Goal: Task Accomplishment & Management: Complete application form

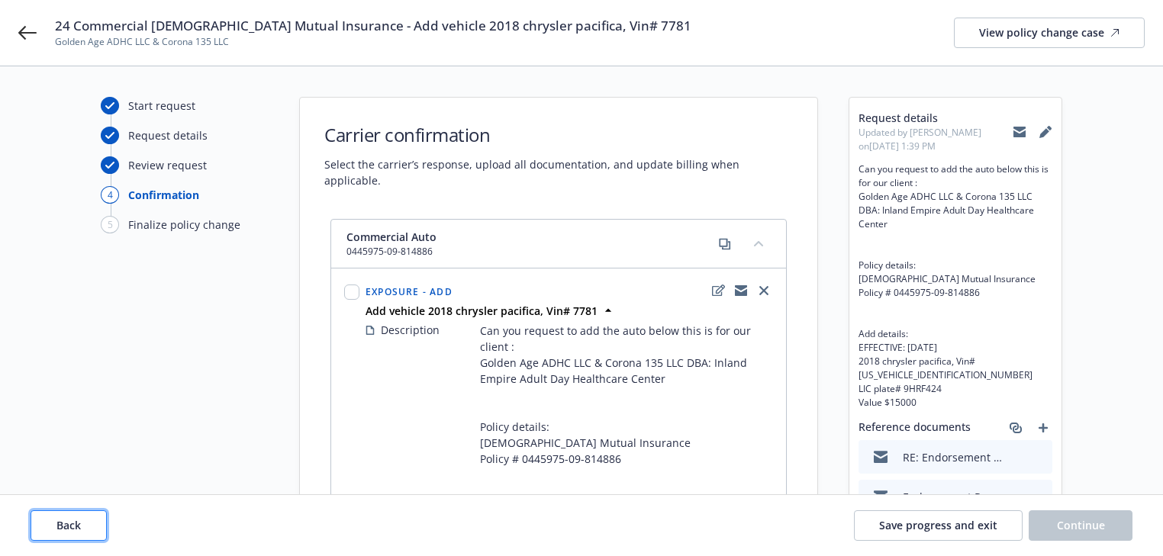
click at [89, 528] on button "Back" at bounding box center [69, 526] width 76 height 31
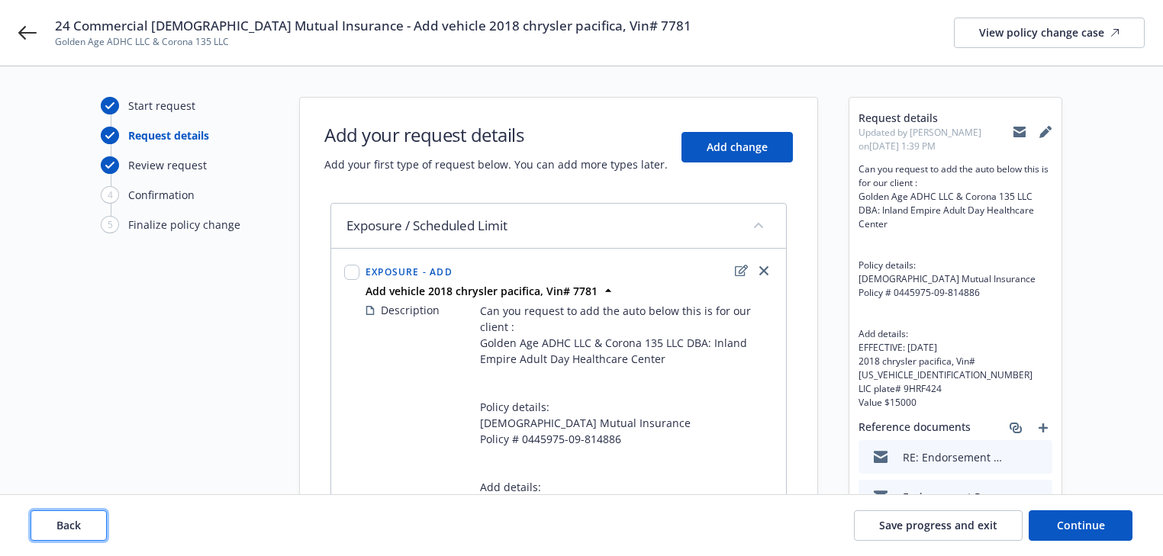
click at [89, 528] on button "Back" at bounding box center [69, 526] width 76 height 31
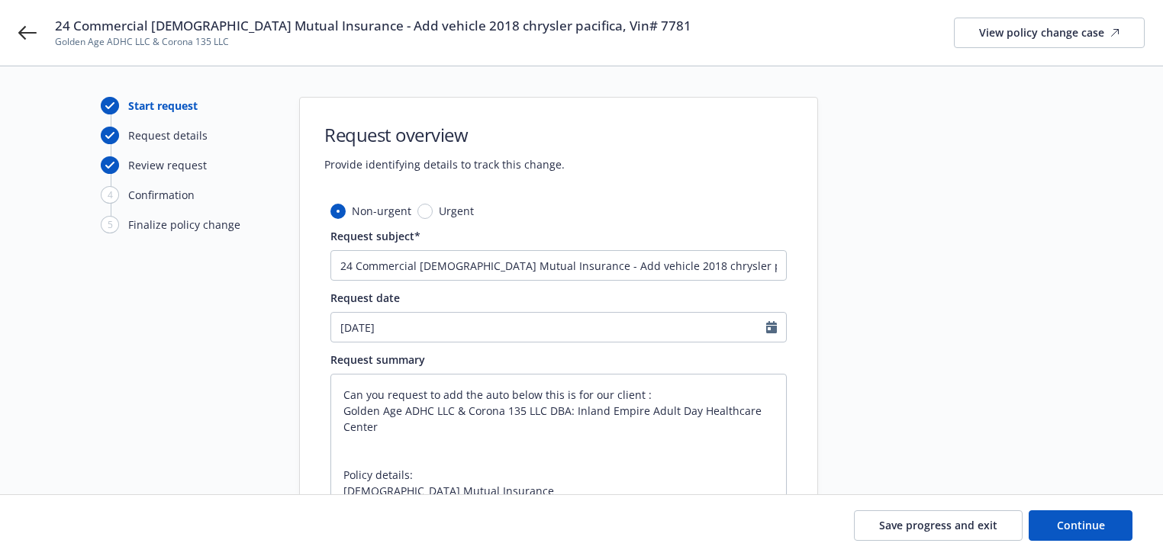
click at [89, 528] on div "Save progress and exit Continue" at bounding box center [582, 526] width 1102 height 31
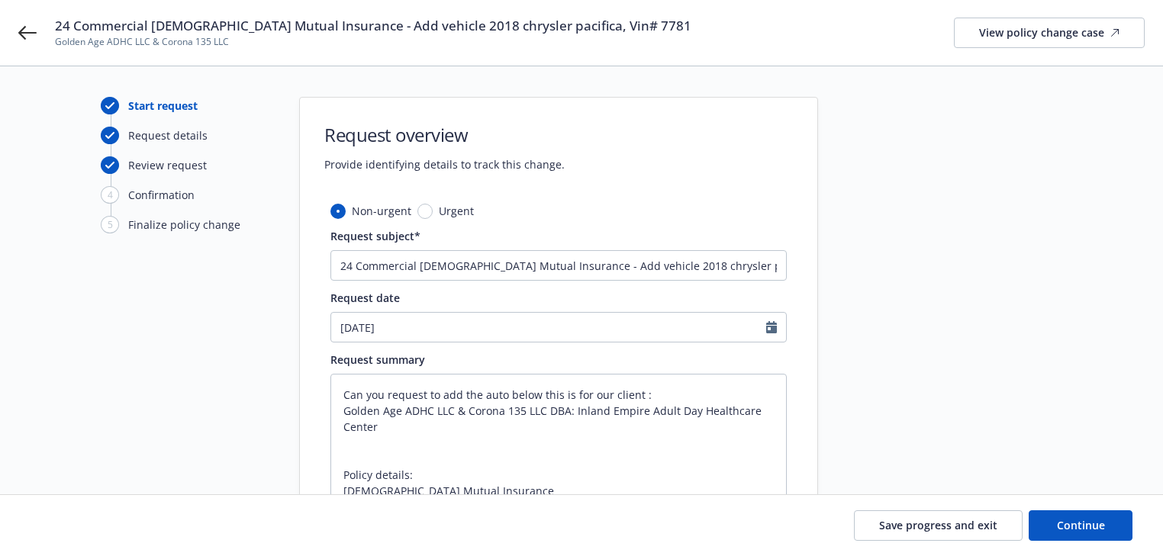
click at [140, 420] on div "Start request Request details Review request 4 Confirmation 5 Finalize policy c…" at bounding box center [185, 450] width 168 height 707
click at [1087, 515] on button "Continue" at bounding box center [1081, 526] width 104 height 31
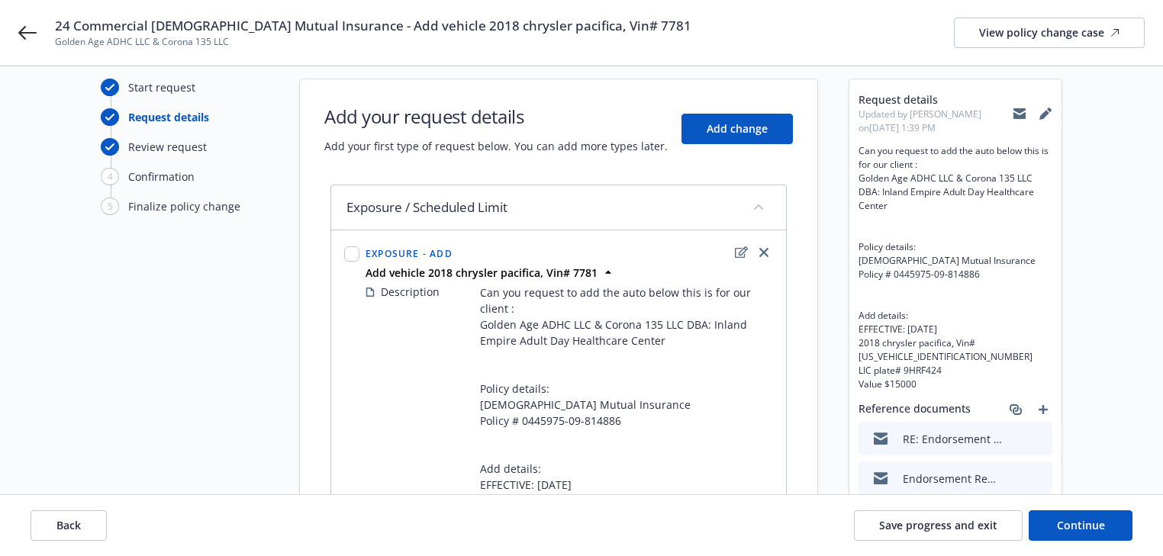
scroll to position [184, 0]
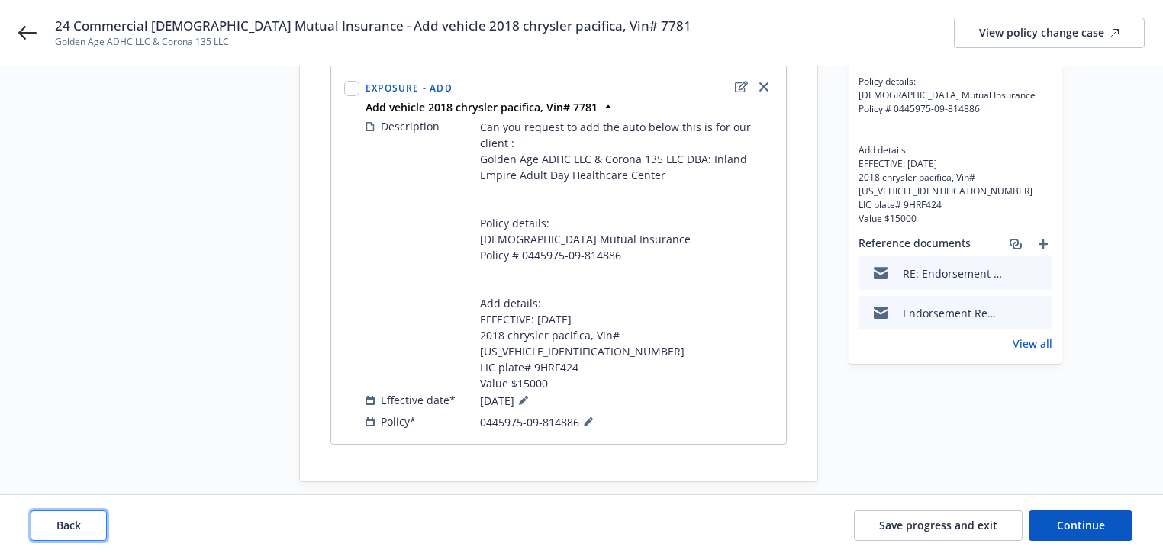
click at [68, 530] on span "Back" at bounding box center [68, 525] width 24 height 15
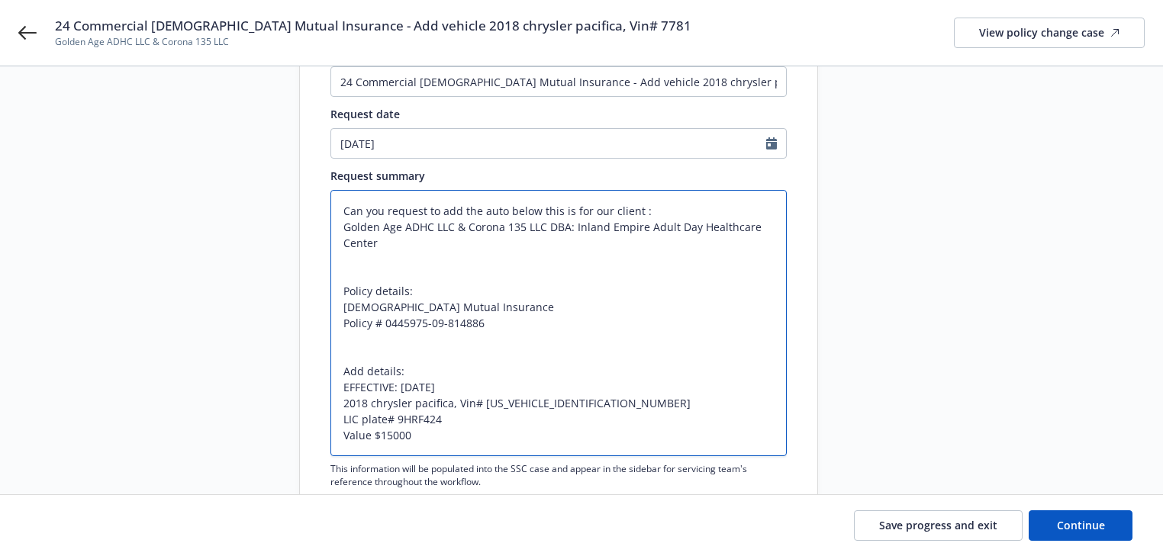
drag, startPoint x: 483, startPoint y: 399, endPoint x: 626, endPoint y: 404, distance: 142.8
click at [626, 404] on textarea "Can you request to add the auto below this is for our client : Golden Age ADHC …" at bounding box center [558, 323] width 456 height 266
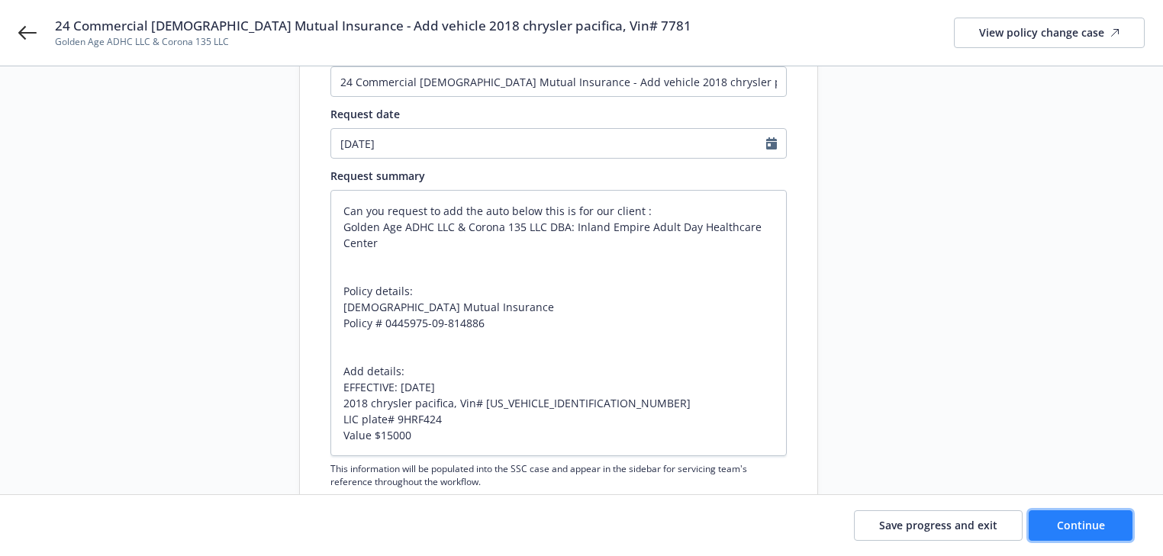
click at [1104, 531] on span "Continue" at bounding box center [1081, 525] width 48 height 15
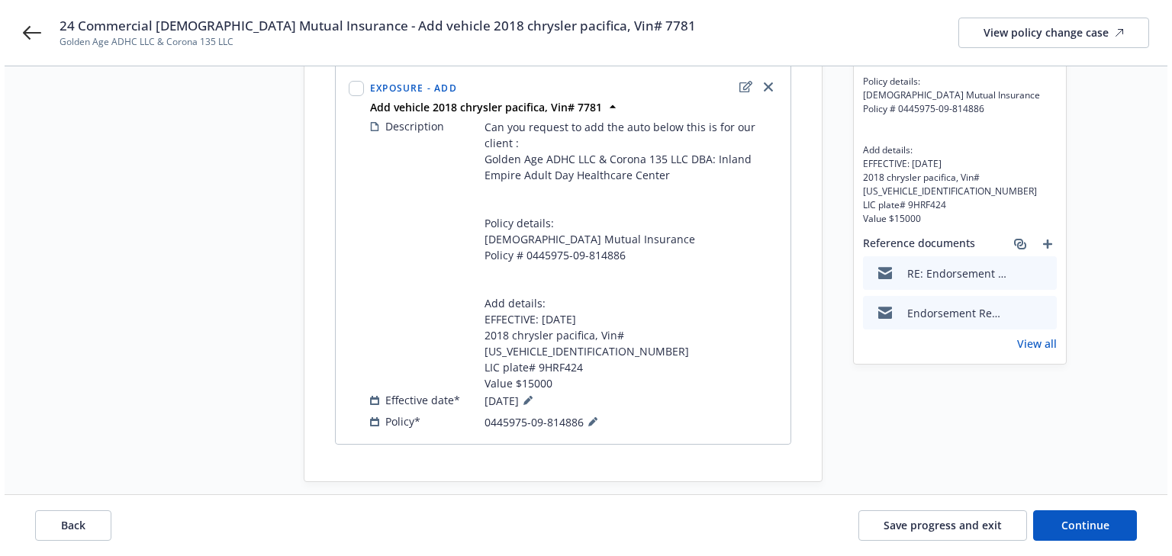
scroll to position [0, 0]
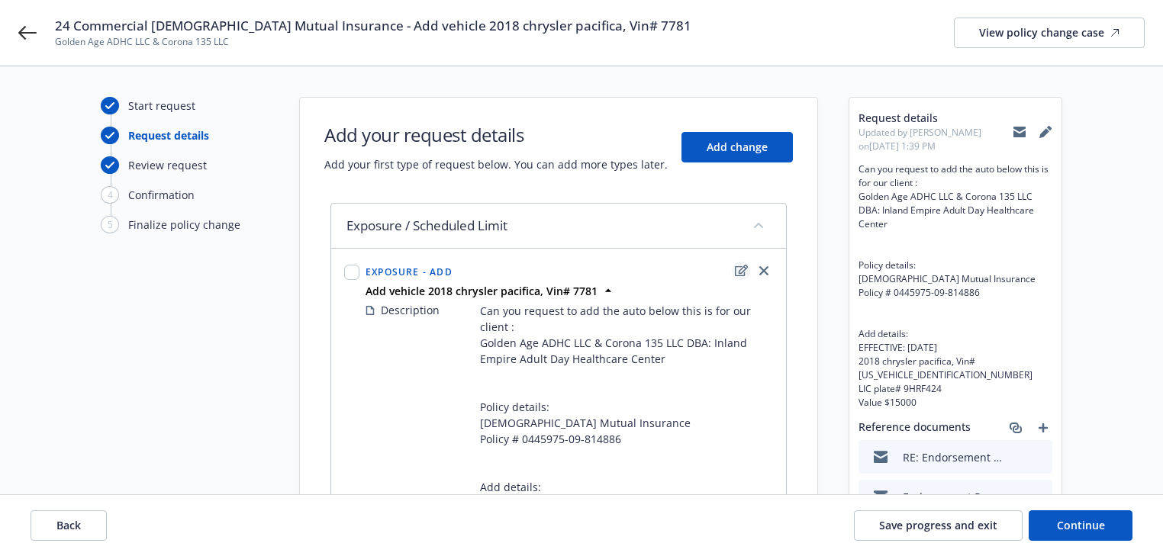
click at [736, 271] on icon "edit" at bounding box center [741, 271] width 13 height 12
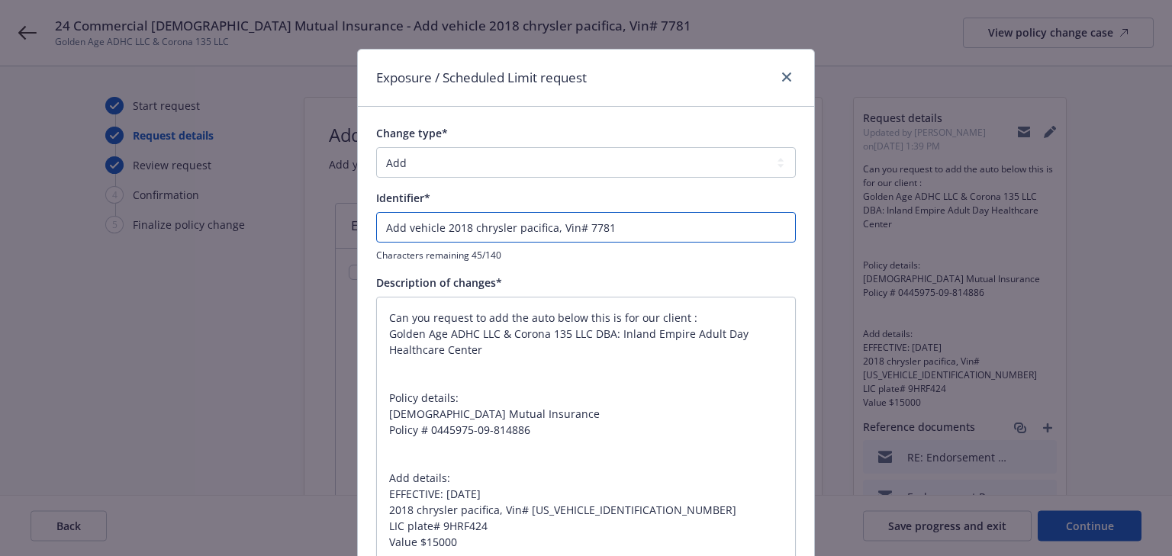
click at [379, 232] on input "Add vehicle 2018 chrysler pacifica, Vin# 7781" at bounding box center [586, 227] width 420 height 31
type textarea "x"
type input "EAdd vehicle 2018 chrysler pacifica, Vin# 7781"
type textarea "x"
type input "ENAdd vehicle 2018 chrysler pacifica, Vin# 7781"
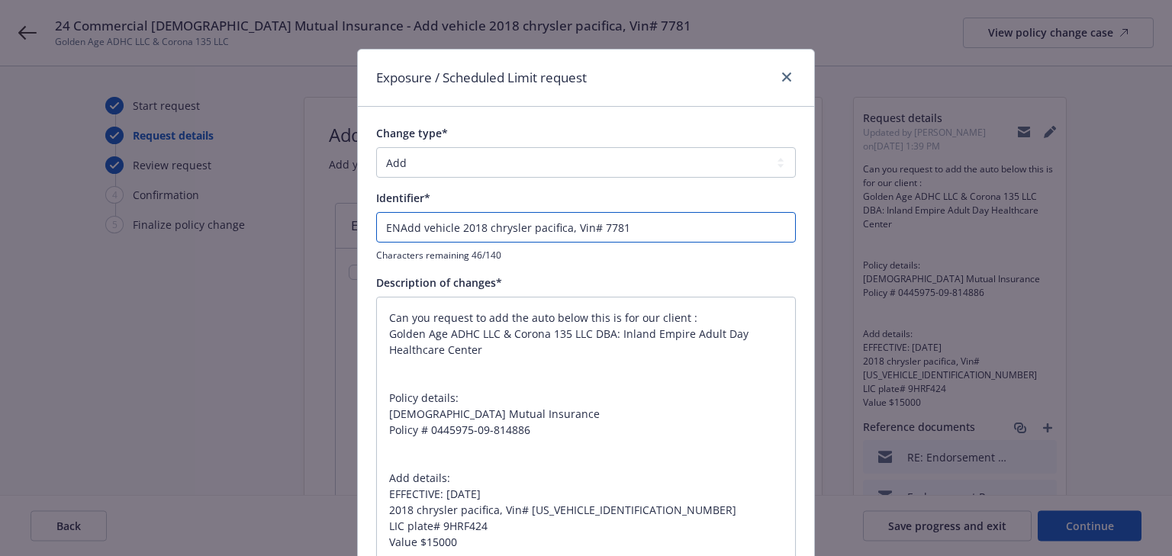
type textarea "x"
type input "ENDAdd vehicle 2018 chrysler pacifica, Vin# 7781"
type textarea "x"
type input "ENDT#Add vehicle 2018 chrysler pacifica, Vin# 7781"
type textarea "x"
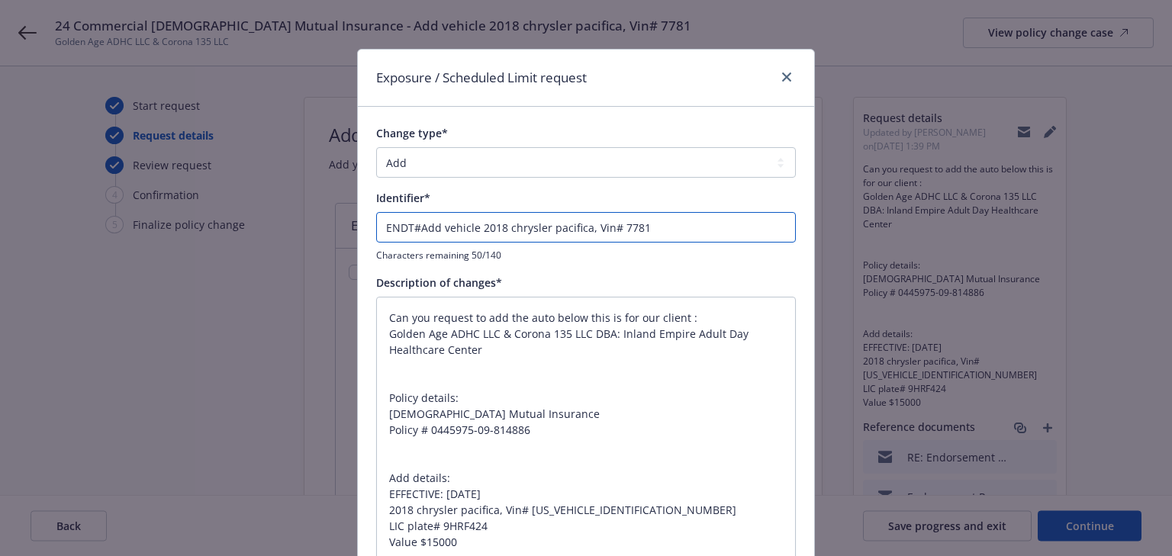
type input "ENDT#1Add vehicle 2018 chrysler pacifica, Vin# 7781"
type textarea "x"
type input "ENDT#1 Add vehicle 2018 chrysler pacifica, Vin# 7781"
type textarea "x"
type input "ENDT#1 -Add vehicle 2018 chrysler pacifica, Vin# 7781"
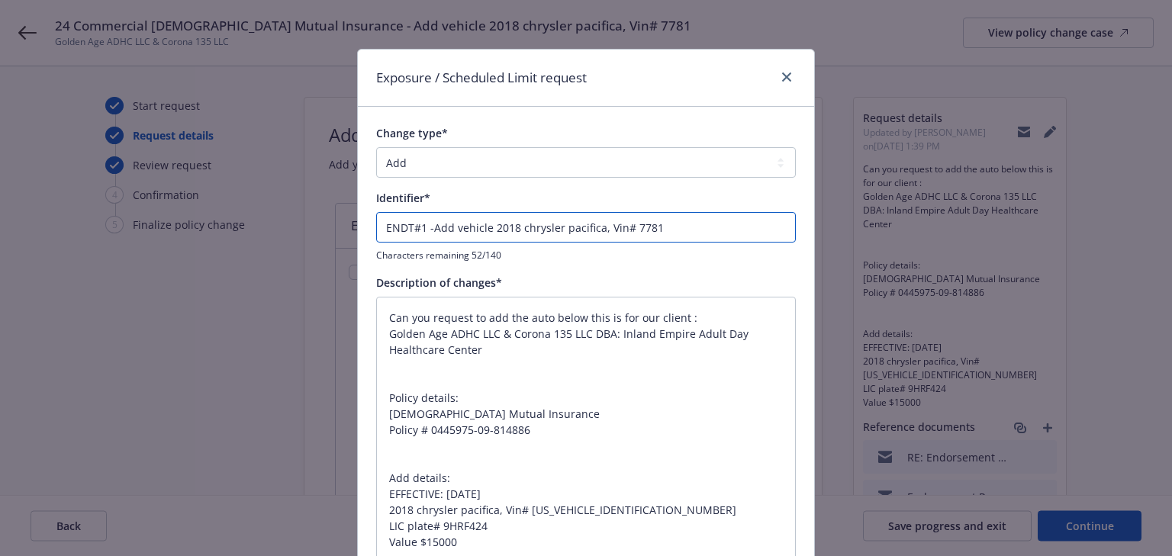
type textarea "x"
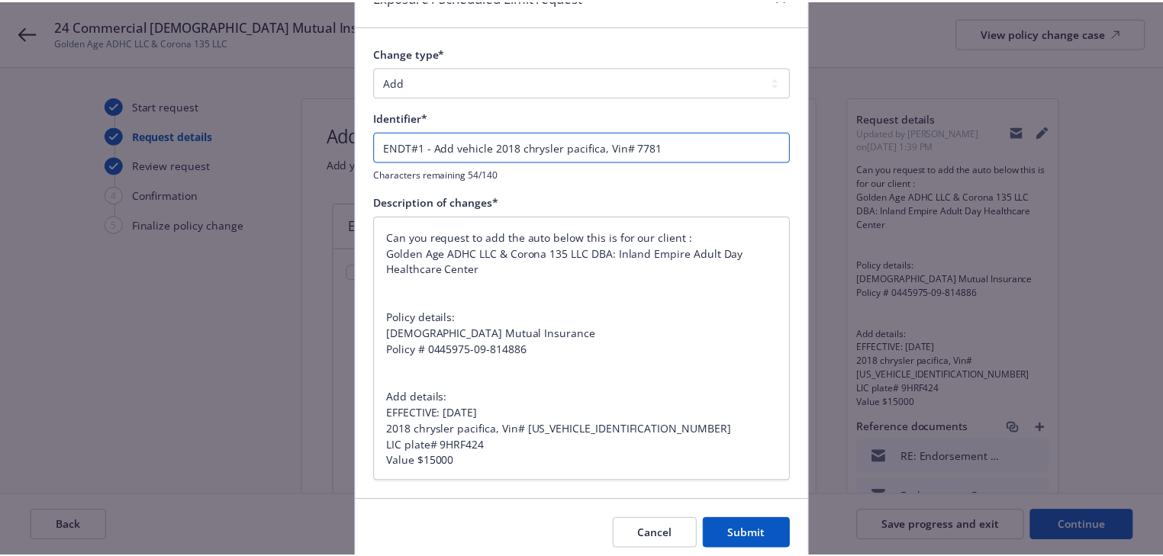
scroll to position [141, 0]
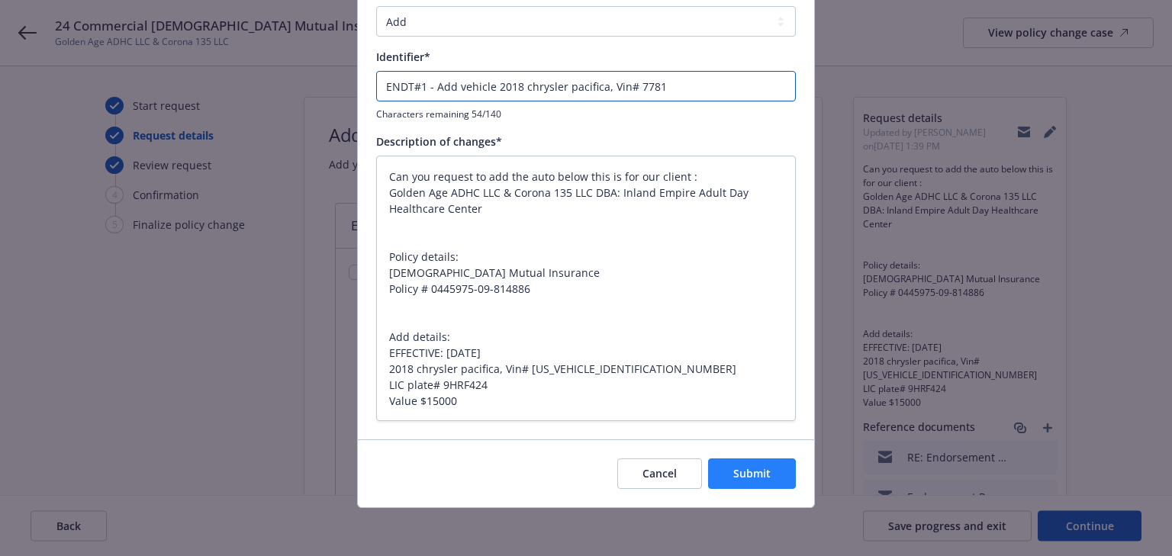
type input "ENDT#1 - Add vehicle 2018 chrysler pacifica, Vin# 7781"
click at [743, 469] on span "Submit" at bounding box center [751, 473] width 37 height 15
type textarea "x"
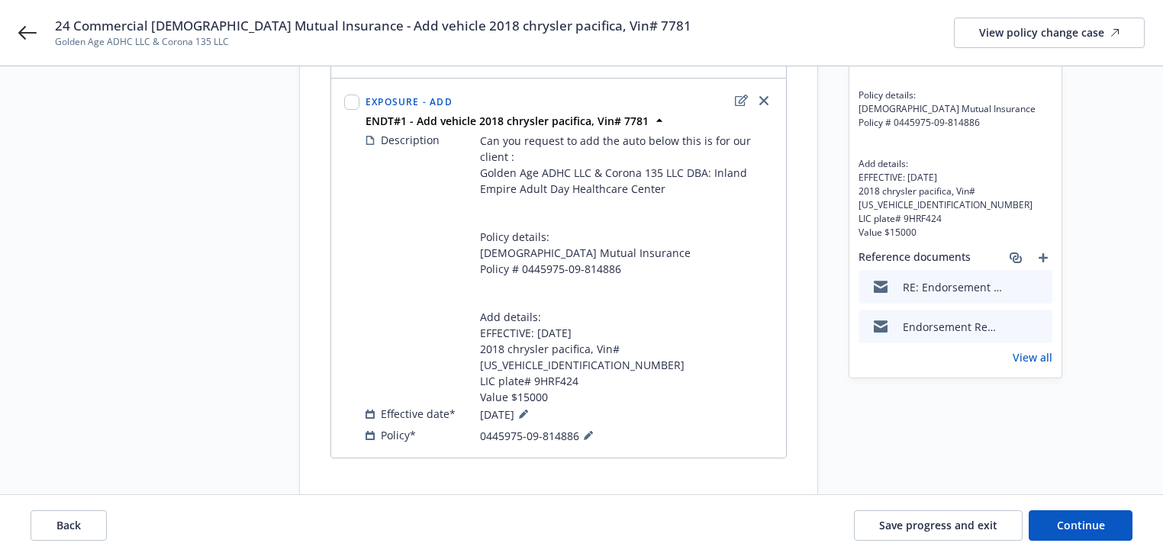
scroll to position [184, 0]
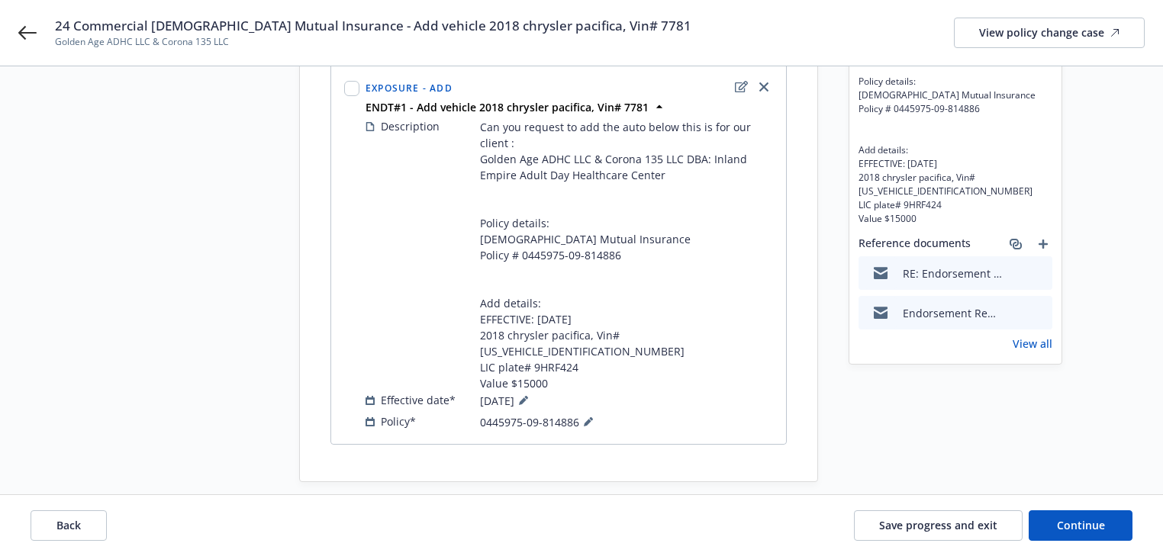
click at [256, 339] on div "Start request Request details Review request 4 Confirmation 5 Finalize policy c…" at bounding box center [185, 197] width 168 height 569
click at [1081, 524] on span "Continue" at bounding box center [1081, 525] width 48 height 15
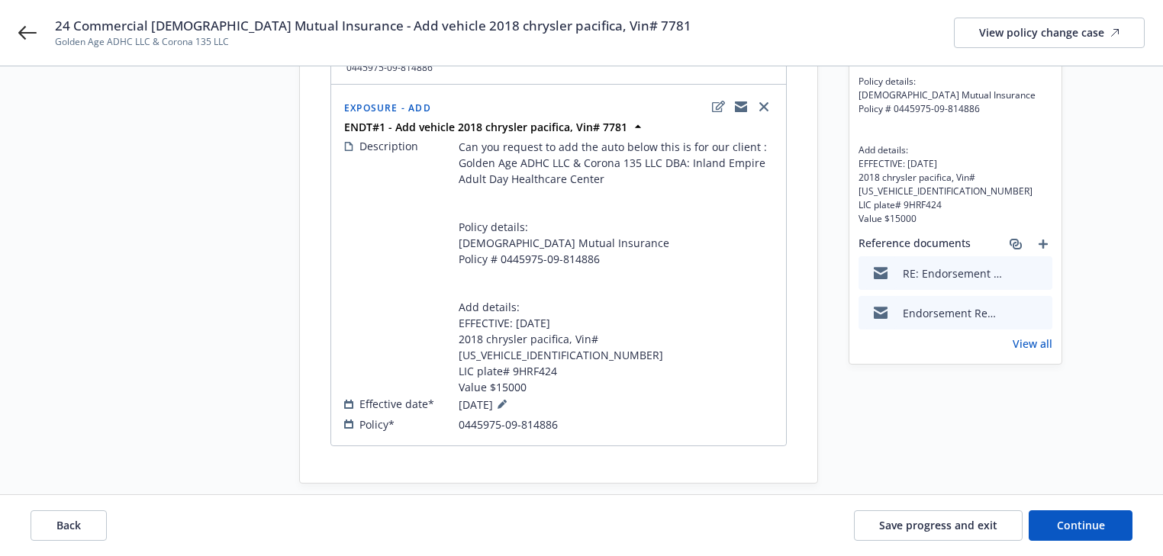
scroll to position [186, 0]
click at [1088, 513] on button "Continue" at bounding box center [1081, 526] width 104 height 31
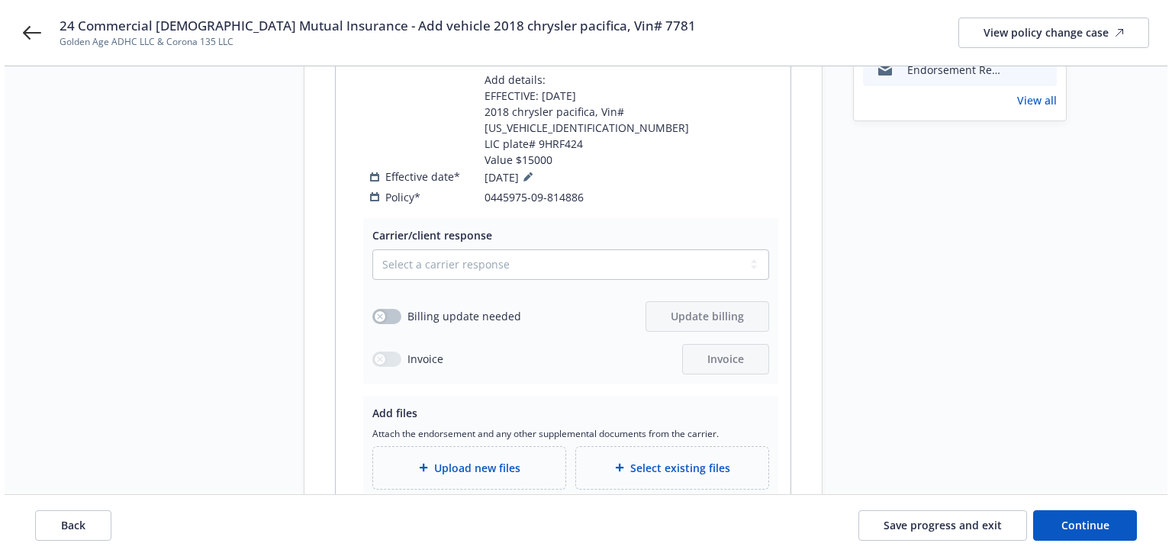
scroll to position [430, 0]
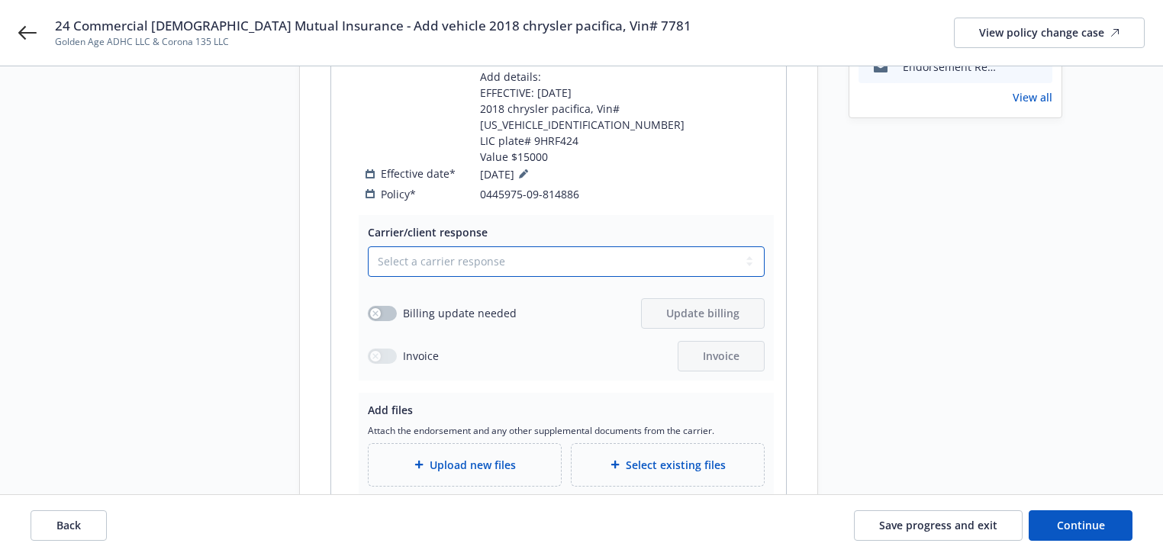
click at [395, 247] on select "Select a carrier response Accepted Accepted with revision No endorsement needed…" at bounding box center [566, 262] width 397 height 31
select select "ACCEPTED"
click at [368, 247] on select "Select a carrier response Accepted Accepted with revision No endorsement needed…" at bounding box center [566, 262] width 397 height 31
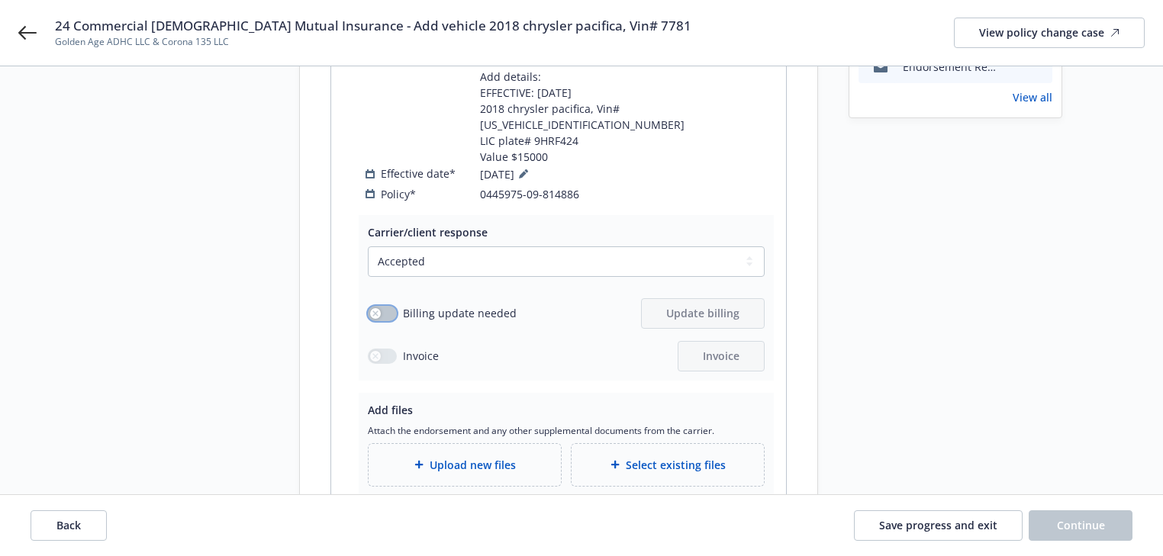
click at [393, 306] on button "button" at bounding box center [382, 313] width 29 height 15
click at [720, 306] on span "Update billing" at bounding box center [702, 313] width 73 height 15
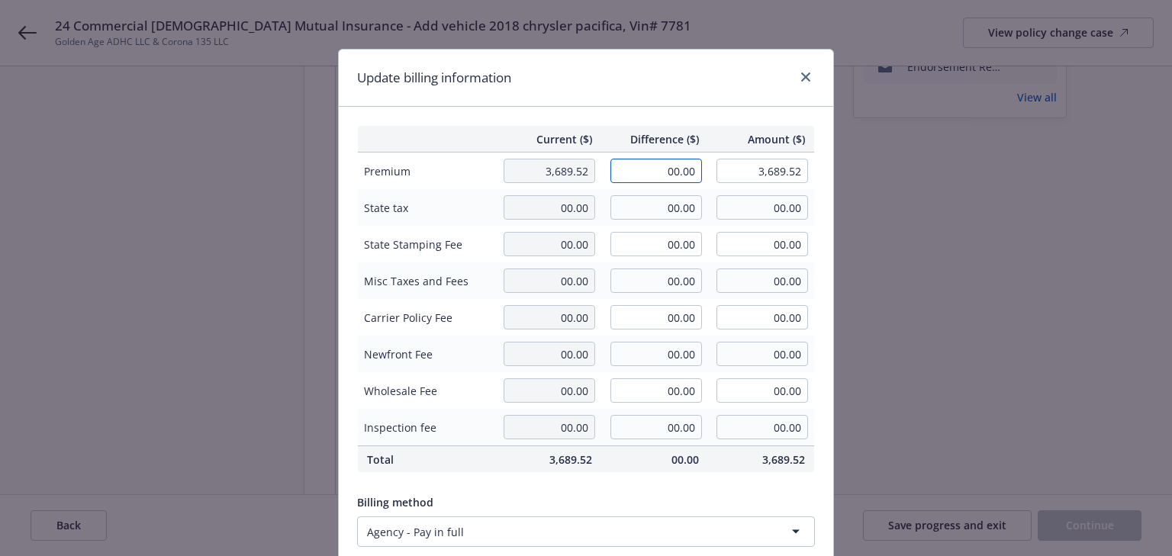
click at [681, 173] on input "00.00" at bounding box center [657, 171] width 92 height 24
type input "346.00"
type input "4,035.52"
type input "34.6"
click at [690, 110] on div "Current ($) Difference ($) Amount ($) Premium 3,689.52 346.00 4,035.52 State ta…" at bounding box center [586, 370] width 495 height 527
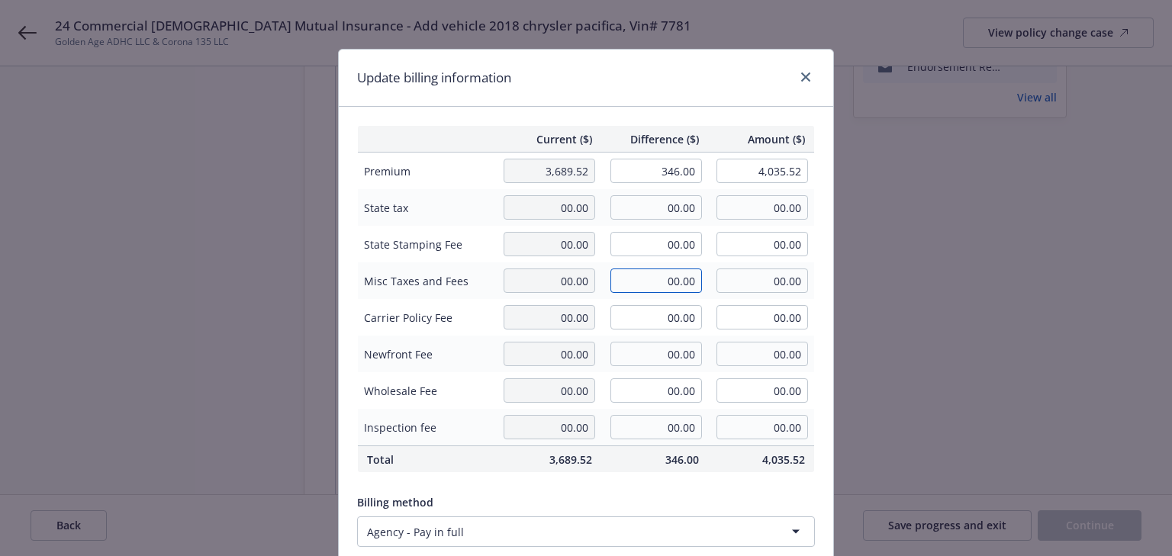
click at [685, 278] on input "00.00" at bounding box center [657, 281] width 92 height 24
type input "0.44"
click at [732, 99] on div "Update billing information" at bounding box center [586, 78] width 495 height 57
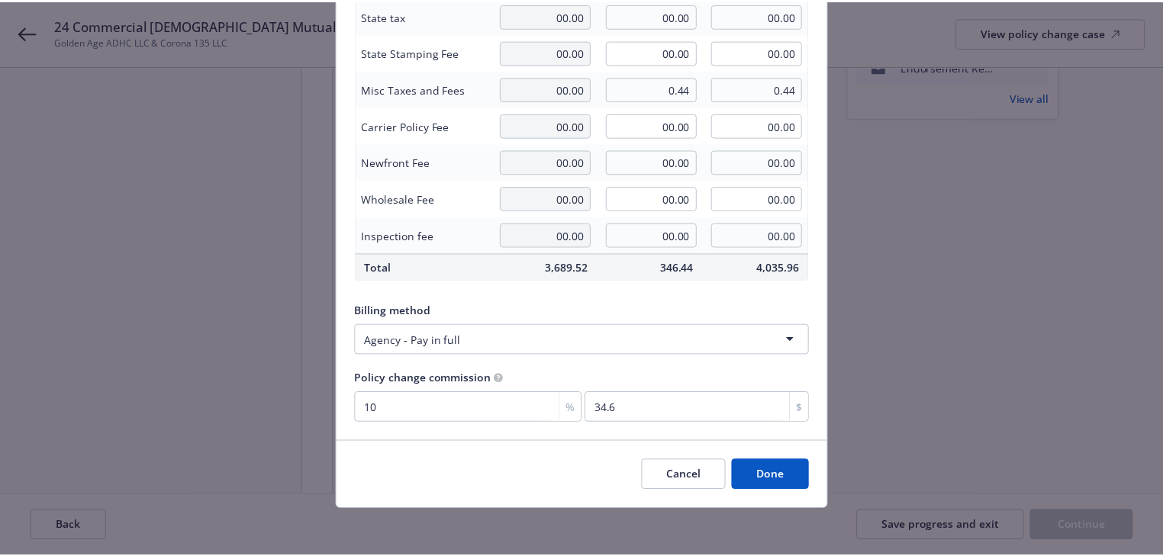
scroll to position [194, 0]
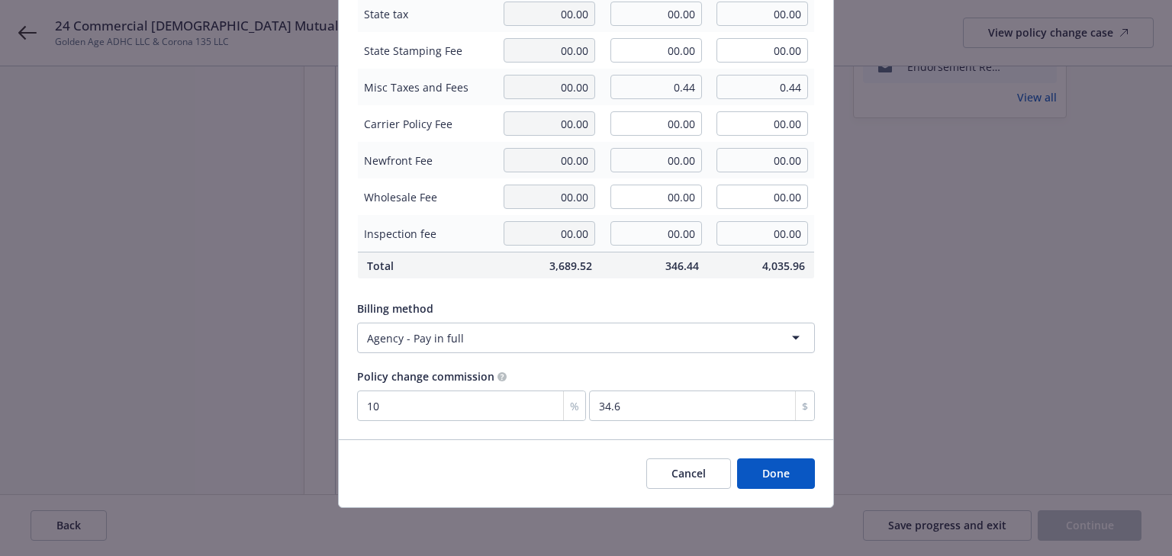
click at [760, 467] on button "Done" at bounding box center [776, 474] width 78 height 31
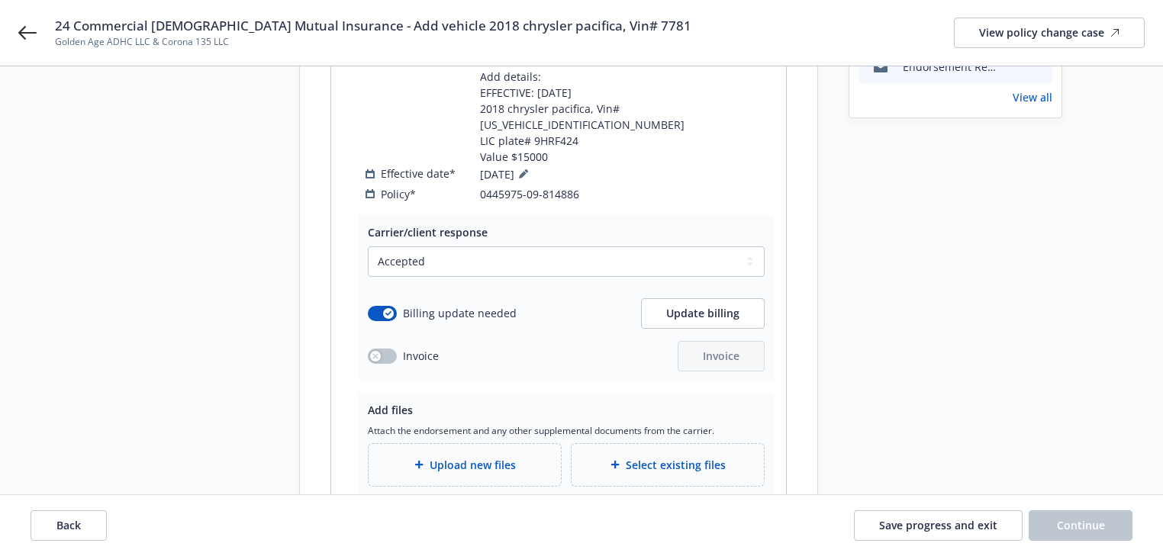
click at [990, 446] on div "Request details Updated by Melody Zhang on 08/14/2025, 9:15 AM Can you request …" at bounding box center [956, 127] width 214 height 923
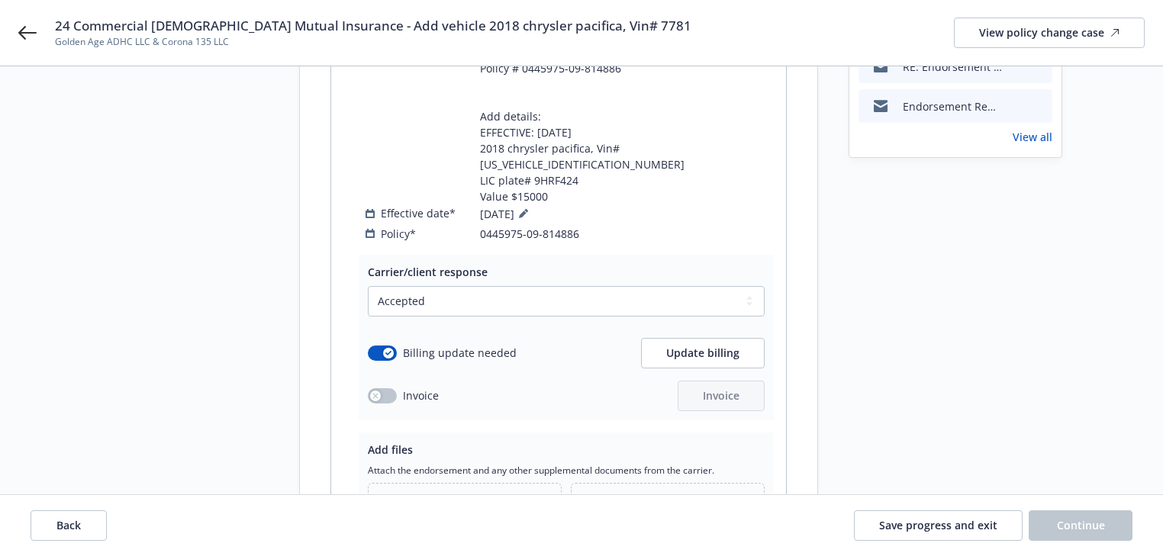
scroll to position [369, 0]
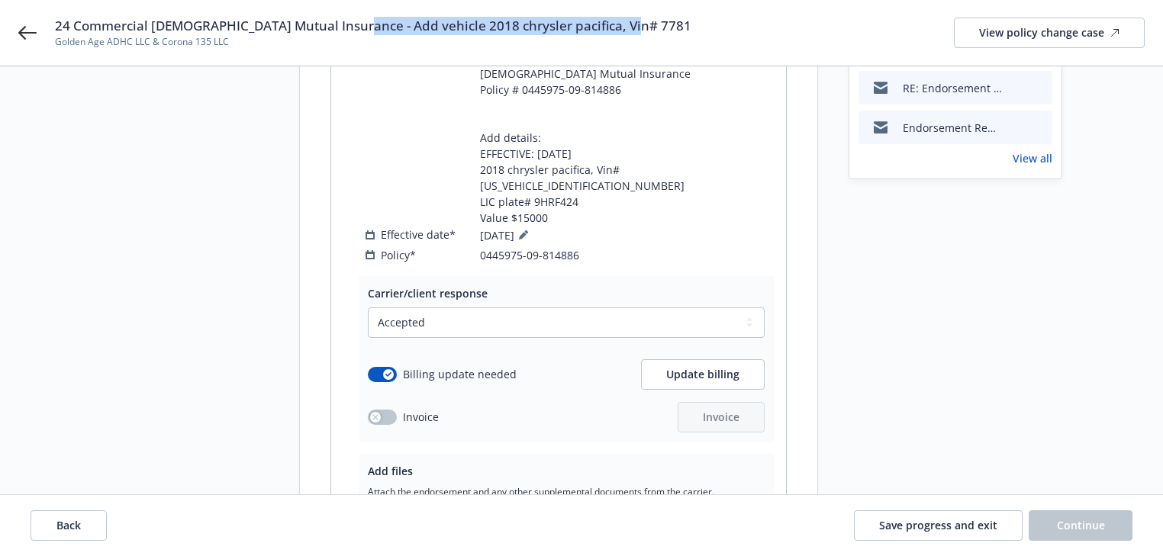
copy span "Add vehicle 2018 chrysler pacifica, Vin# 7781"
drag, startPoint x: 350, startPoint y: 27, endPoint x: 646, endPoint y: 16, distance: 296.3
click at [646, 17] on div "24 Commercial Auto Church Mutual Insurance - Add vehicle 2018 chrysler pacifica…" at bounding box center [600, 33] width 1090 height 32
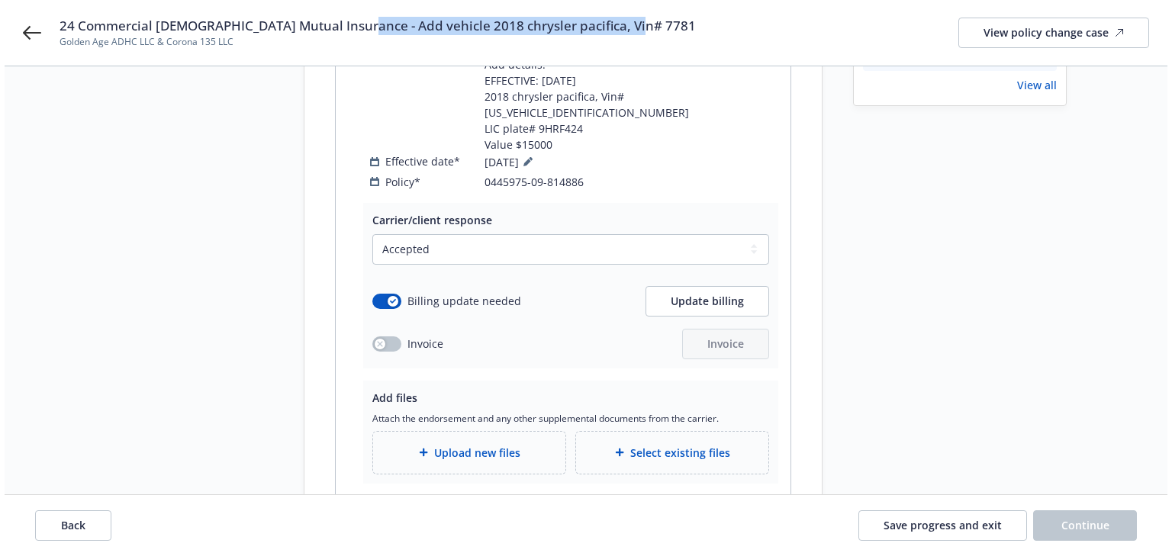
scroll to position [522, 0]
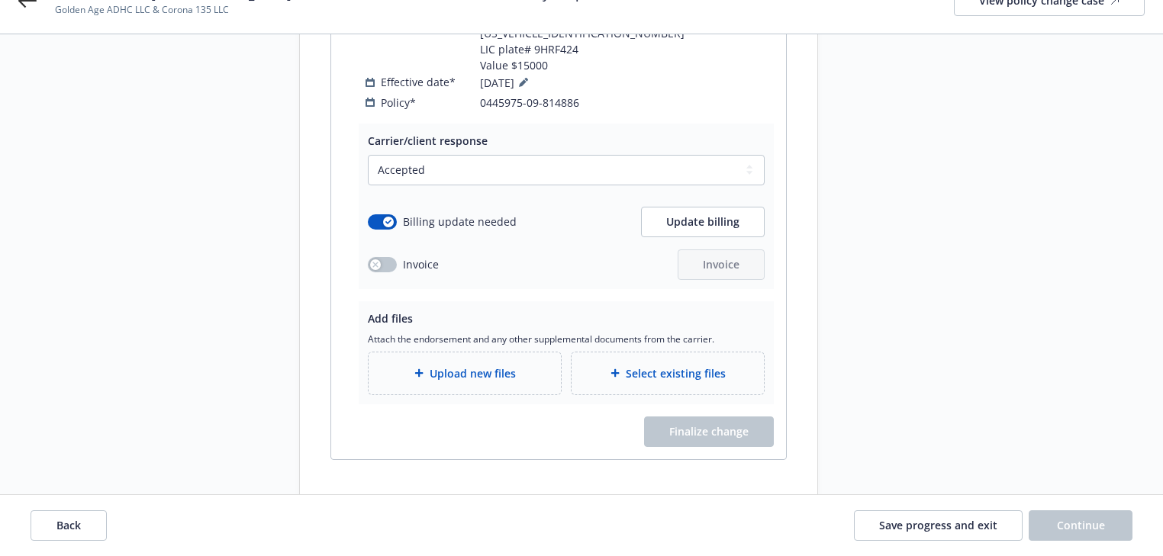
click at [484, 366] on span "Upload new files" at bounding box center [473, 374] width 86 height 16
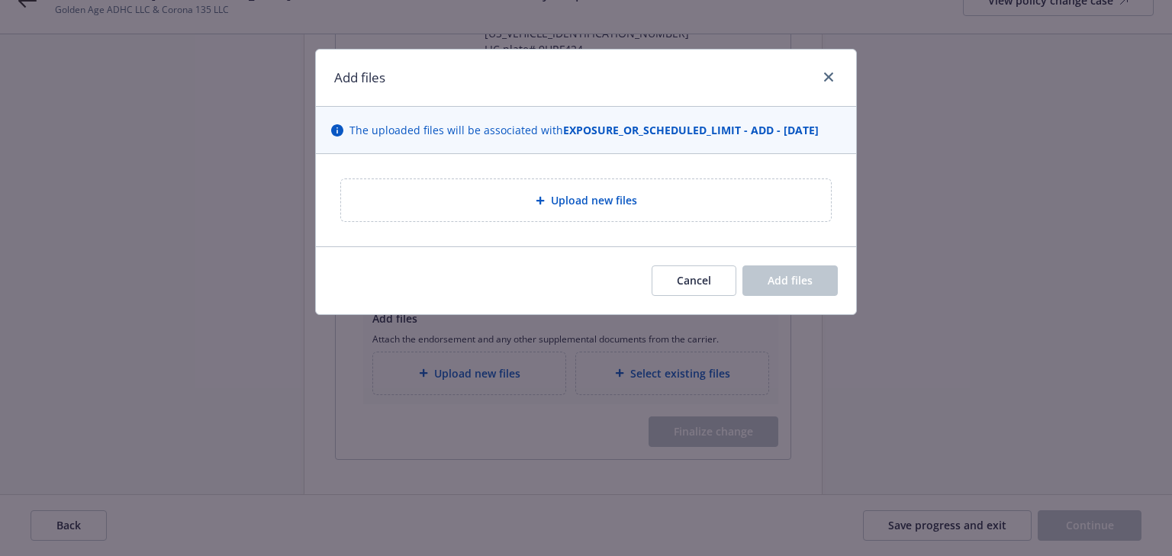
click at [556, 210] on div "Upload new files" at bounding box center [586, 200] width 490 height 42
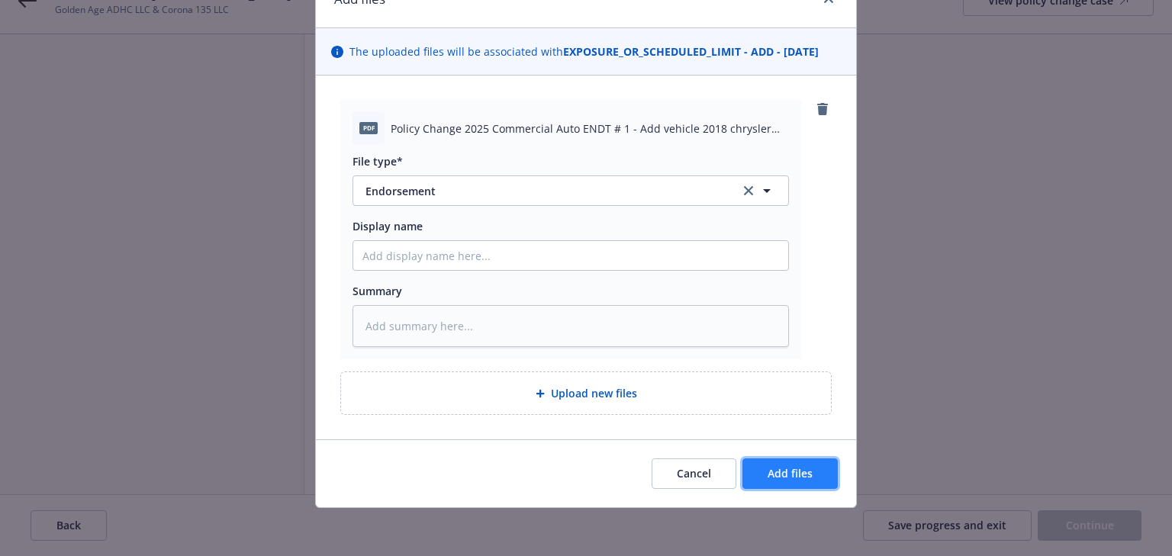
click at [776, 486] on button "Add files" at bounding box center [790, 474] width 95 height 31
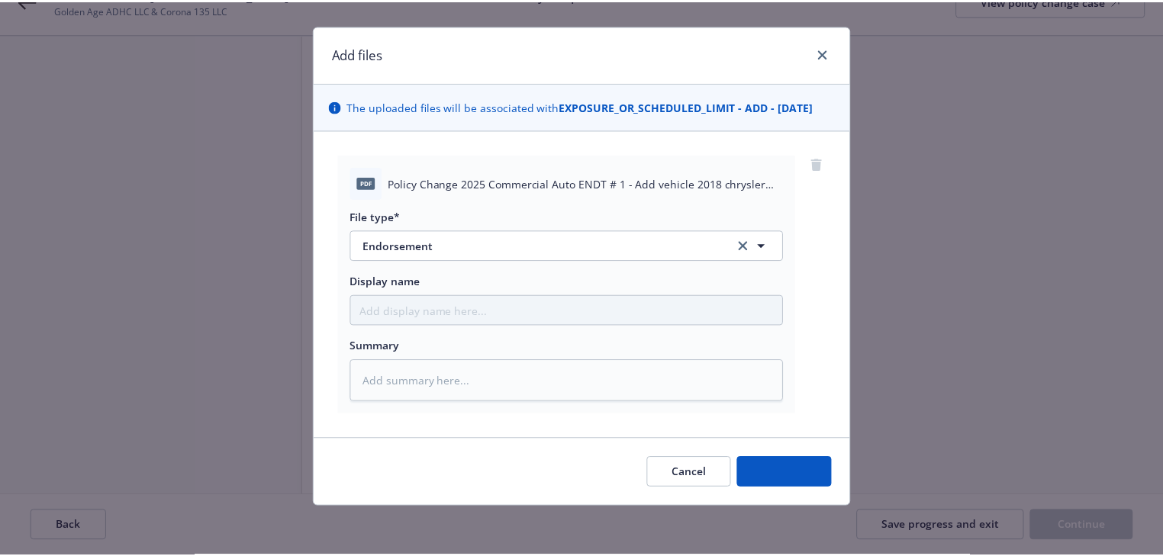
scroll to position [23, 0]
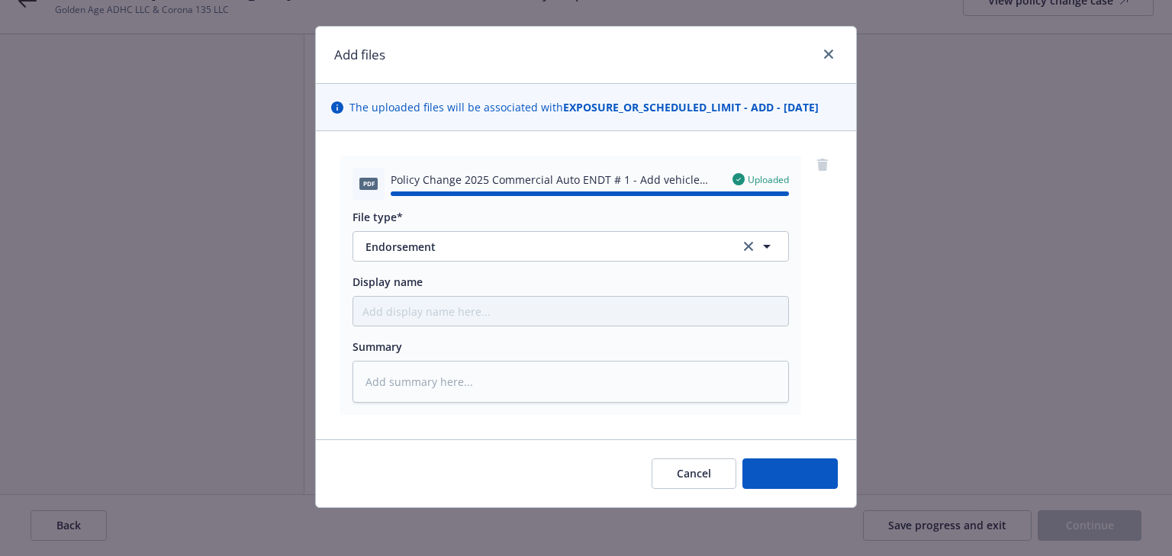
type textarea "x"
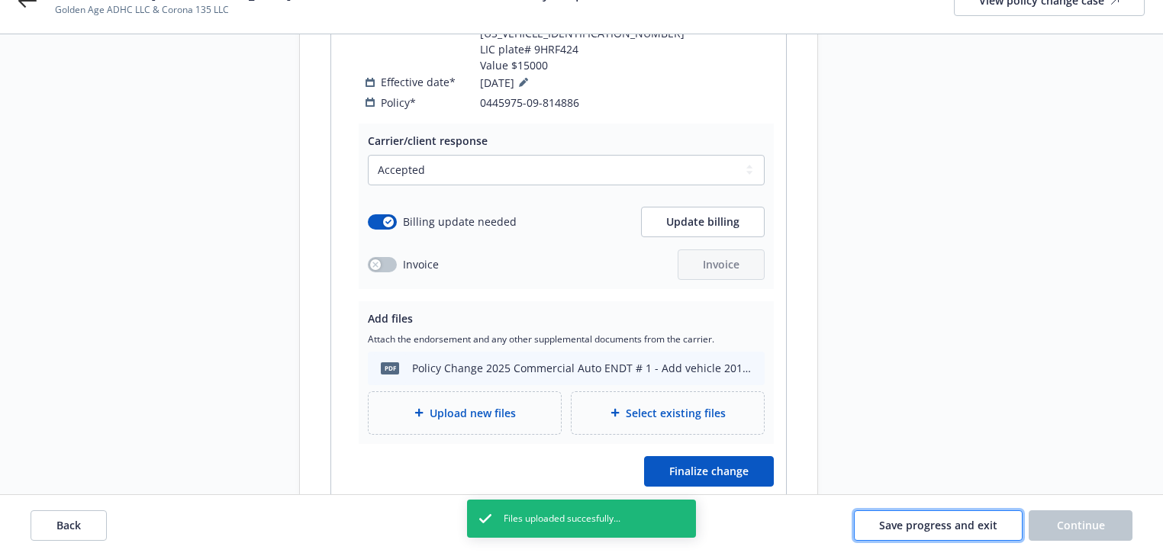
click at [909, 525] on span "Save progress and exit" at bounding box center [938, 525] width 118 height 15
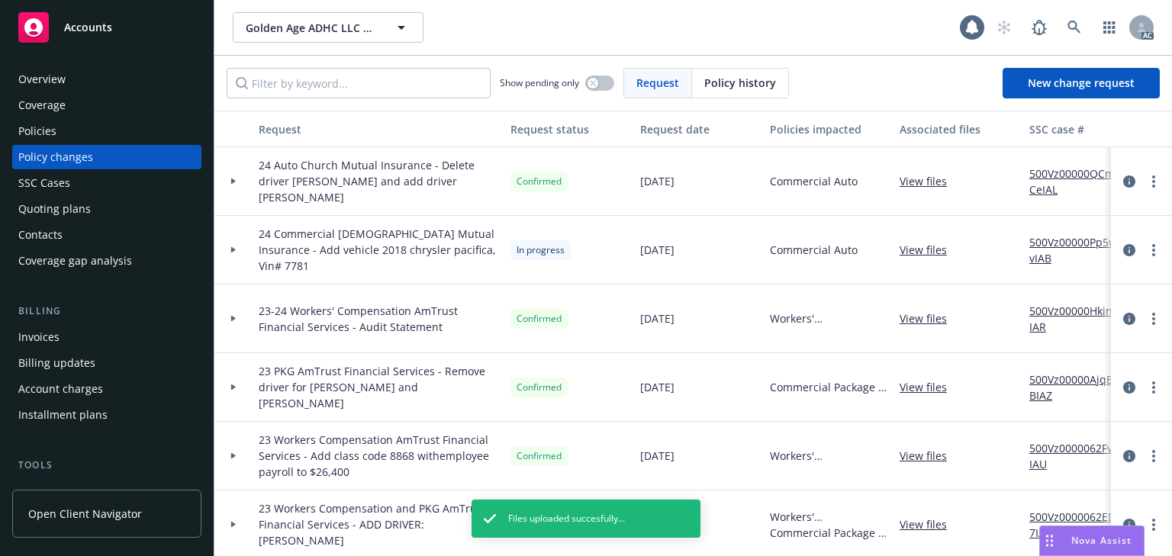
scroll to position [305, 0]
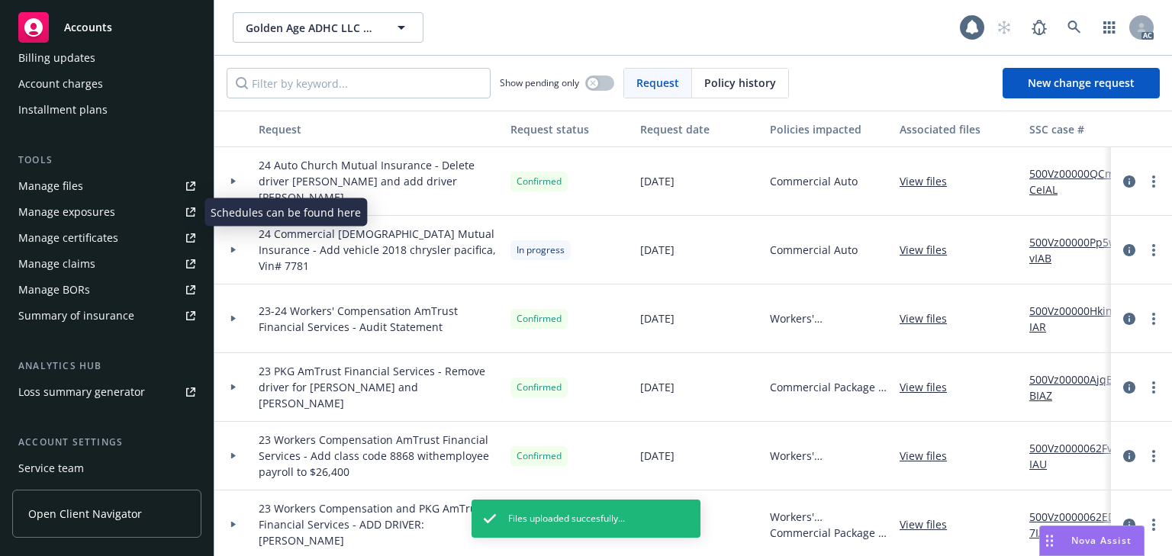
click at [98, 218] on div "Manage exposures" at bounding box center [66, 212] width 97 height 24
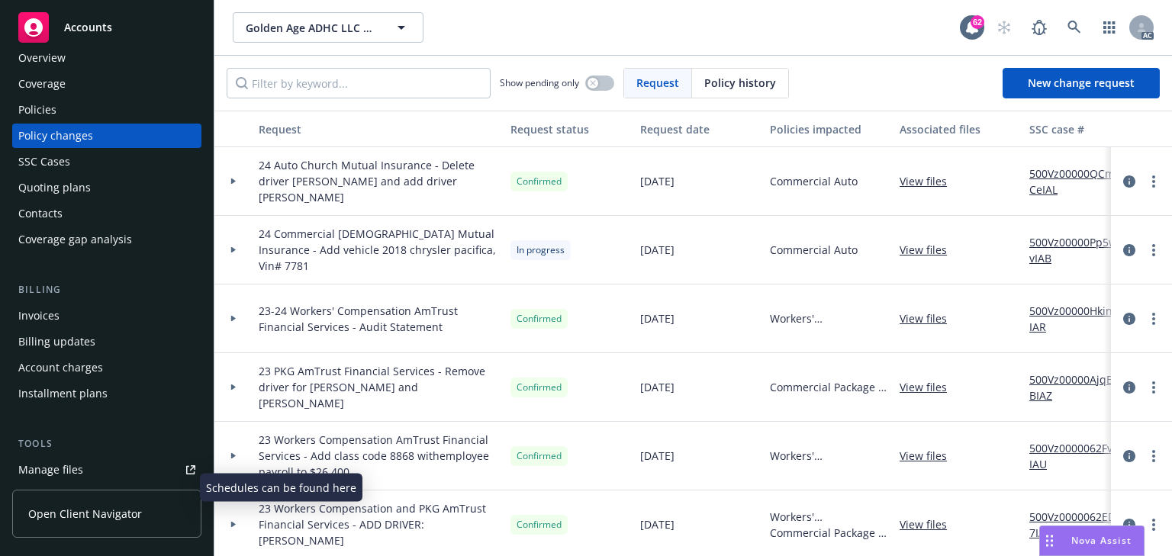
scroll to position [0, 0]
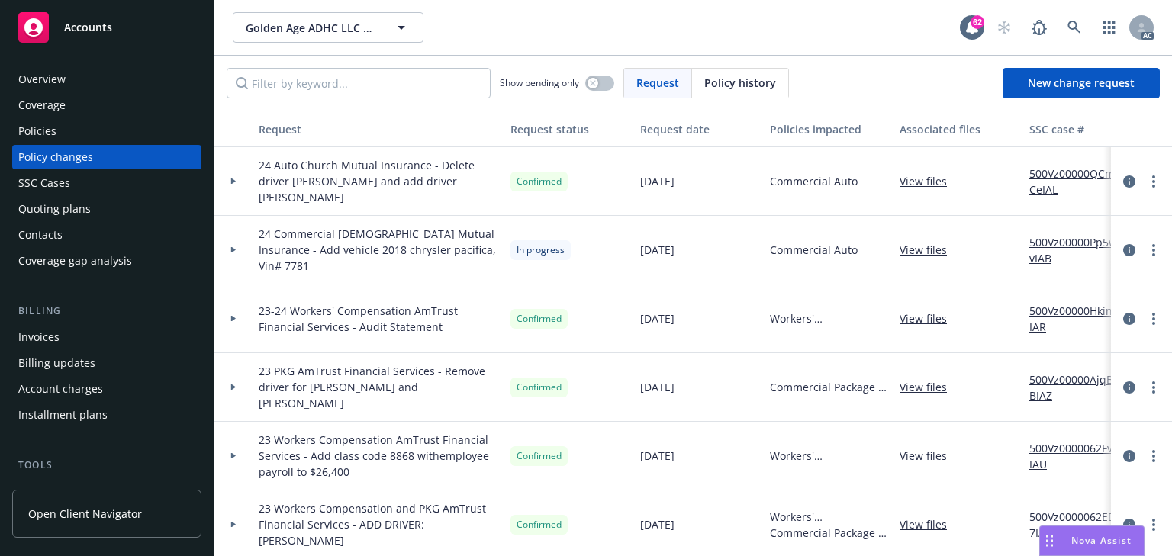
click at [72, 131] on div "Policies" at bounding box center [106, 131] width 177 height 24
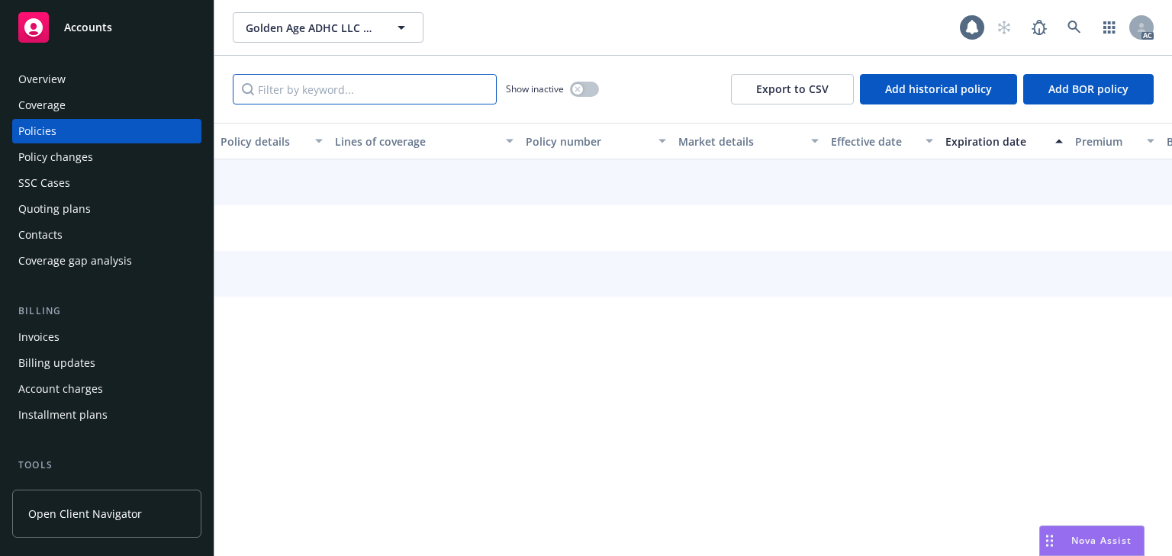
click at [323, 95] on input "Filter by keyword..." at bounding box center [365, 89] width 264 height 31
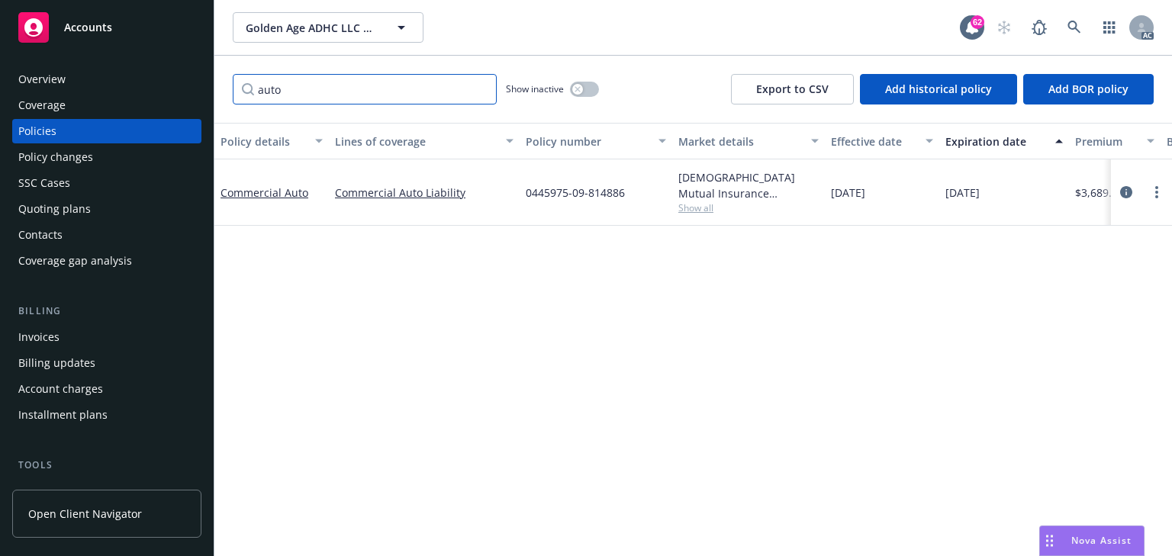
type input "auto"
click at [590, 461] on div "Policy details Lines of coverage Policy number Market details Effective date Ex…" at bounding box center [693, 339] width 958 height 433
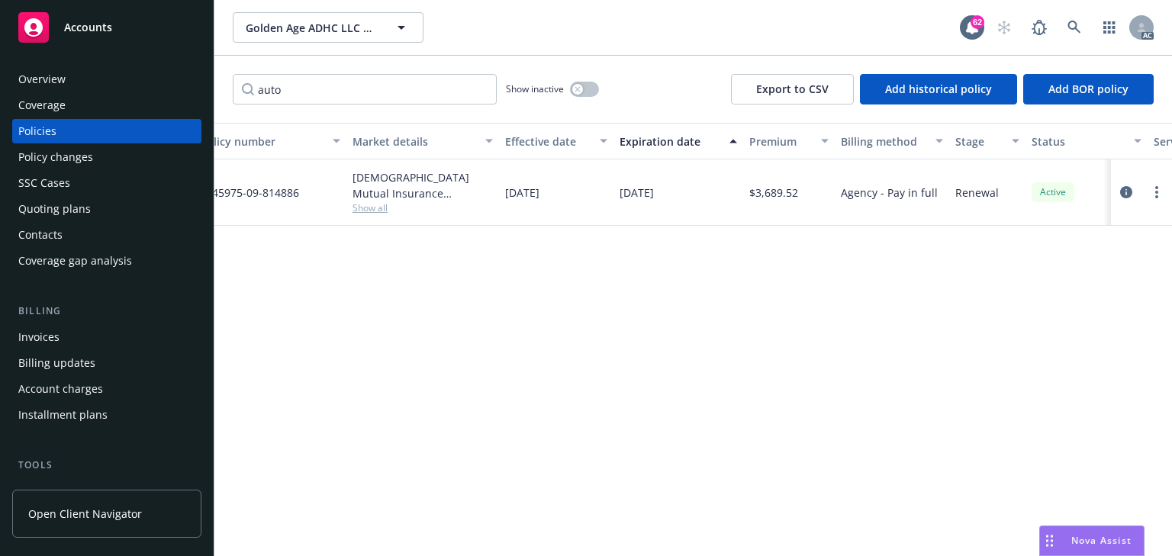
scroll to position [0, 360]
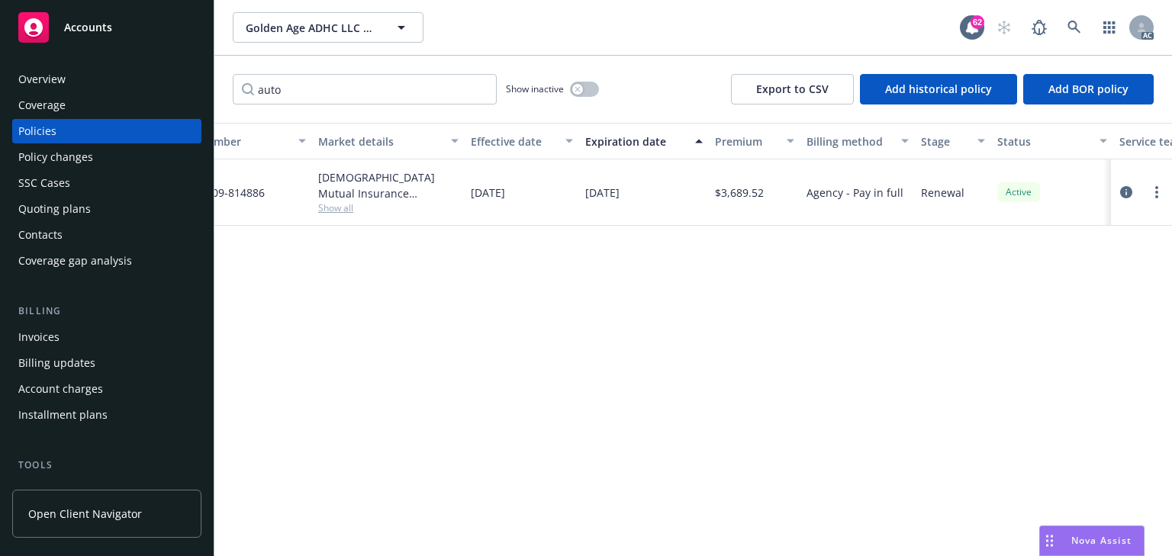
click at [836, 368] on div "Policy details Lines of coverage Policy number Market details Effective date Ex…" at bounding box center [693, 339] width 958 height 433
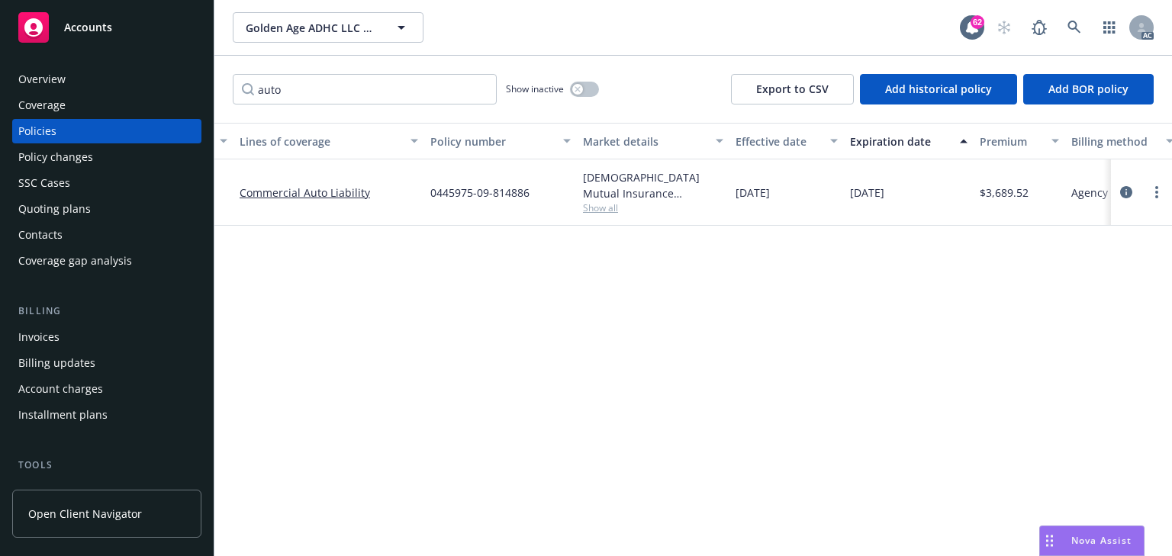
scroll to position [0, 93]
click at [579, 278] on div "Policy details Lines of coverage Policy number Market details Effective date Ex…" at bounding box center [693, 339] width 958 height 433
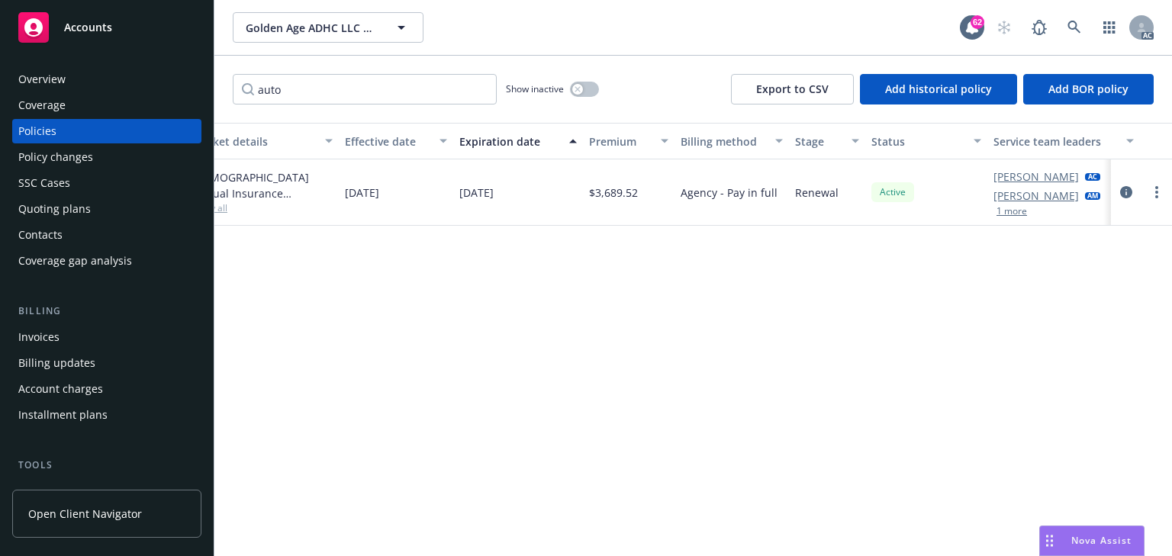
scroll to position [0, 488]
click at [1126, 192] on icon "circleInformation" at bounding box center [1126, 192] width 12 height 12
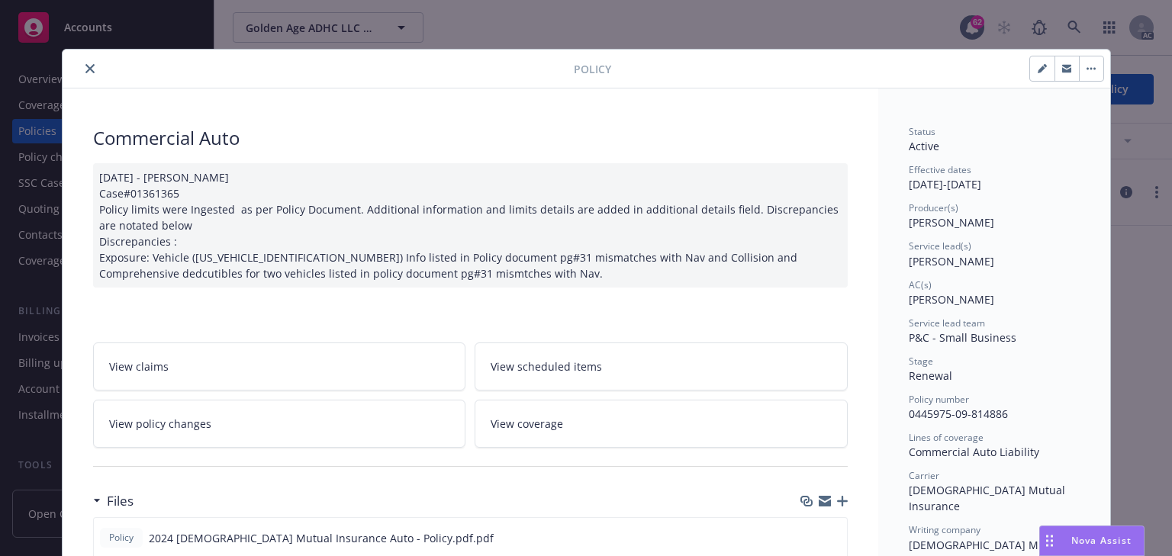
click at [81, 66] on button "close" at bounding box center [90, 69] width 18 height 18
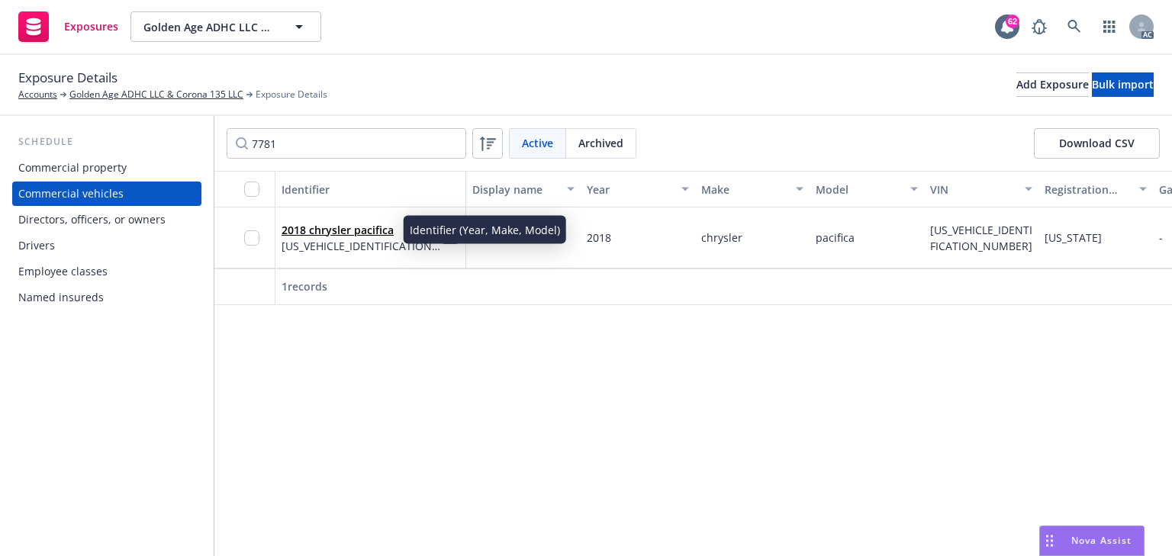
type input "7781"
click at [351, 227] on link "2018 chrysler pacifica" at bounding box center [338, 230] width 112 height 15
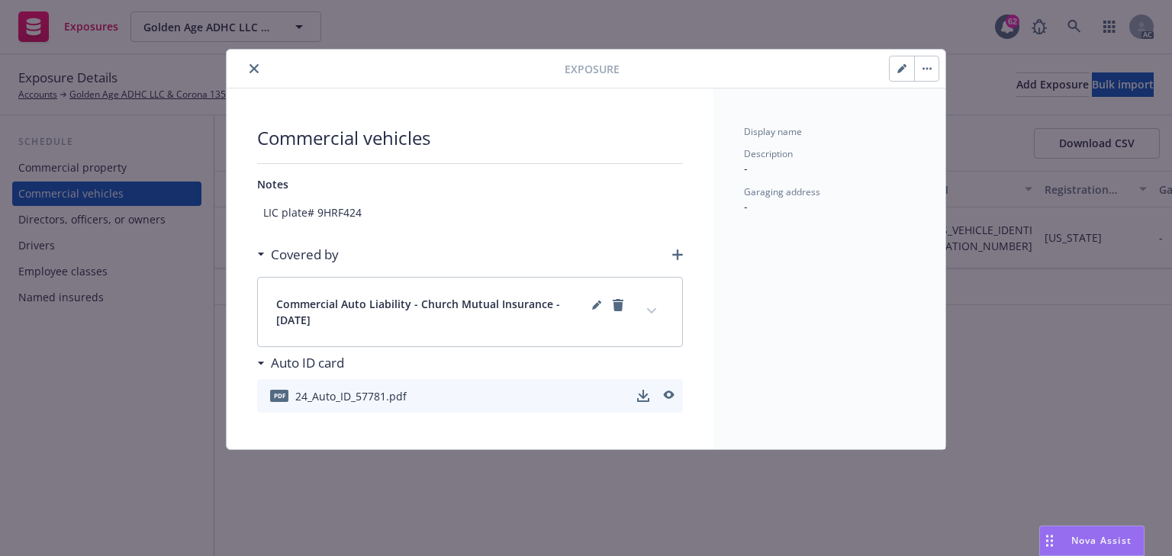
click at [898, 69] on icon "button" at bounding box center [902, 68] width 9 height 9
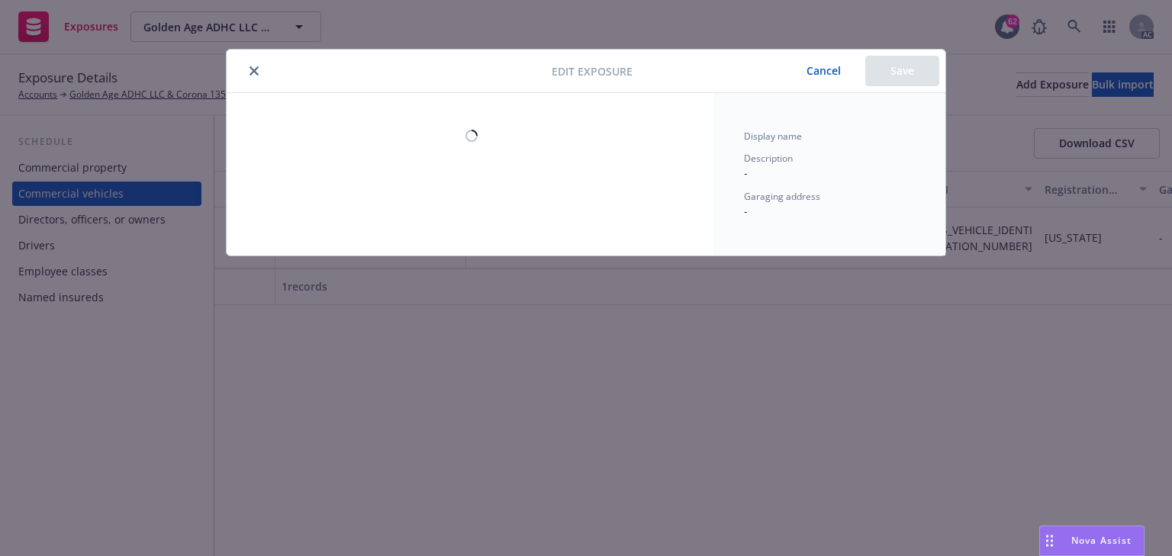
select select "CA"
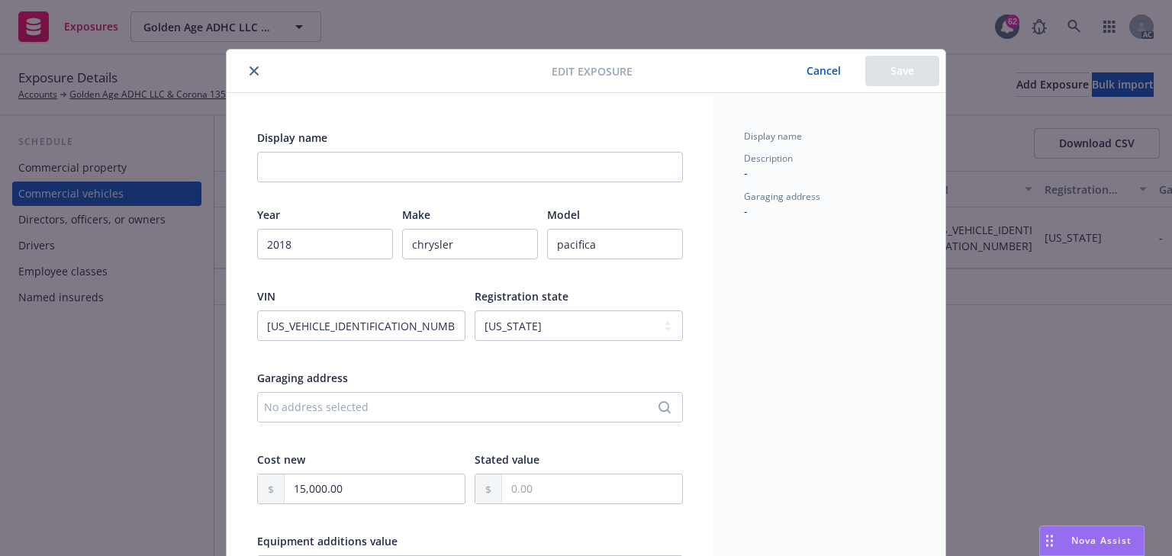
click at [695, 85] on div "Cancel Save" at bounding box center [786, 71] width 307 height 31
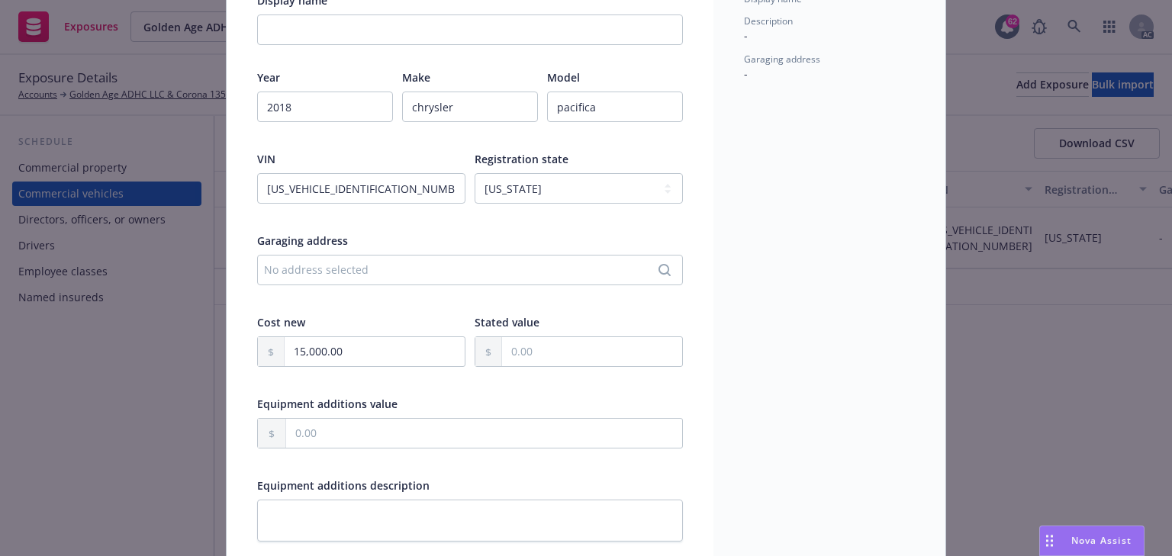
scroll to position [183, 0]
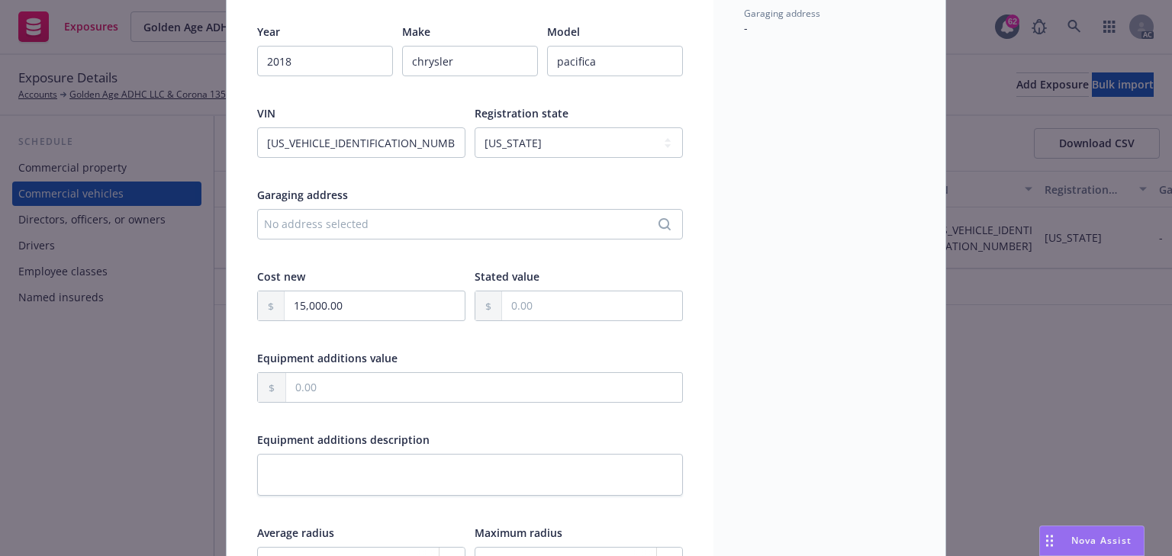
click at [375, 225] on div "No address selected" at bounding box center [462, 224] width 397 height 16
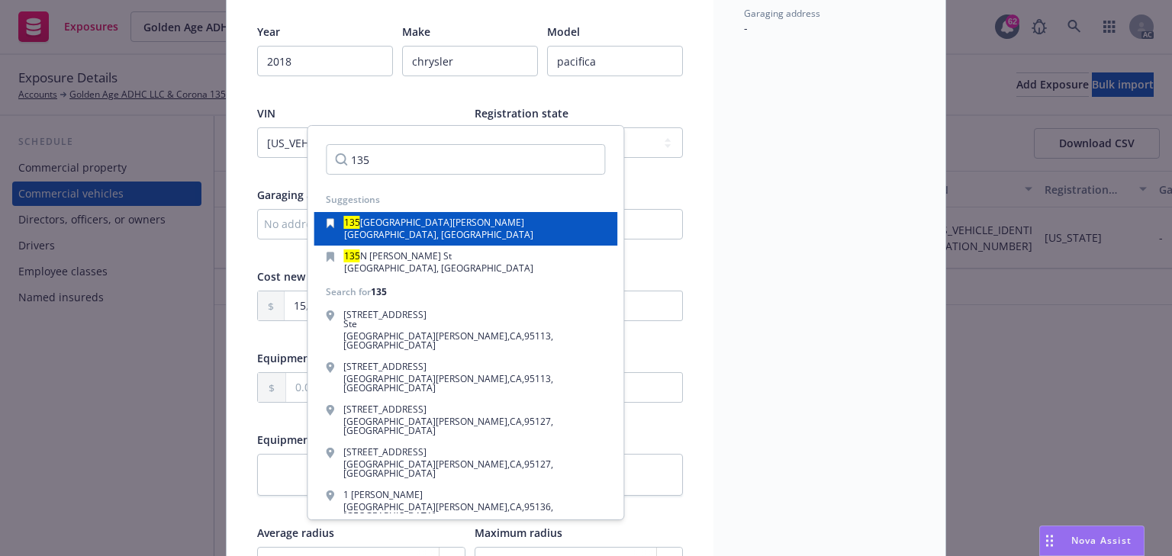
type input "135"
click at [423, 235] on span "Corona, CA, 92879, USA" at bounding box center [438, 234] width 189 height 13
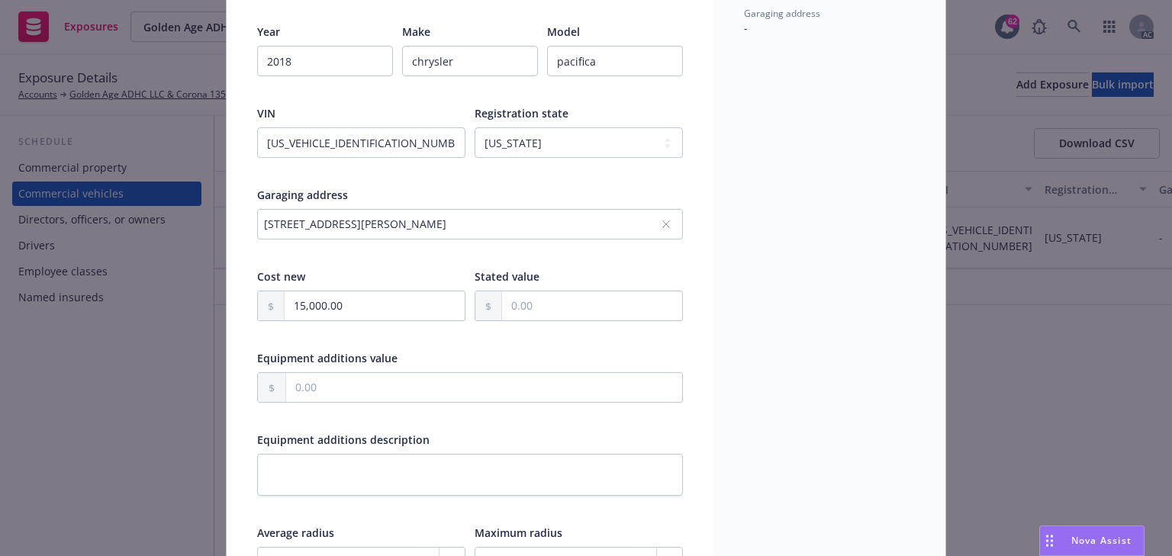
scroll to position [366, 0]
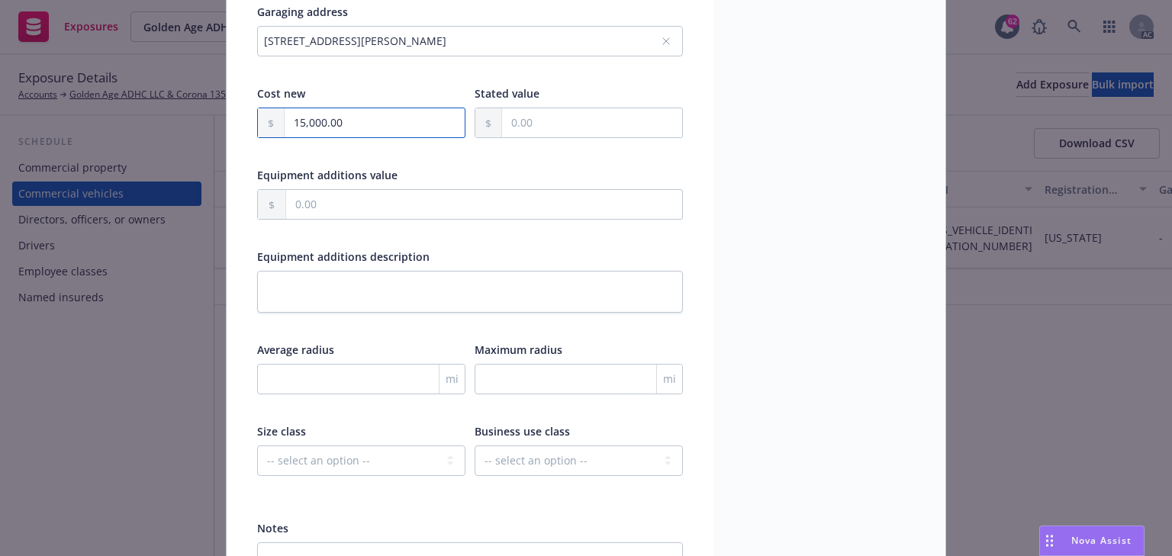
drag, startPoint x: 379, startPoint y: 123, endPoint x: 182, endPoint y: 116, distance: 197.0
click at [182, 116] on div "Edit exposure Cancel Save Display name Year 2018 Make chrysler Model pacifica V…" at bounding box center [586, 278] width 1172 height 556
type textarea "x"
type input "4.00"
type textarea "x"
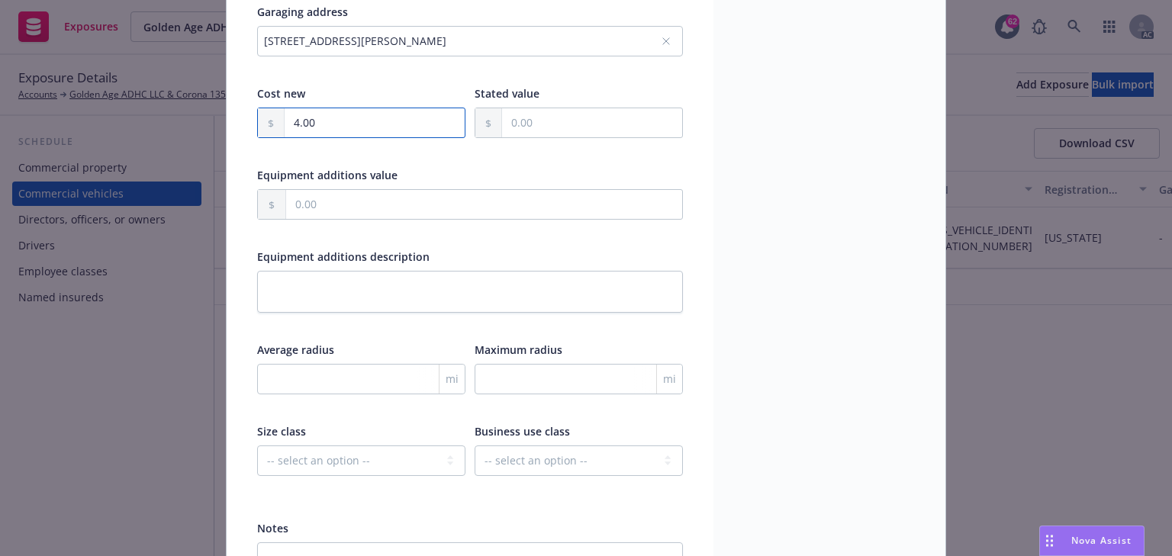
type input "44.00"
type textarea "x"
type input "440.00"
type textarea "x"
type input "4,409.00"
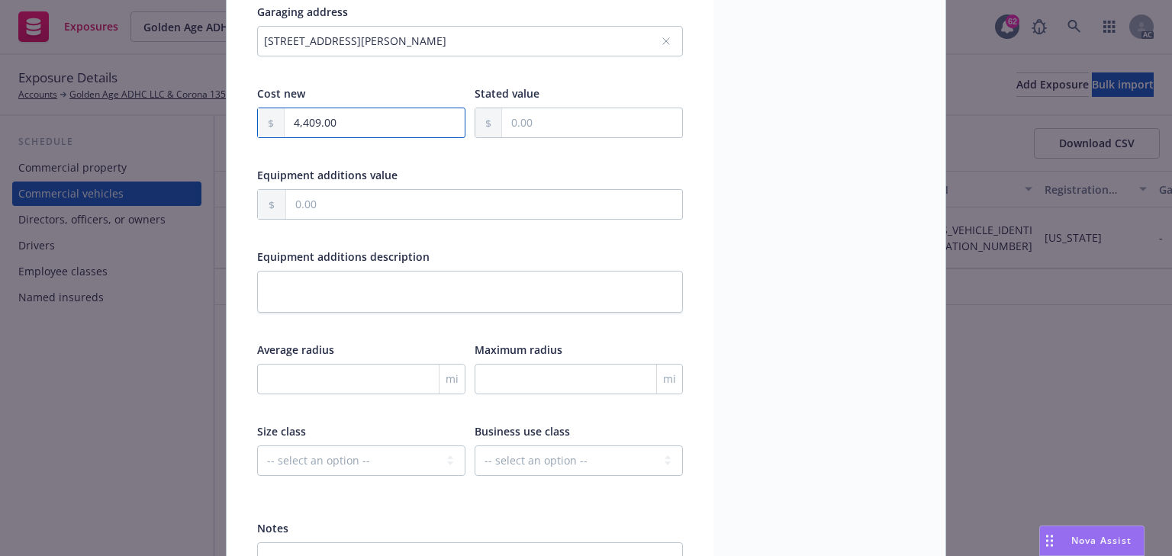
type textarea "x"
type input "44,095.00"
type textarea "x"
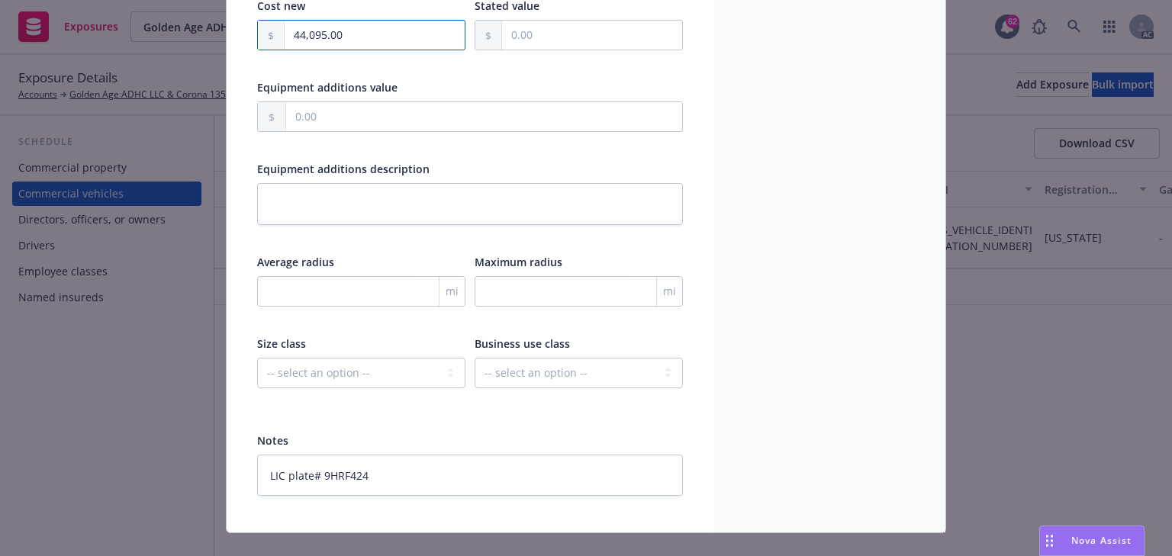
scroll to position [479, 0]
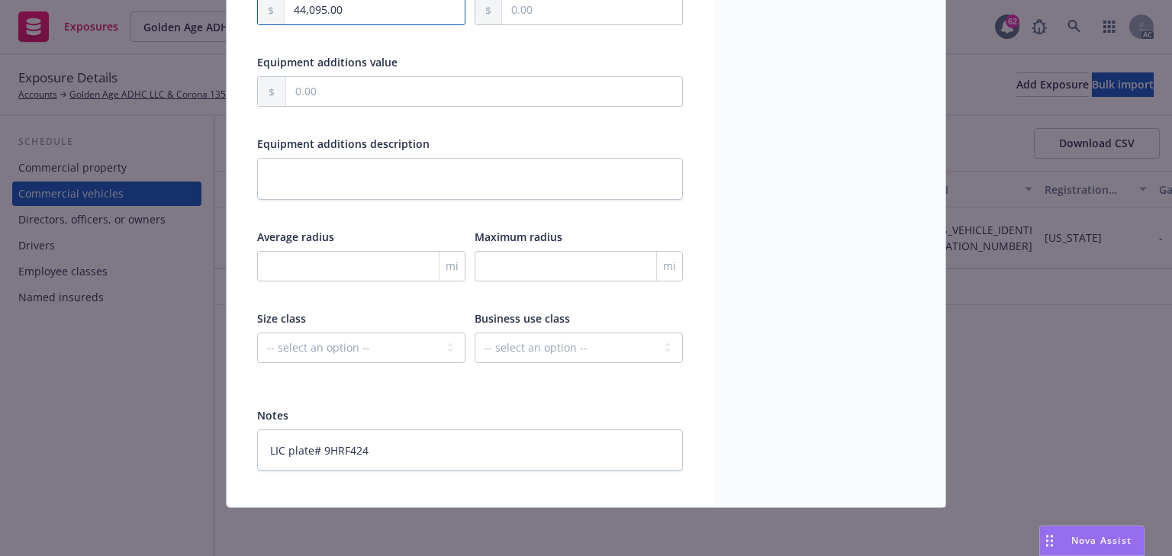
type input "44,095.00"
click at [530, 275] on input "number" at bounding box center [579, 266] width 208 height 31
type textarea "x"
type input "5"
type textarea "x"
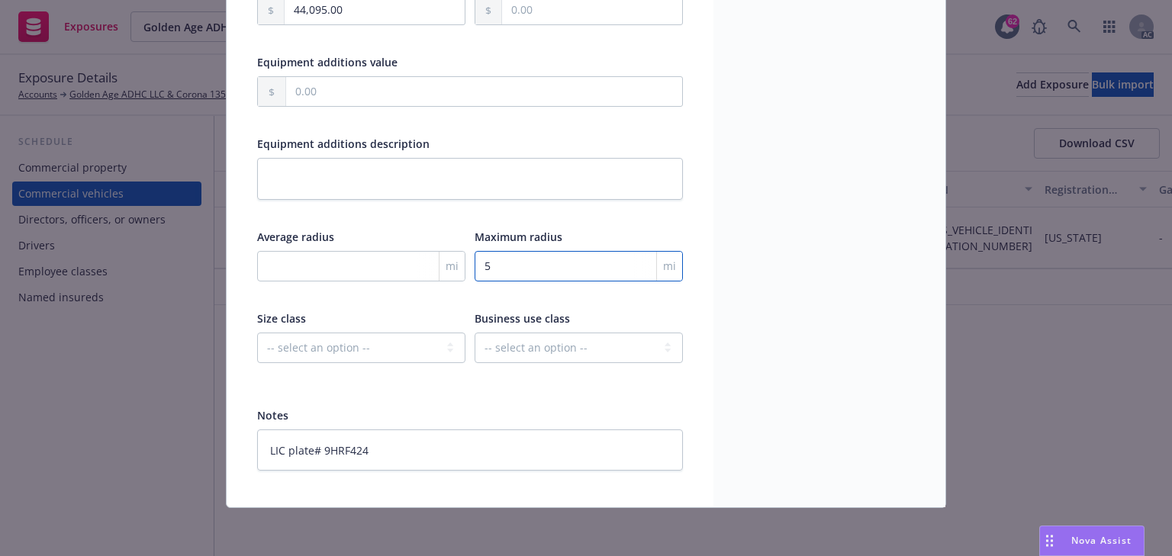
type input "50"
type textarea "x"
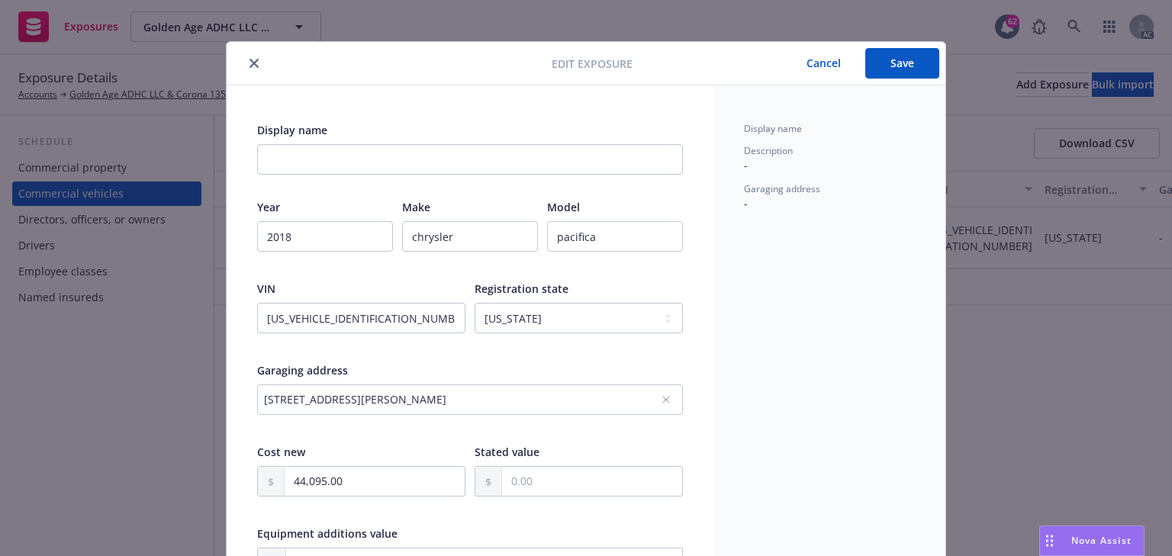
scroll to position [0, 0]
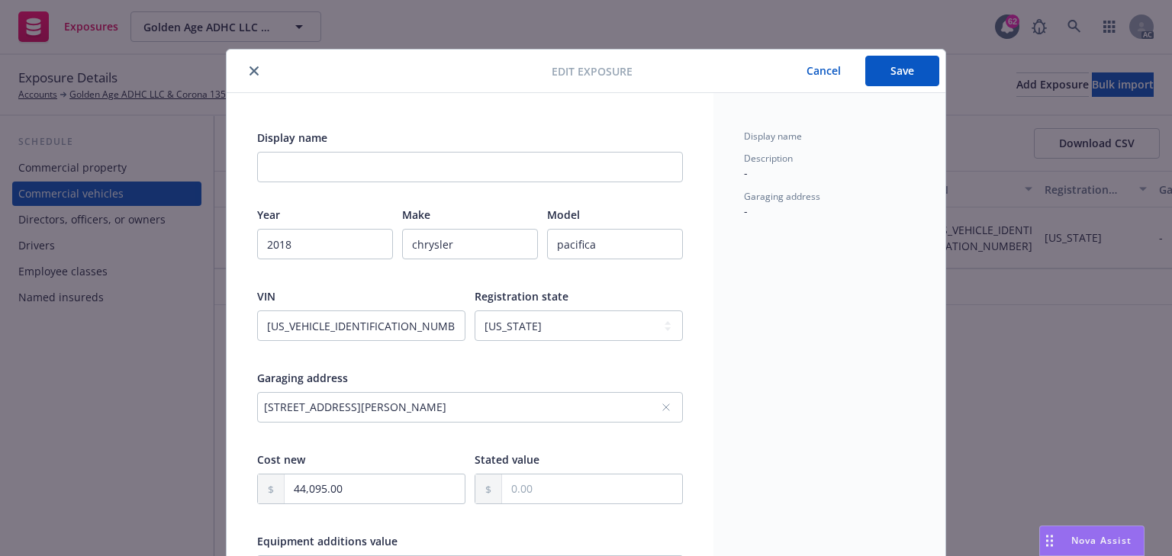
type input "50"
click at [878, 66] on button "Save" at bounding box center [902, 71] width 74 height 31
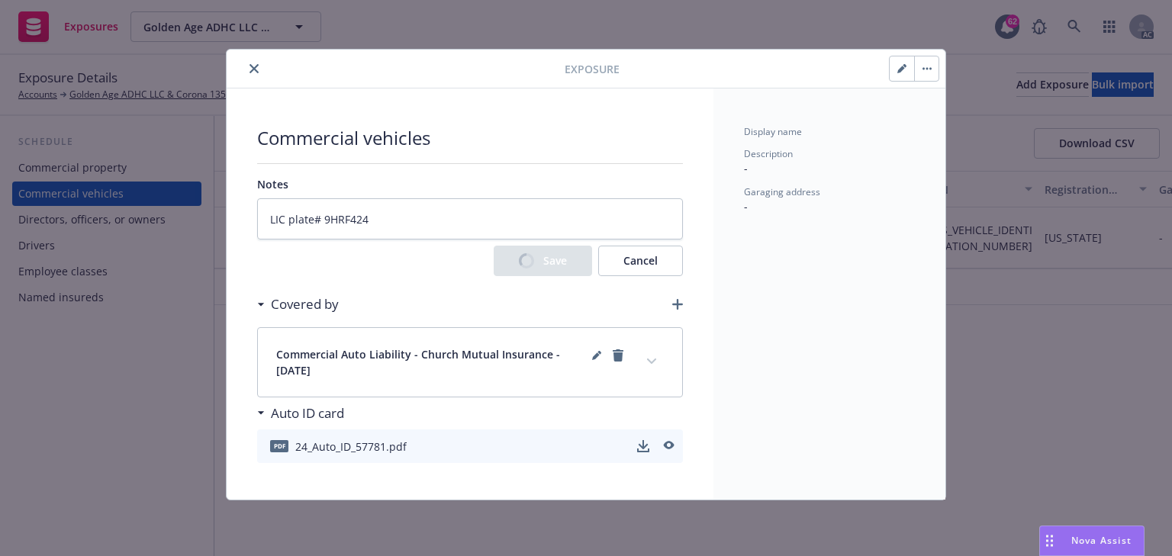
type textarea "x"
click at [652, 369] on div "Covered by Commercial Auto Liability - Church Mutual Insurance - 10/07/2024 Sta…" at bounding box center [470, 375] width 426 height 175
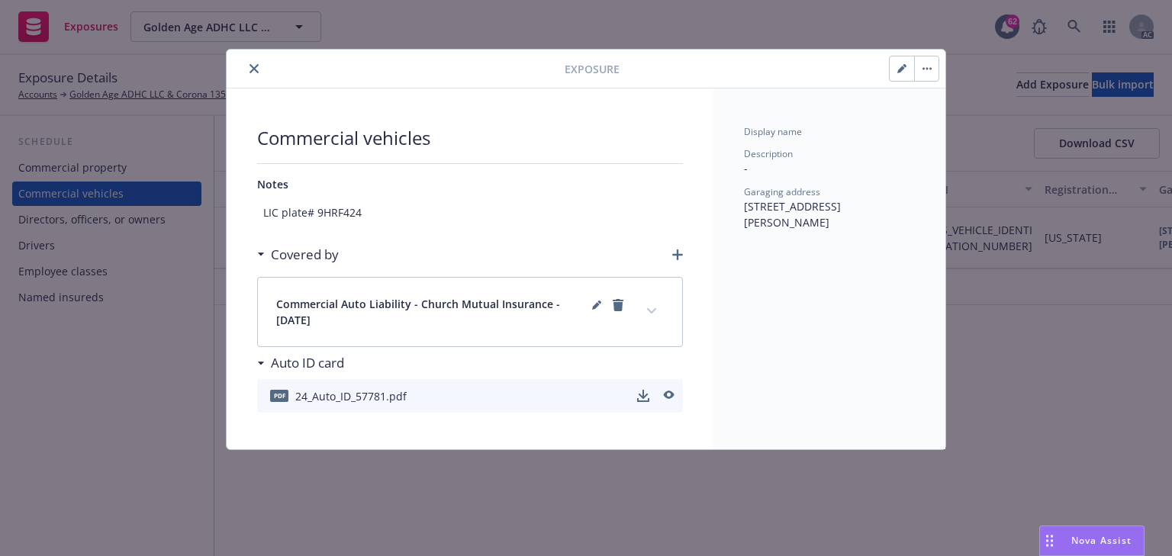
click at [659, 305] on button "expand content" at bounding box center [652, 311] width 24 height 24
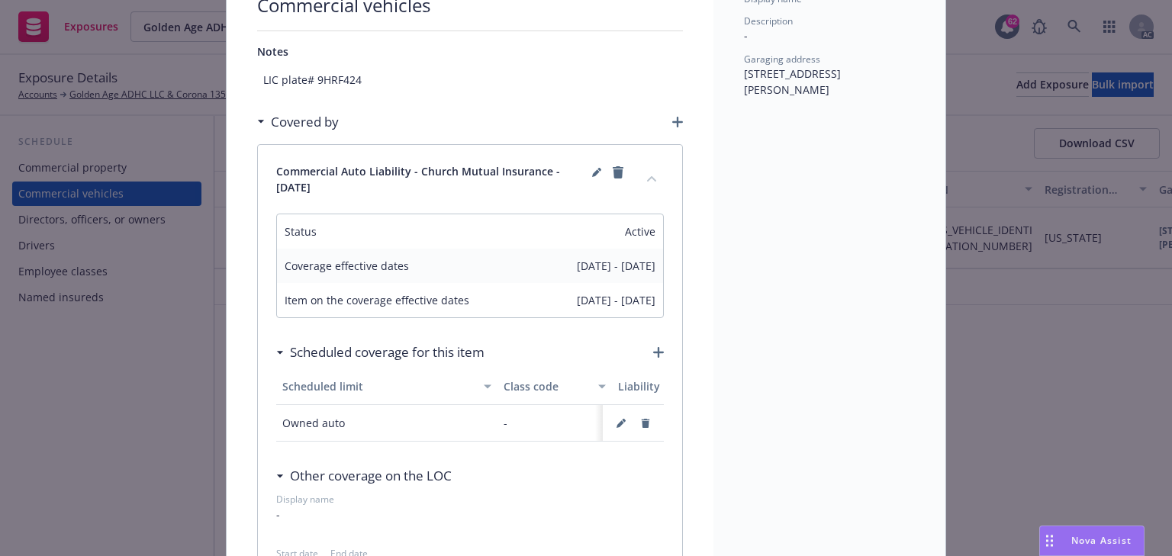
scroll to position [183, 0]
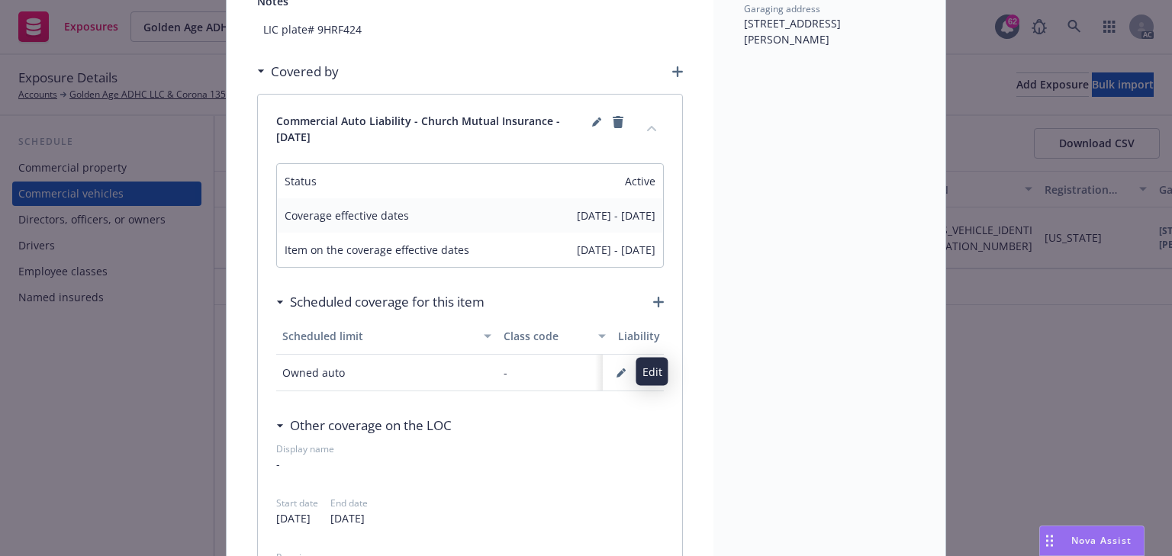
click at [617, 369] on icon "button" at bounding box center [621, 373] width 9 height 9
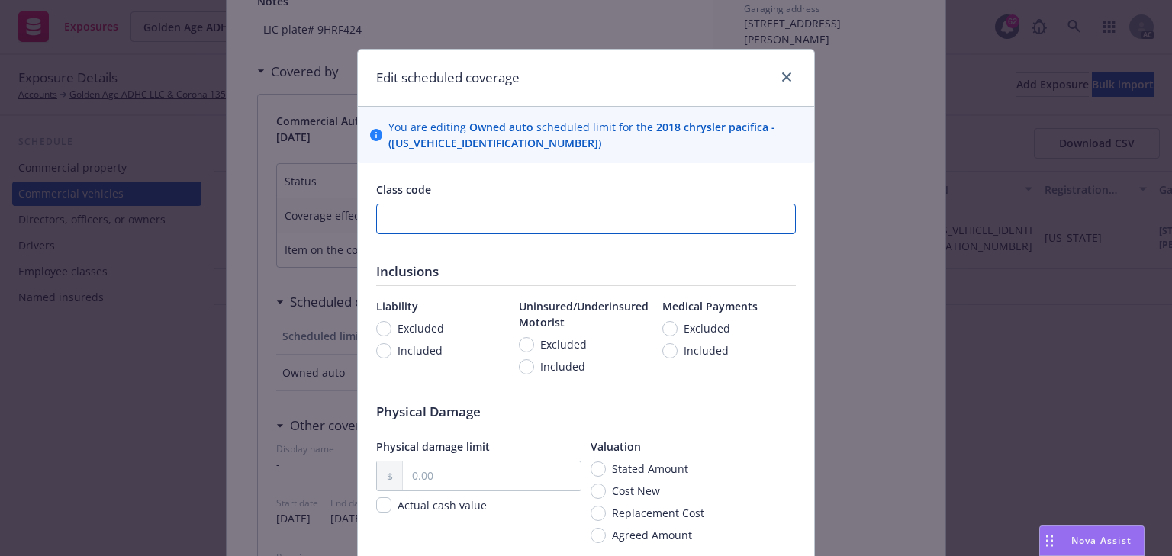
click at [514, 225] on input "number" at bounding box center [586, 219] width 420 height 31
type input "6451"
click at [414, 350] on span "Included" at bounding box center [420, 351] width 45 height 16
click at [392, 350] on input "Included" at bounding box center [383, 350] width 15 height 15
radio input "true"
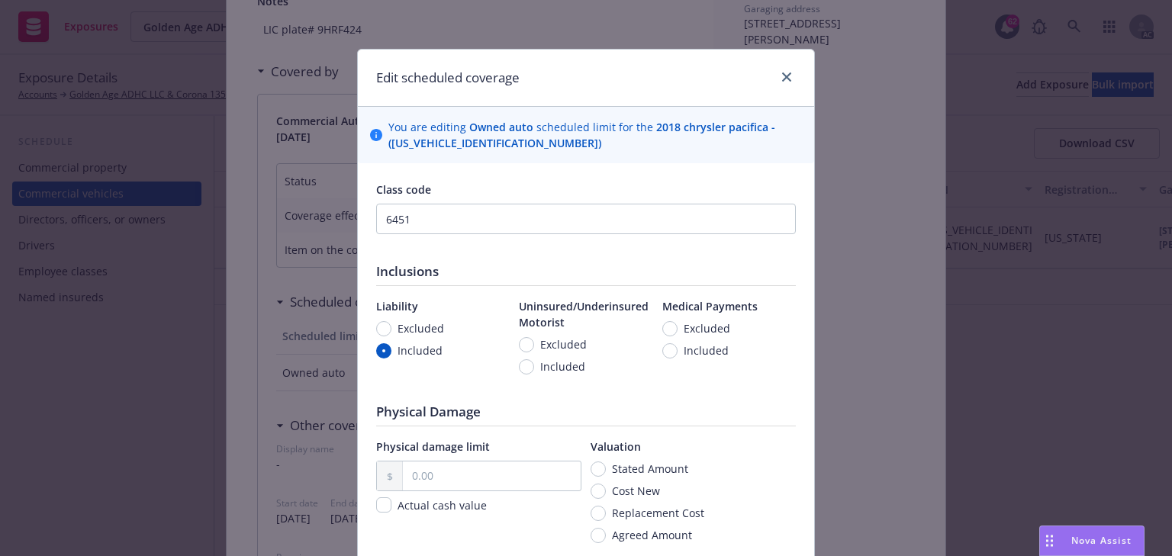
click at [691, 351] on span "Included" at bounding box center [706, 351] width 45 height 16
click at [678, 351] on input "Included" at bounding box center [669, 350] width 15 height 15
radio input "true"
click at [546, 367] on span "Included" at bounding box center [562, 367] width 45 height 16
click at [534, 367] on input "Included" at bounding box center [526, 366] width 15 height 15
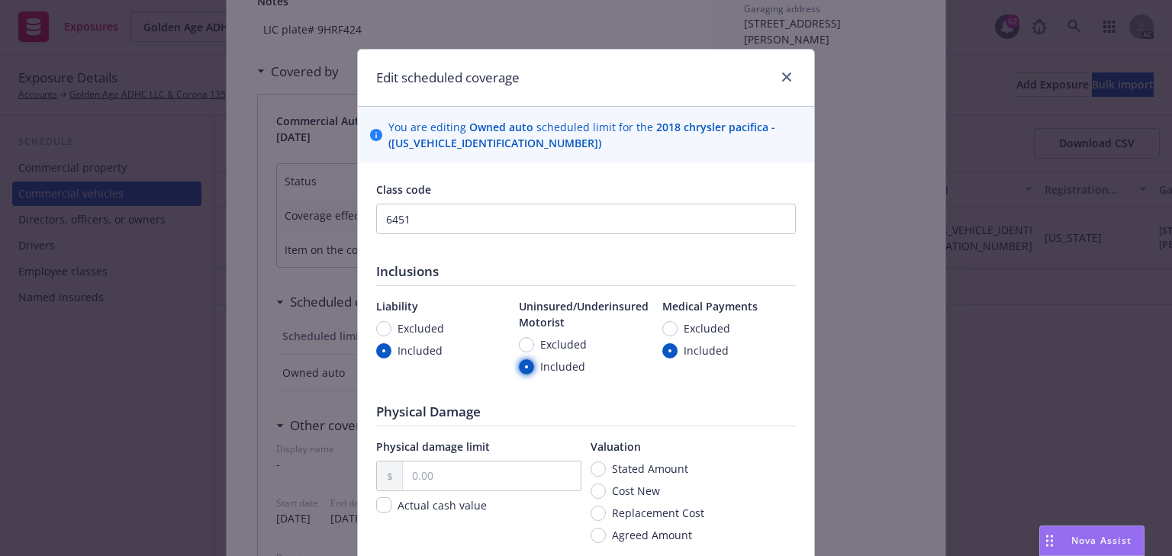
radio input "true"
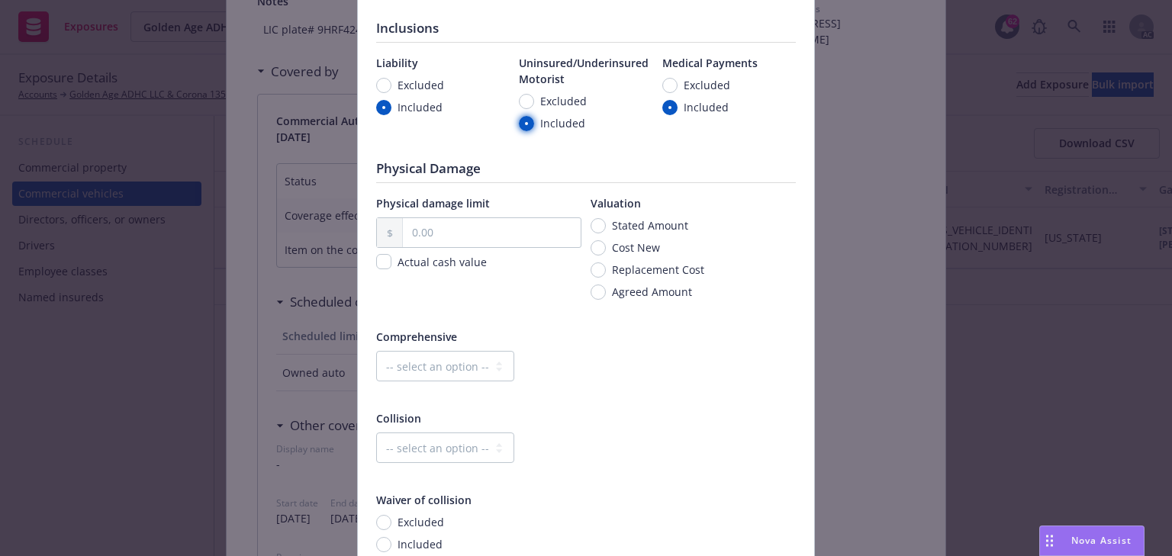
scroll to position [244, 0]
click at [637, 250] on span "Cost New" at bounding box center [636, 247] width 48 height 16
click at [606, 250] on input "Cost New" at bounding box center [598, 247] width 15 height 15
radio input "true"
click at [430, 230] on input "text" at bounding box center [492, 232] width 178 height 29
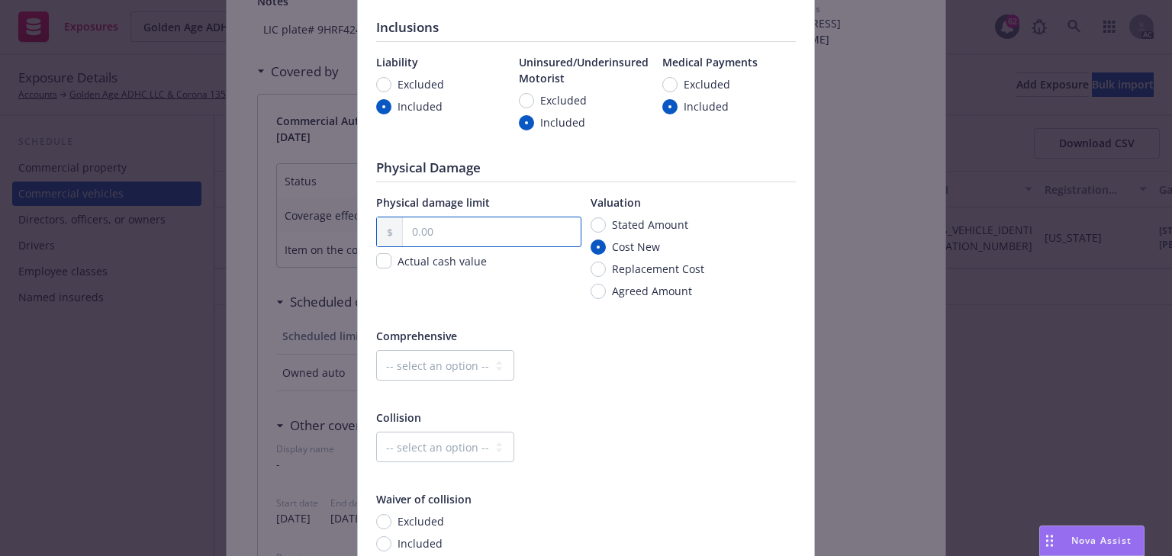
paste input "44,095.00"
type input "44,095.00"
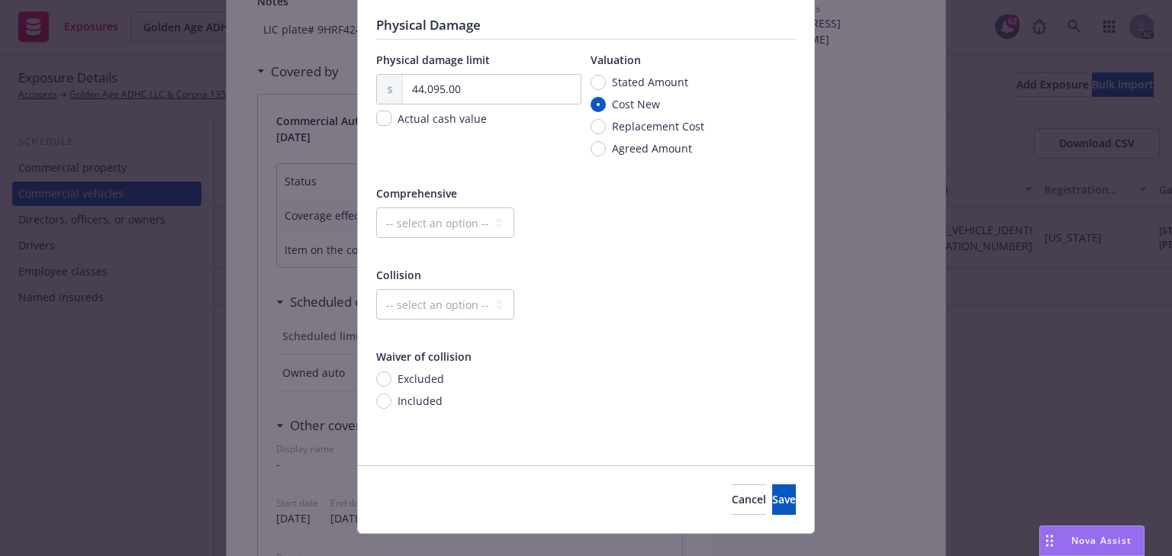
scroll to position [413, 0]
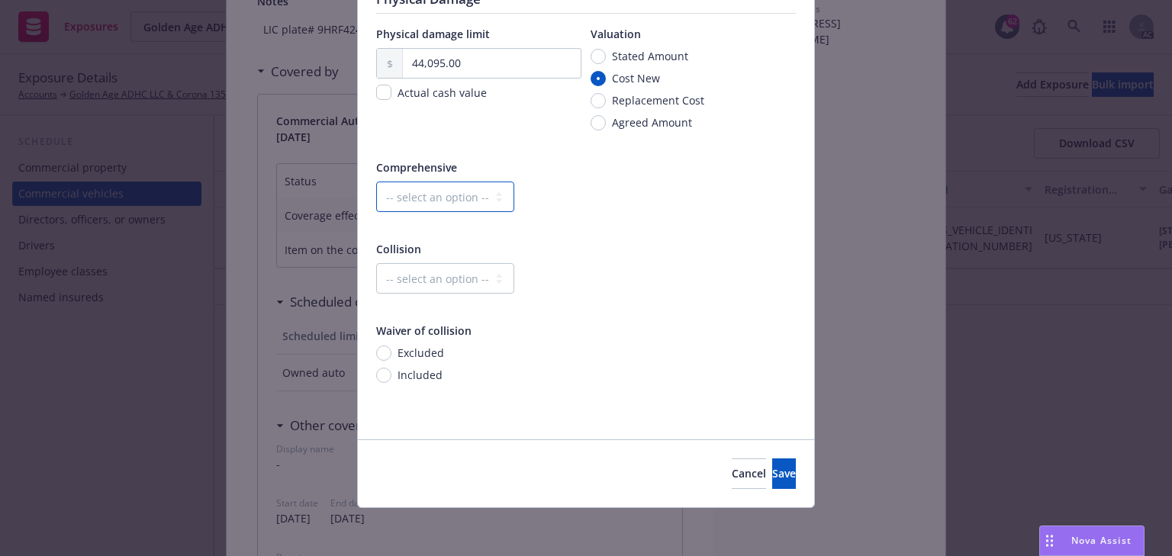
click at [437, 189] on select "-- select an option -- Dollar amount Percentage" at bounding box center [445, 197] width 138 height 31
click at [446, 197] on select "-- select an option -- Dollar amount Percentage" at bounding box center [445, 197] width 138 height 31
select select "MONETARY"
click at [376, 182] on select "-- select an option -- Dollar amount Percentage" at bounding box center [445, 197] width 138 height 31
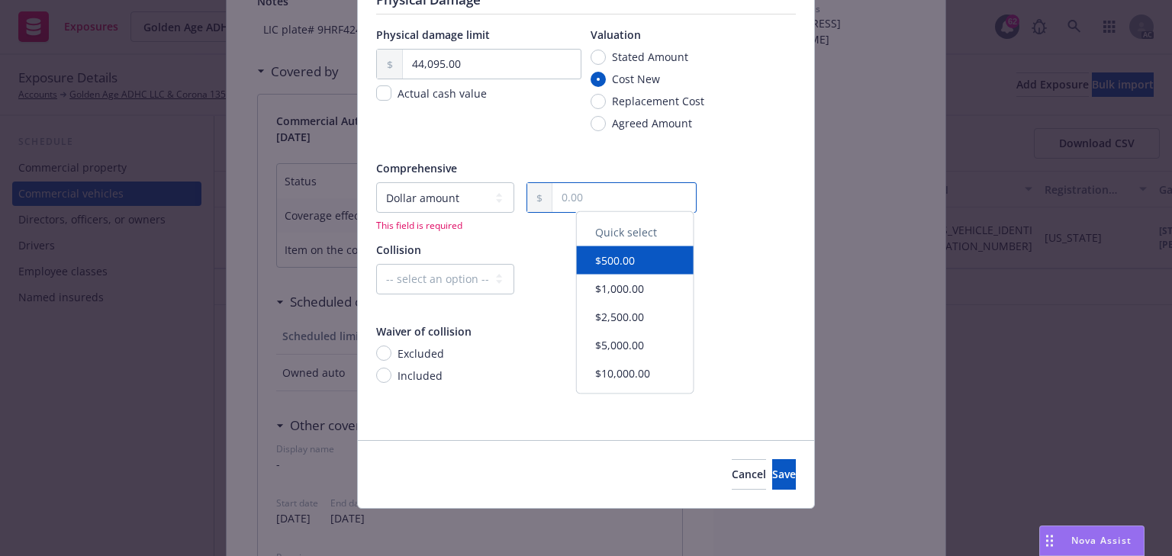
click at [637, 199] on input "text" at bounding box center [624, 197] width 143 height 29
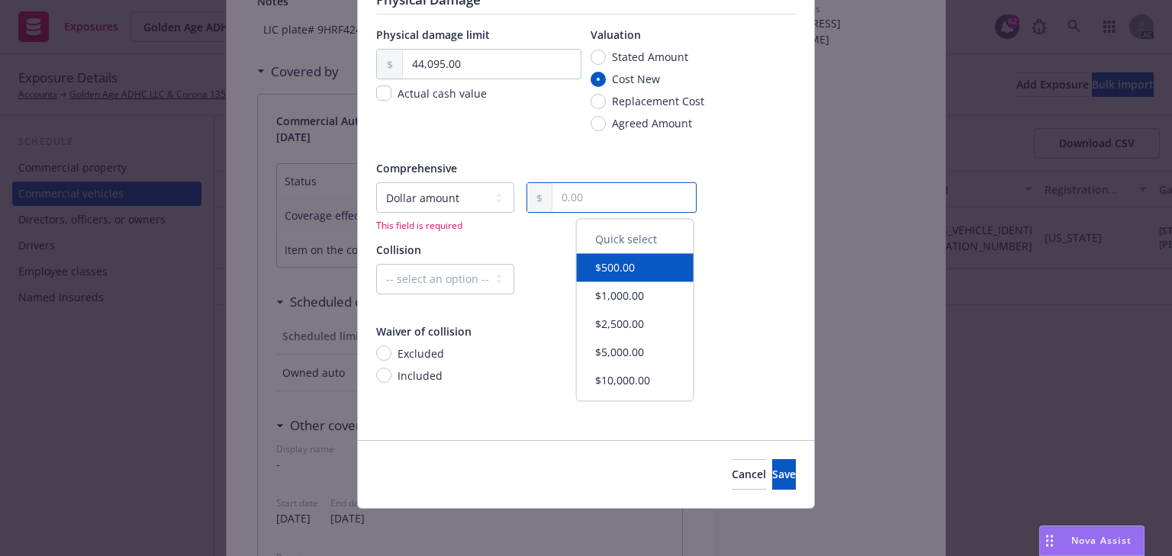
type input "3,000.00"
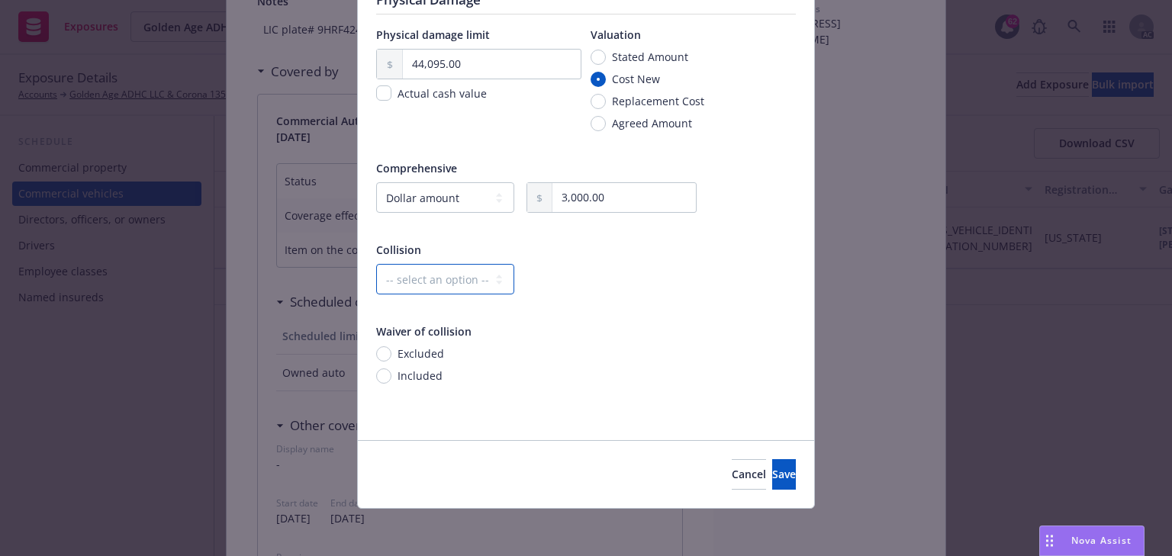
click at [420, 283] on select "-- select an option -- Dollar amount Percentage" at bounding box center [445, 279] width 138 height 31
click at [376, 264] on select "-- select an option -- Dollar amount Percentage" at bounding box center [445, 279] width 138 height 31
click at [421, 292] on select "-- select an option -- Dollar amount Percentage" at bounding box center [445, 279] width 138 height 31
select select "MONETARY"
click at [376, 264] on select "-- select an option -- Dollar amount Percentage" at bounding box center [445, 279] width 138 height 31
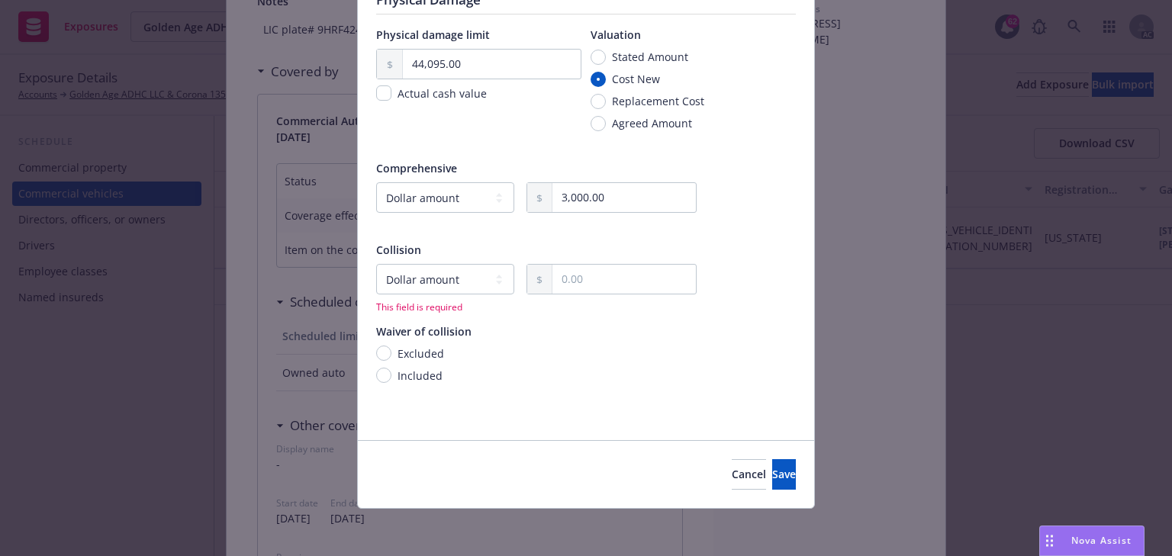
click at [624, 259] on div "Collision -- select an option -- Dollar amount Percentage This field is required" at bounding box center [586, 278] width 420 height 72
click at [624, 271] on input "text" at bounding box center [624, 279] width 143 height 29
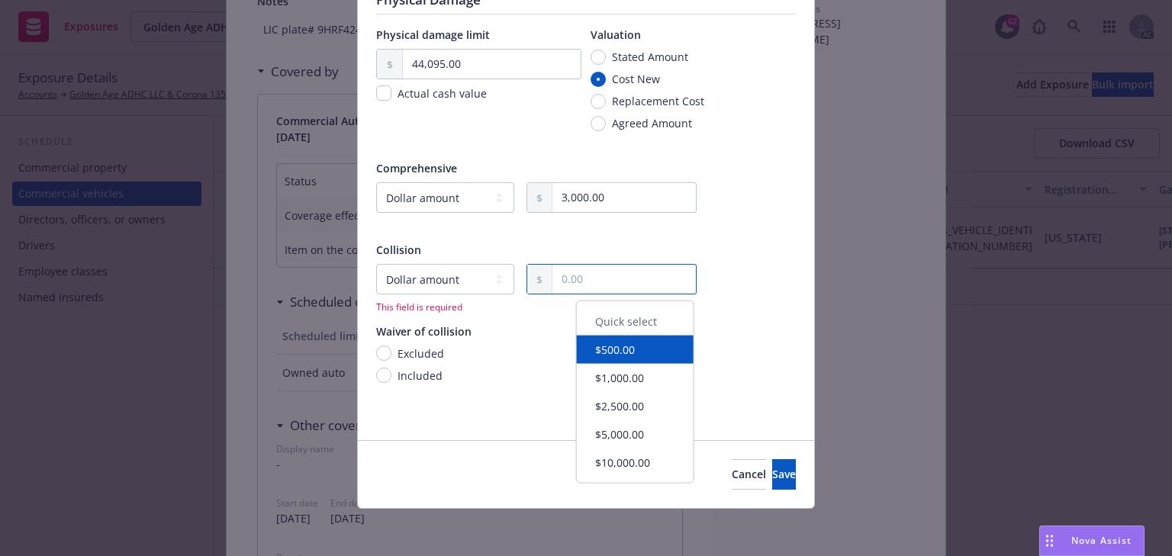
type input "3,000.00"
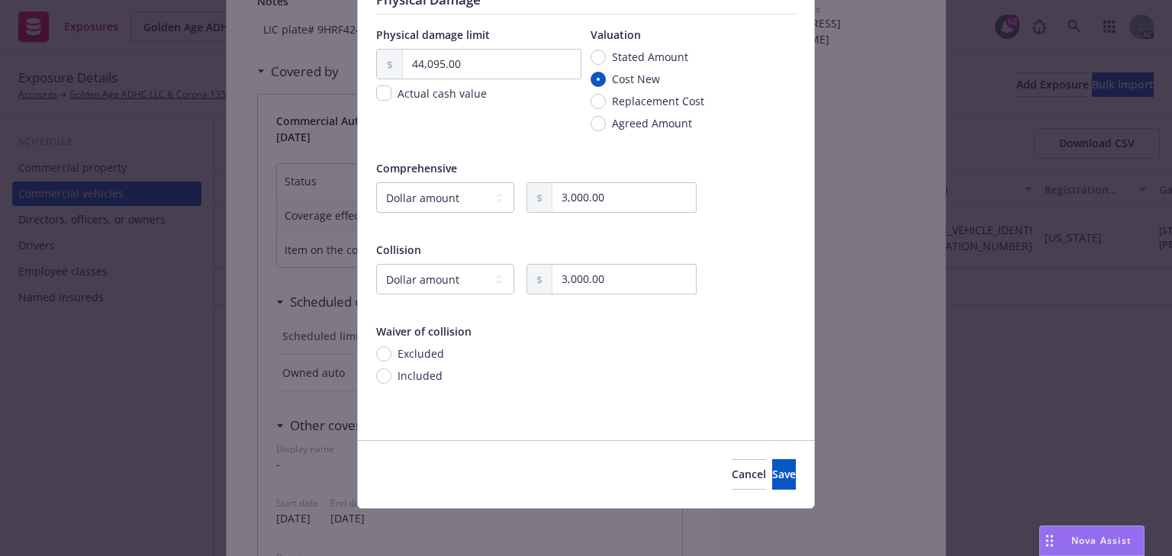
click at [698, 350] on div "Excluded Included" at bounding box center [586, 375] width 420 height 58
click at [772, 473] on button "Save" at bounding box center [784, 474] width 24 height 31
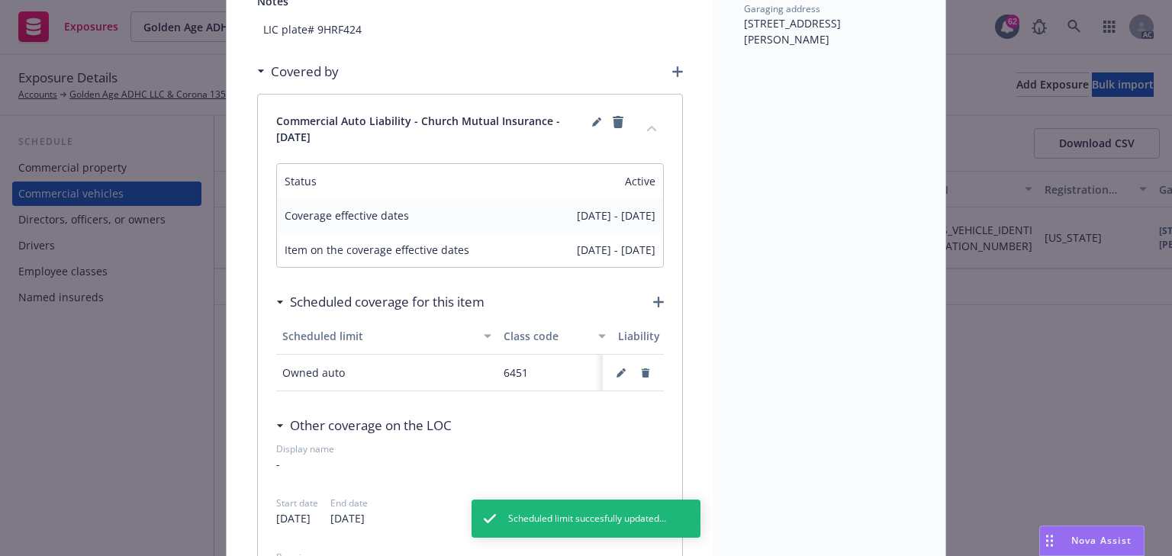
scroll to position [0, 0]
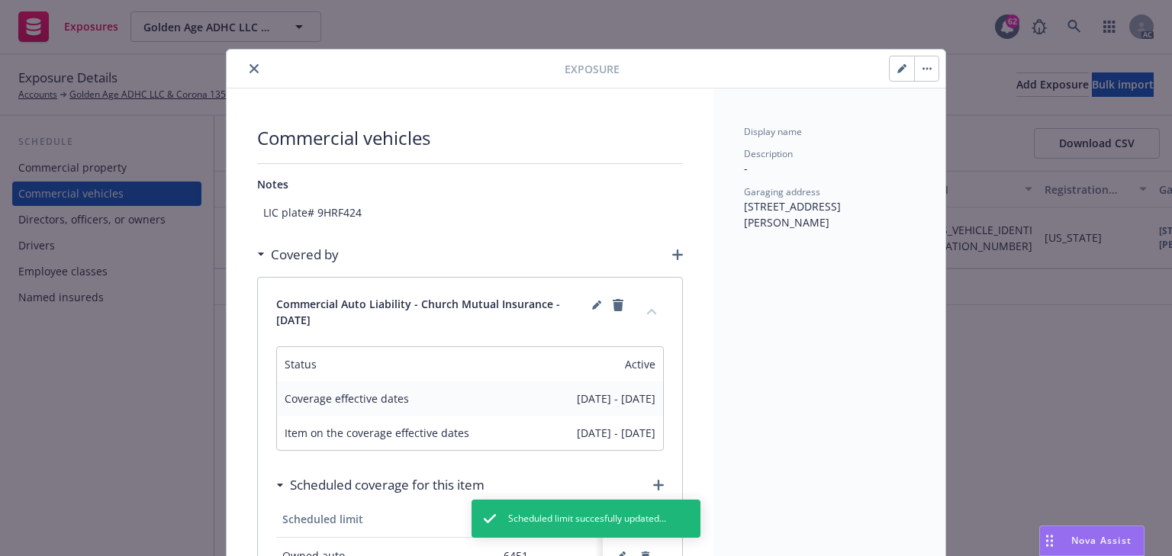
click at [250, 64] on icon "close" at bounding box center [254, 68] width 9 height 9
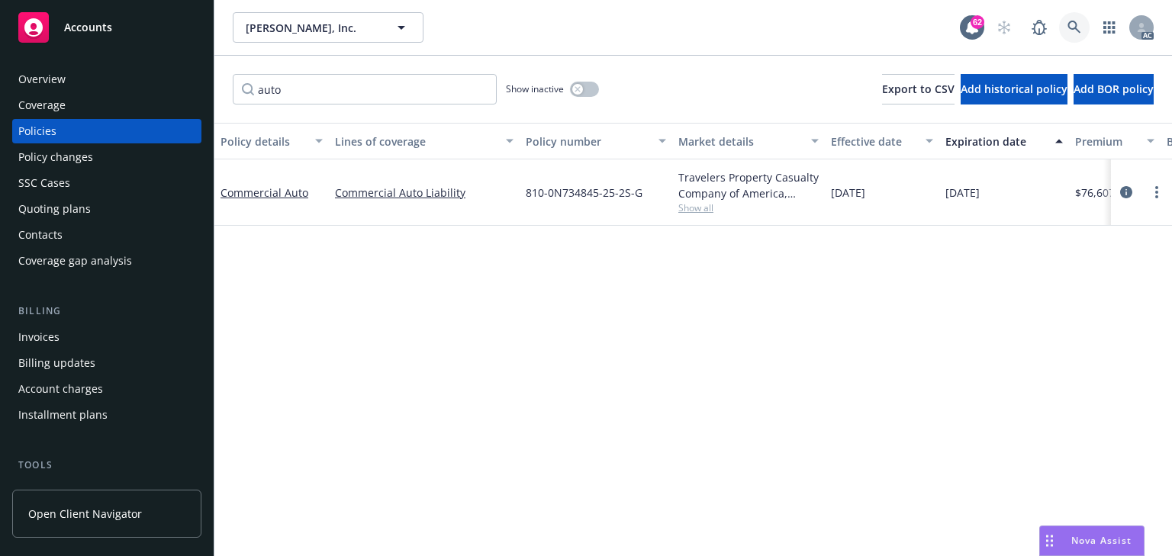
click at [1082, 31] on link at bounding box center [1074, 27] width 31 height 31
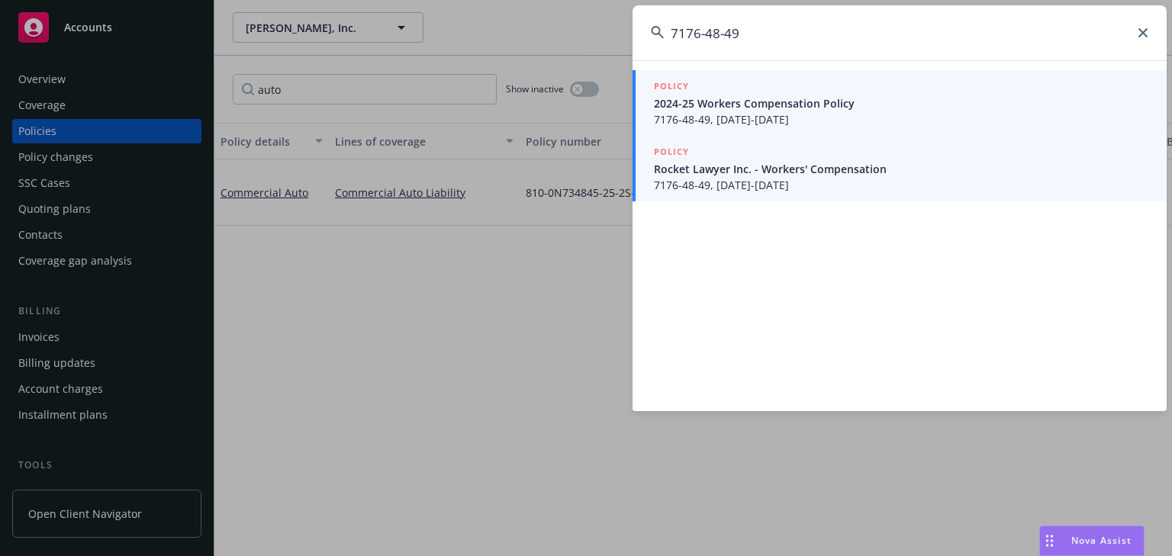
type input "7176-48-49"
click at [748, 173] on span "Rocket Lawyer Inc. - Workers' Compensation" at bounding box center [901, 169] width 495 height 16
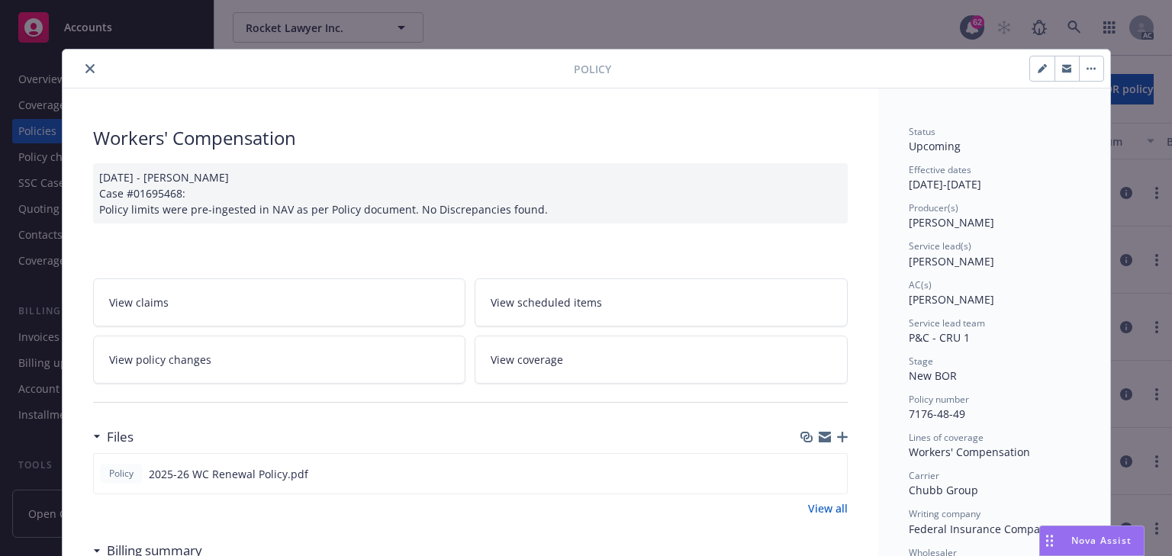
click at [269, 351] on link "View policy changes" at bounding box center [279, 360] width 373 height 48
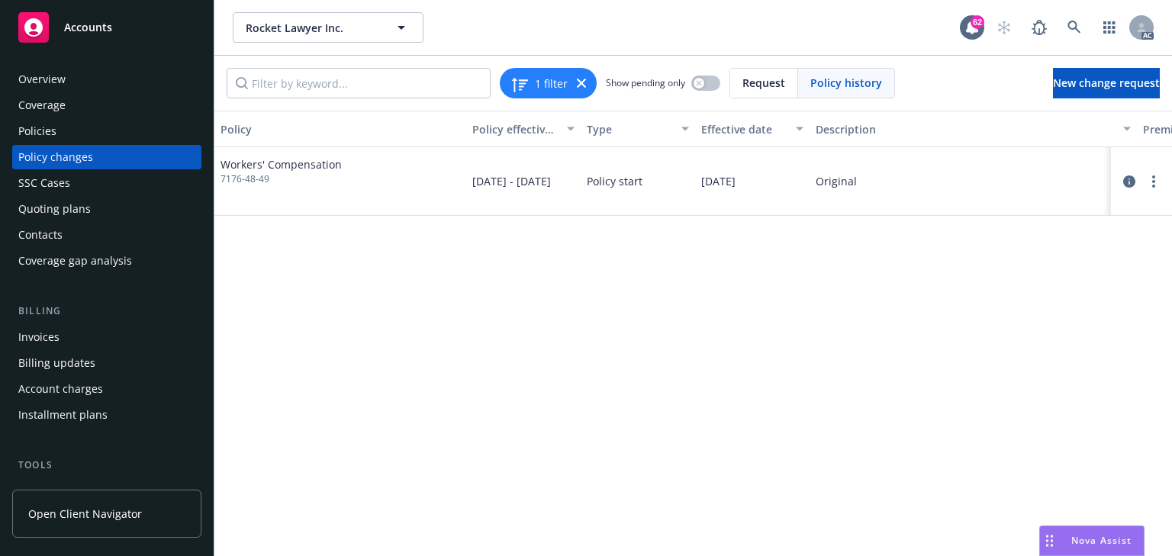
click at [73, 127] on div "Policies" at bounding box center [106, 131] width 177 height 24
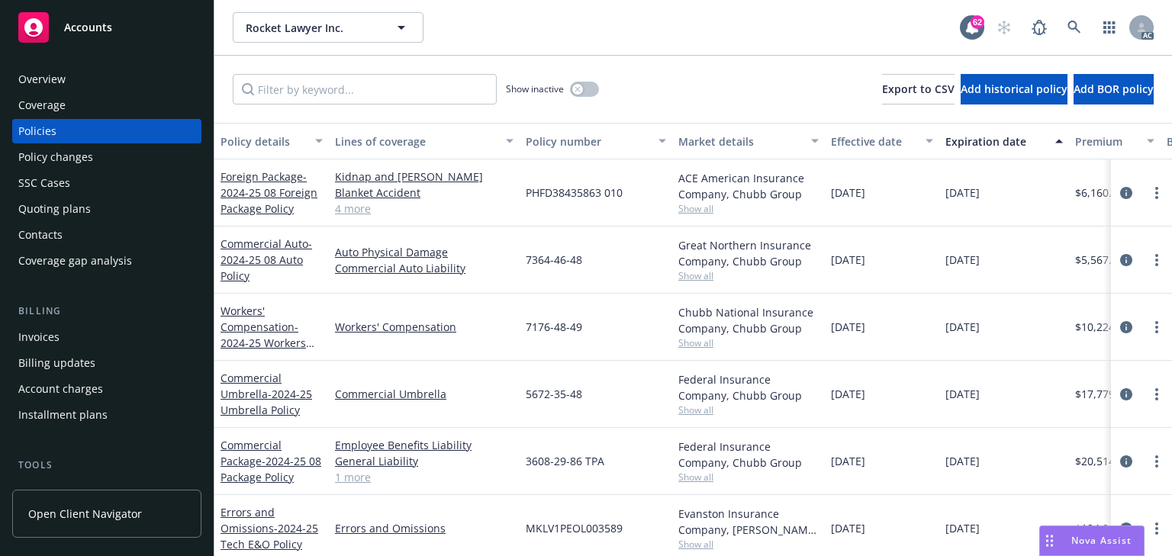
click at [69, 153] on div "Policy changes" at bounding box center [55, 157] width 75 height 24
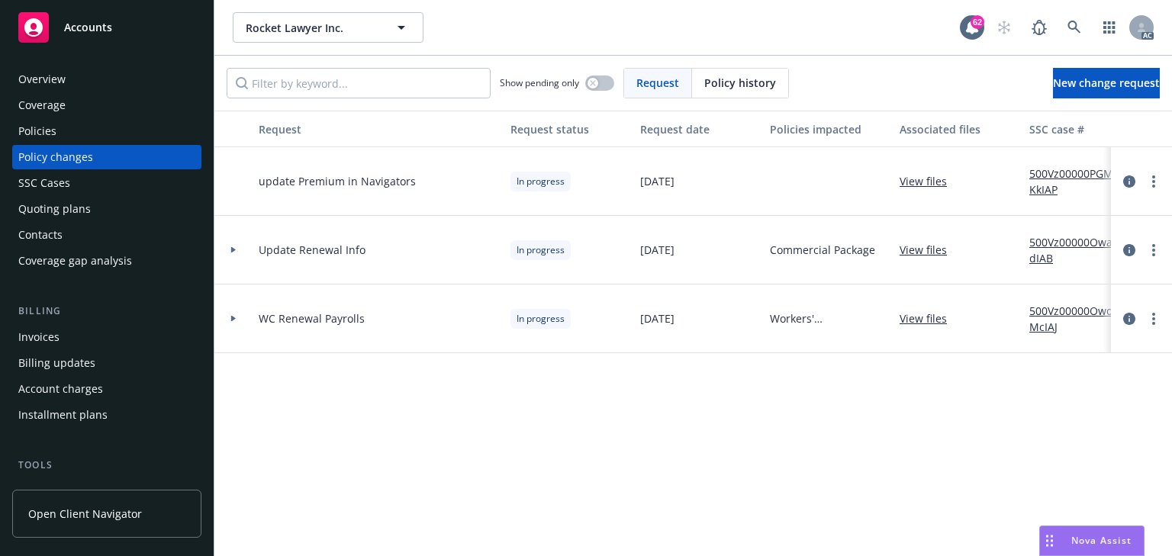
click at [356, 397] on div "Request Request status Request date Policies impacted Associated files SSC case…" at bounding box center [693, 334] width 958 height 446
click at [81, 130] on div "Policies" at bounding box center [106, 131] width 177 height 24
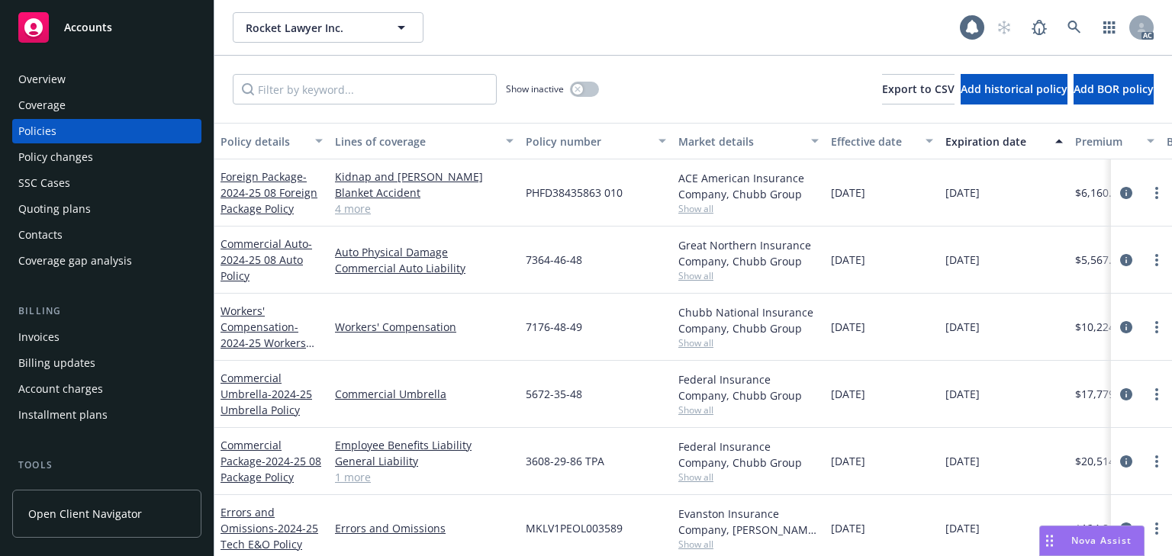
click at [73, 159] on div "Policy changes" at bounding box center [55, 157] width 75 height 24
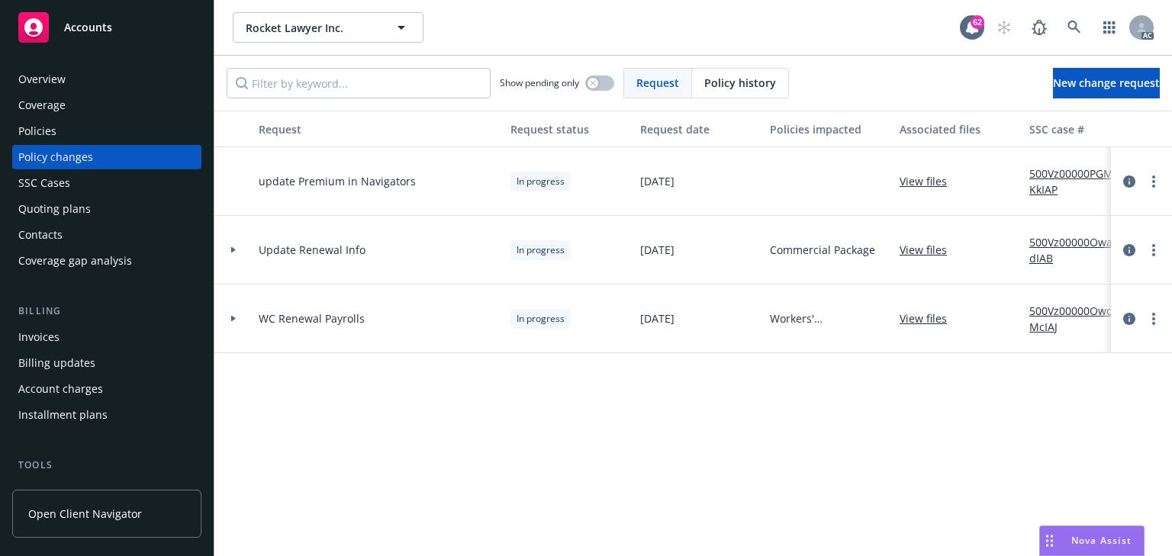
click at [238, 324] on div at bounding box center [233, 319] width 38 height 69
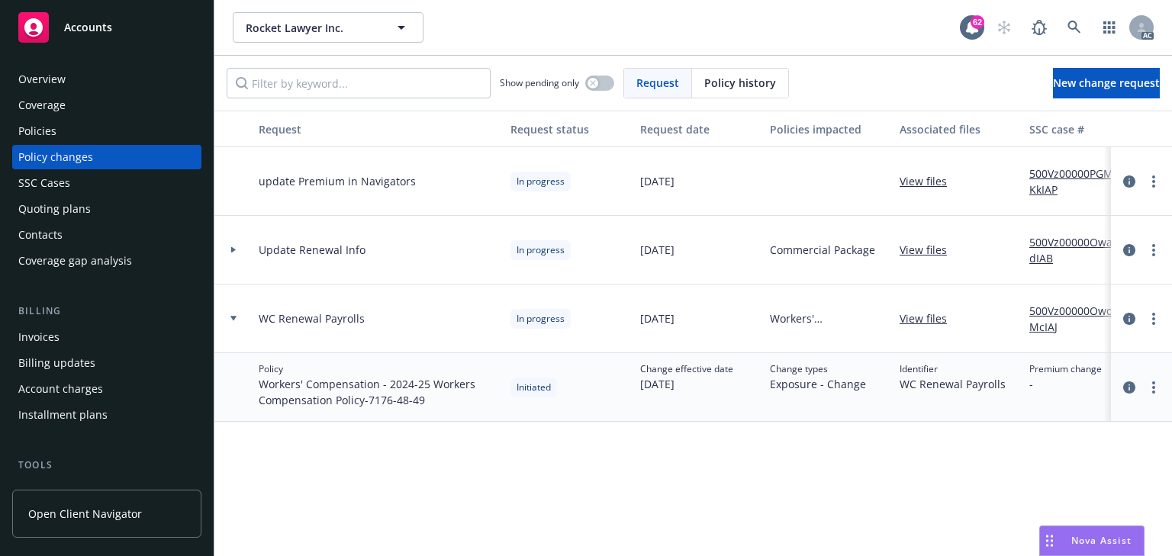
click at [234, 250] on icon at bounding box center [233, 250] width 5 height 6
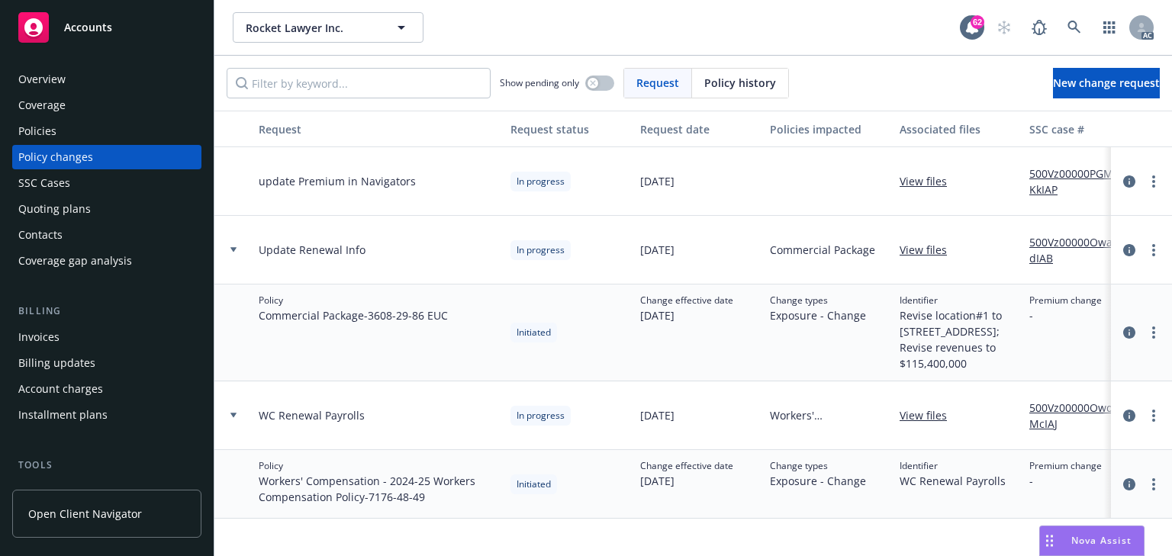
click at [234, 250] on icon at bounding box center [233, 249] width 6 height 5
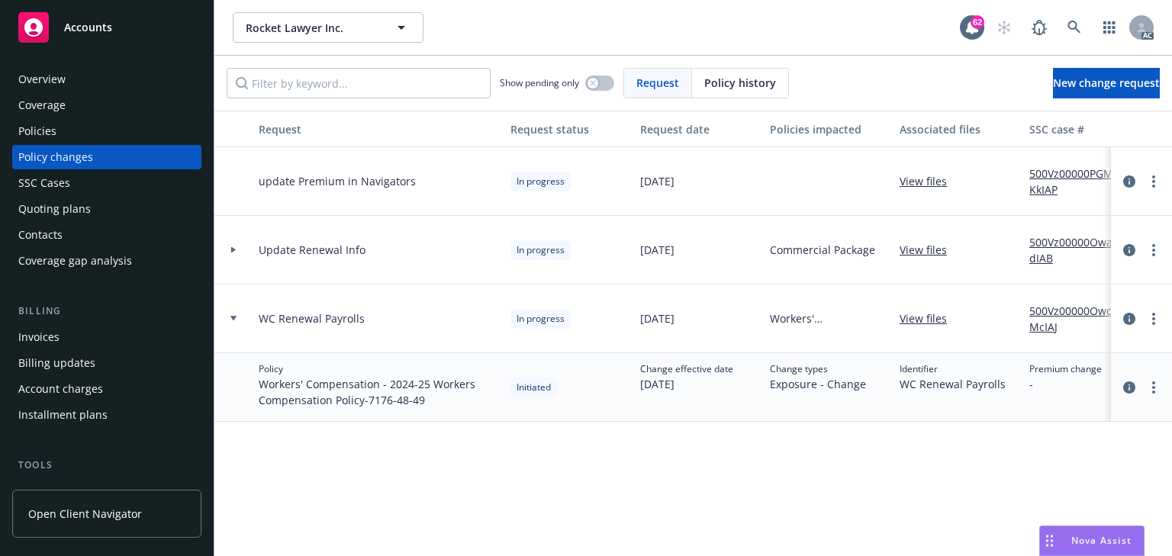
click at [1063, 309] on link "500Vz00000OwdMcIAJ" at bounding box center [1081, 319] width 102 height 32
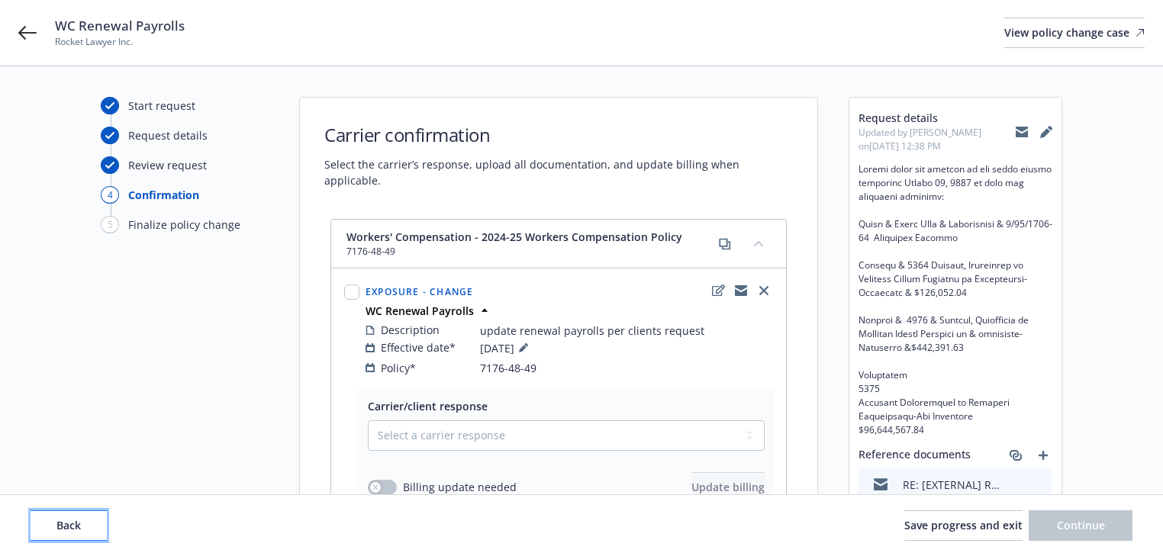
click at [61, 534] on button "Back" at bounding box center [69, 526] width 76 height 31
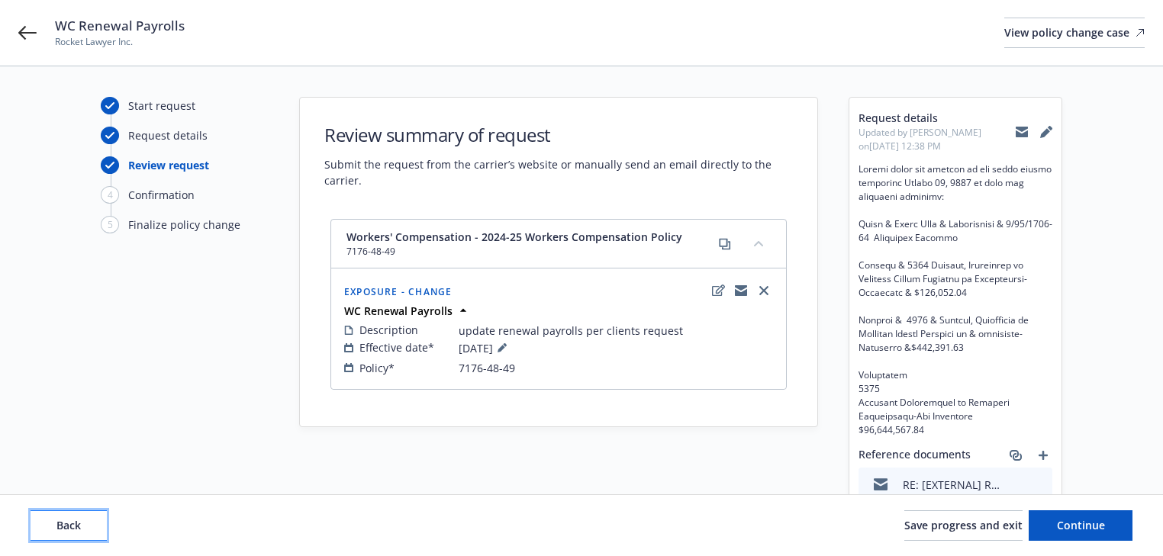
click at [61, 534] on button "Back" at bounding box center [69, 526] width 76 height 31
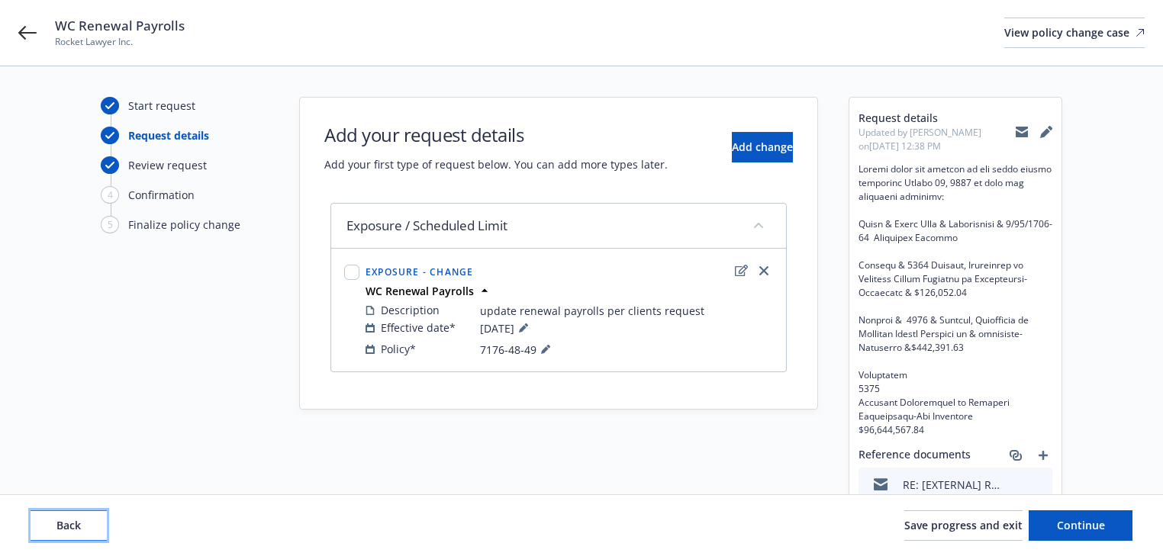
click at [61, 534] on button "Back" at bounding box center [69, 526] width 76 height 31
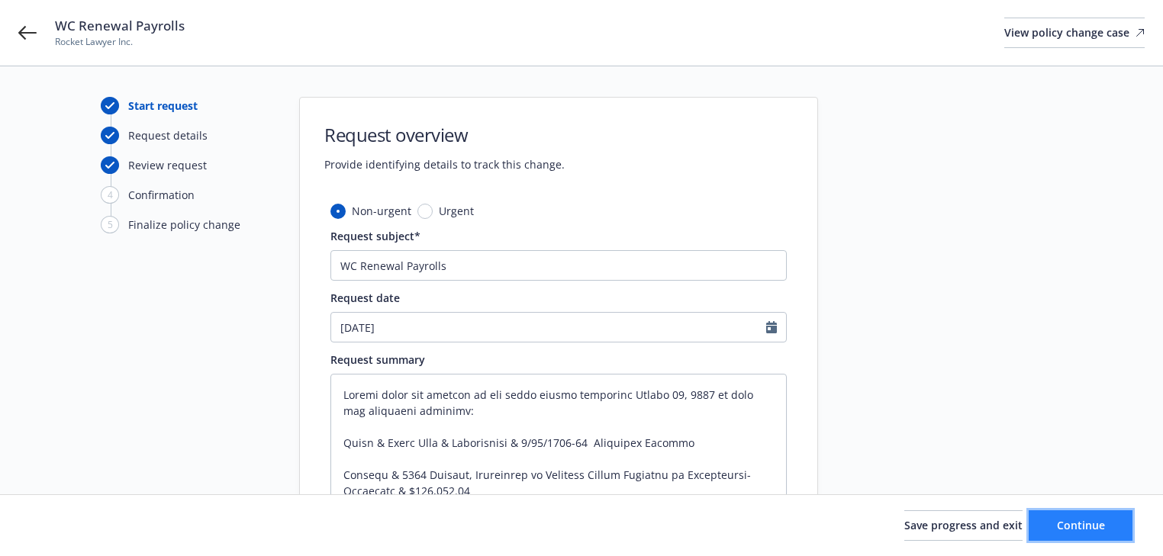
click at [1078, 536] on button "Continue" at bounding box center [1081, 526] width 104 height 31
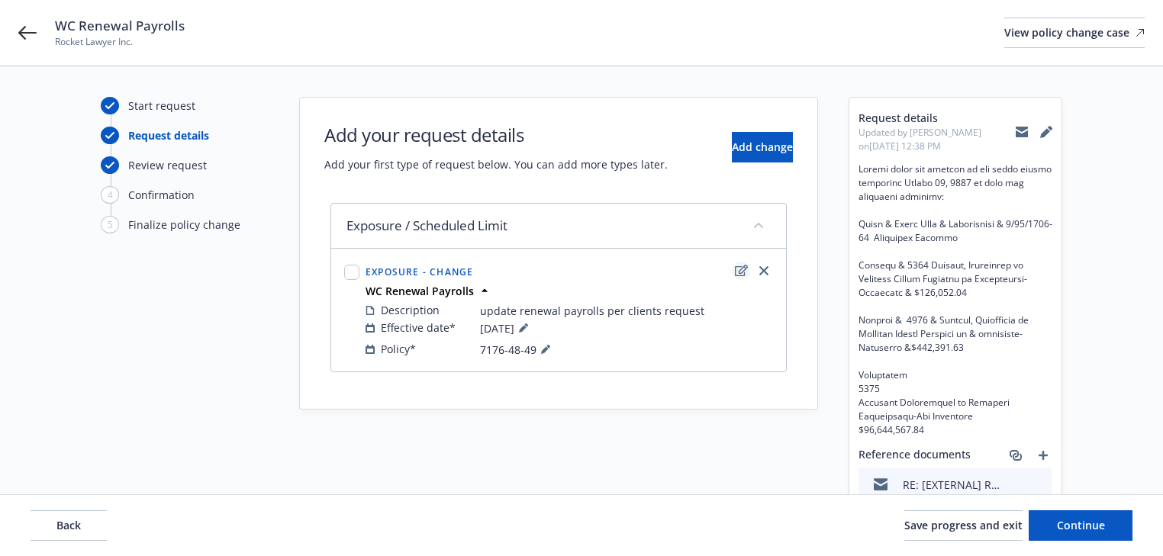
click at [739, 269] on icon "edit" at bounding box center [741, 271] width 13 height 12
type textarea "x"
select select "CHANGE"
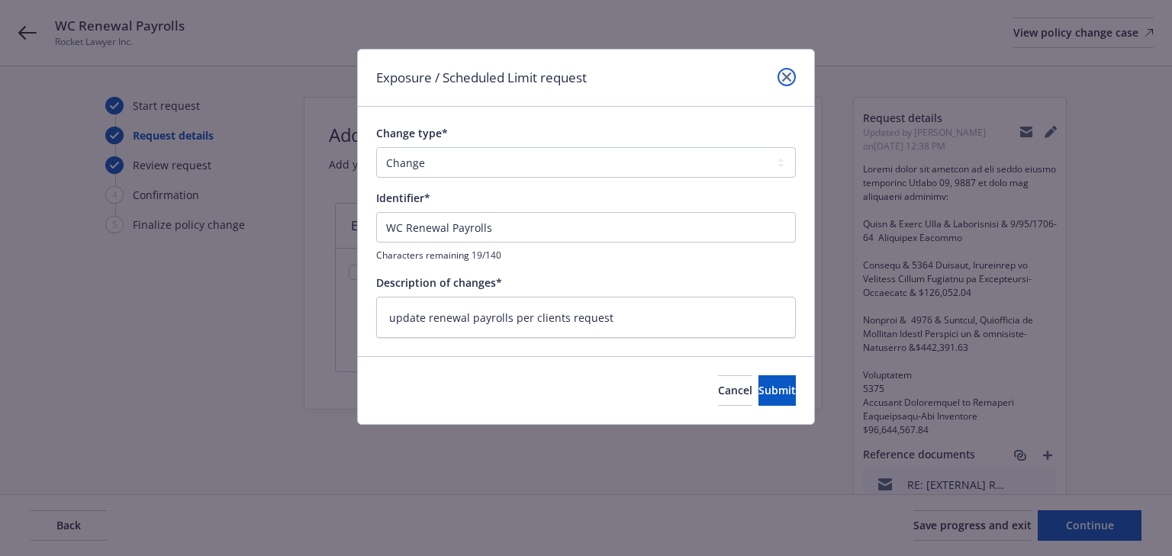
click at [788, 71] on link "close" at bounding box center [787, 77] width 18 height 18
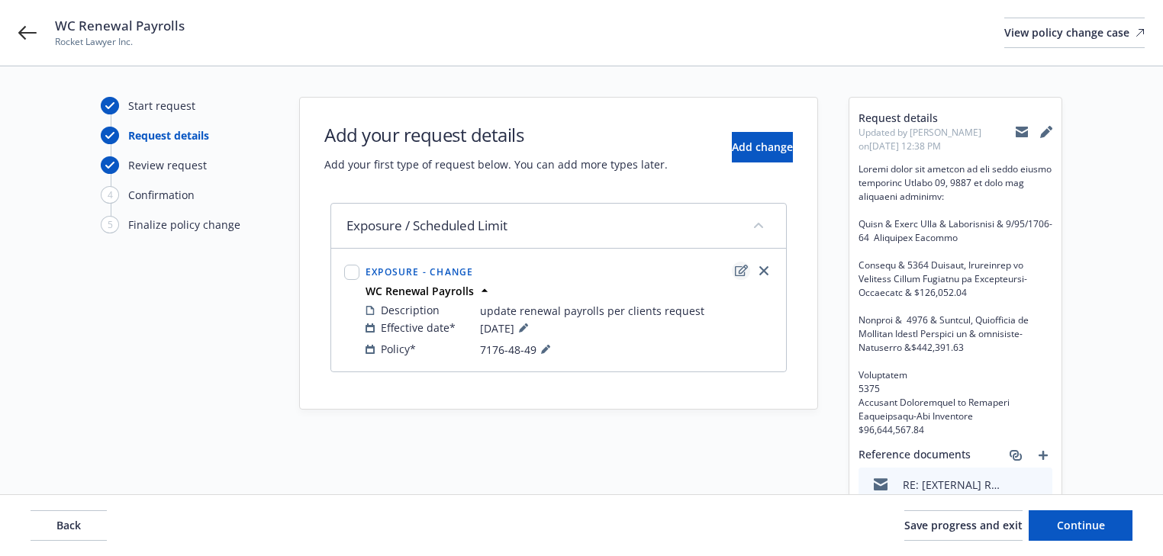
click at [742, 275] on icon "edit" at bounding box center [741, 270] width 13 height 11
type textarea "x"
select select "CHANGE"
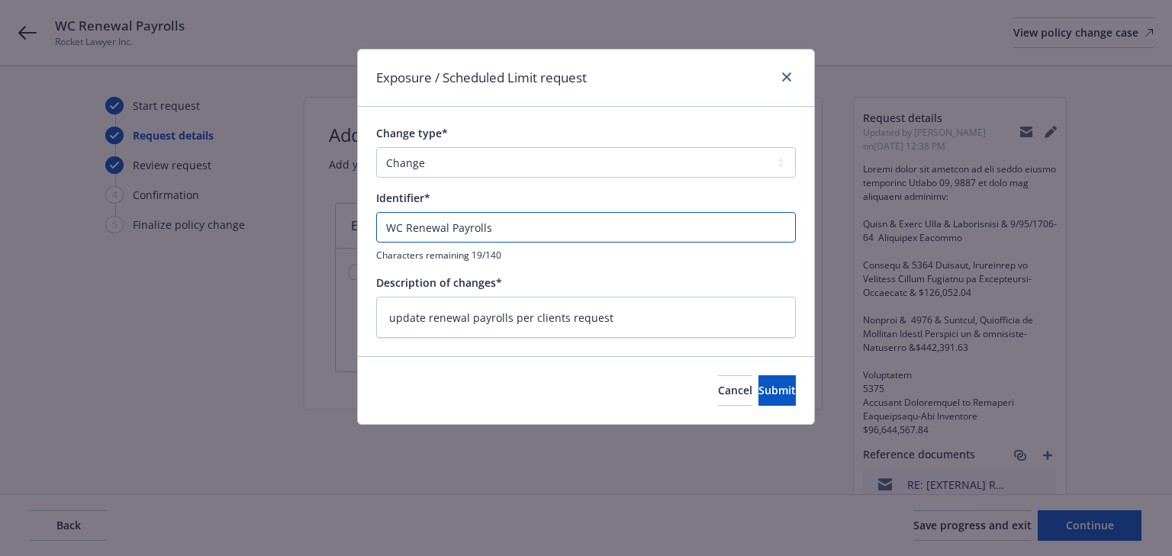
click at [383, 226] on input "WC Renewal Payrolls" at bounding box center [586, 227] width 420 height 31
type textarea "x"
type input "EWC Renewal Payrolls"
type textarea "x"
type input "ENWC Renewal Payrolls"
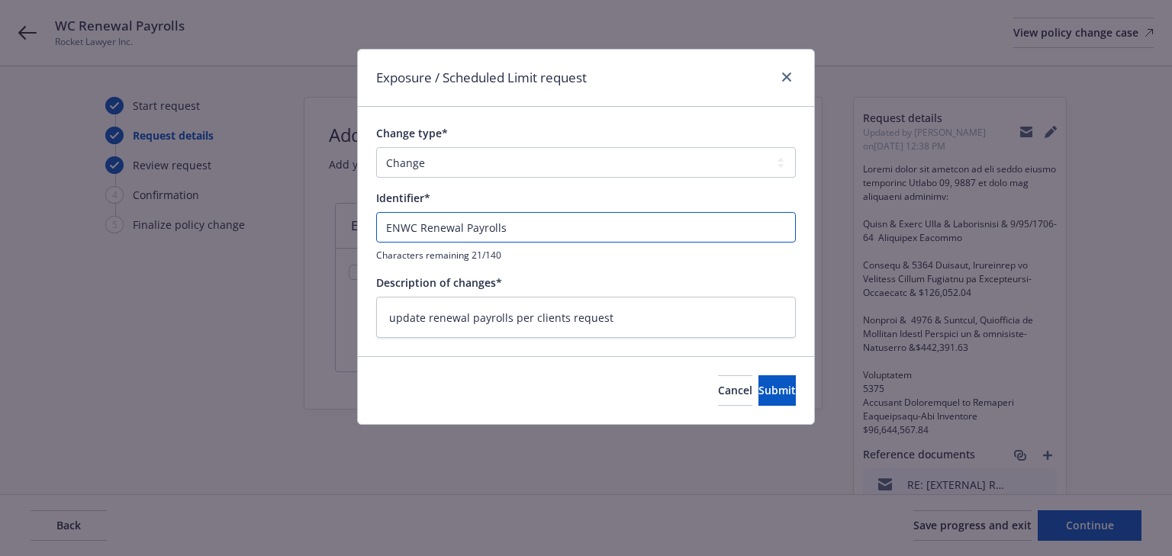
type textarea "x"
type input "ENDWC Renewal Payrolls"
type textarea "x"
type input "ENDTWC Renewal Payrolls"
type textarea "x"
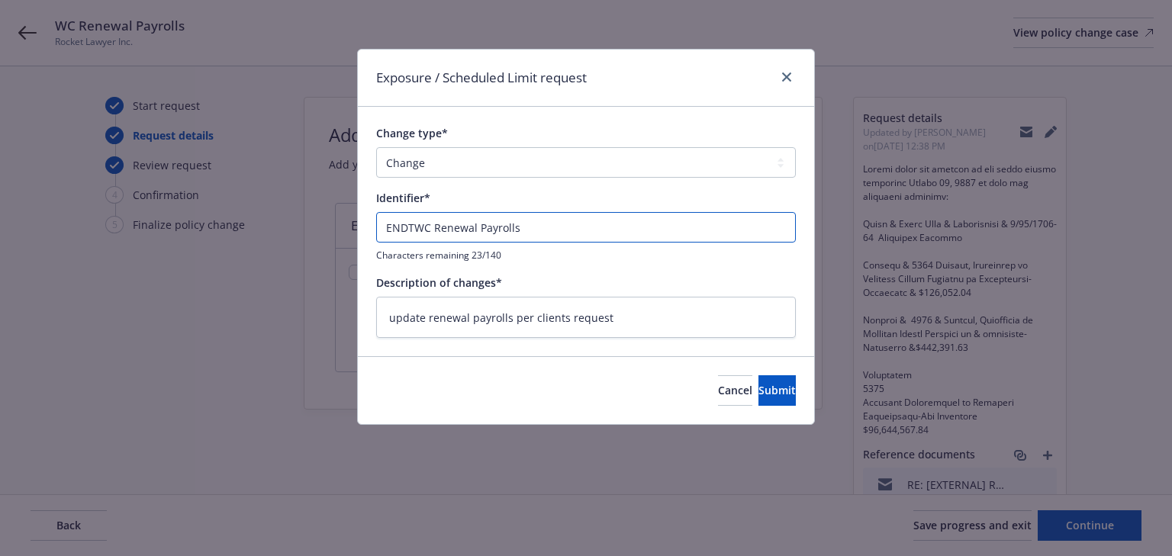
type input "ENDT#WC Renewal Payrolls"
type textarea "x"
type input "ENDT#0WC Renewal Payrolls"
type textarea "x"
type input "ENDT#00WC Renewal Payrolls"
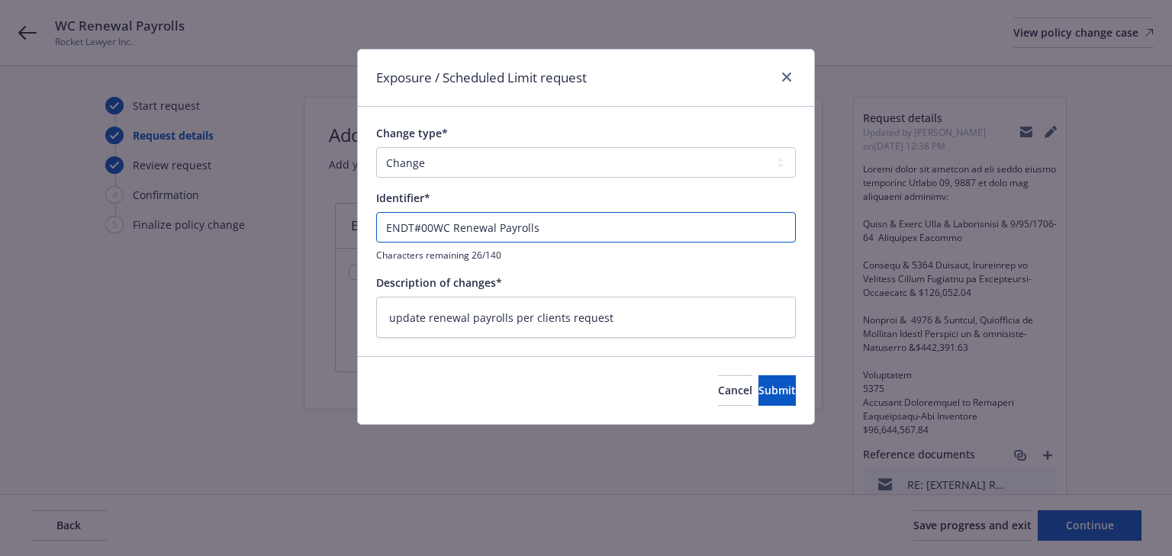
type textarea "x"
type input "ENDT#001WC Renewal Payrolls"
type textarea "x"
type input "ENDT#001 WC Renewal Payrolls"
type textarea "x"
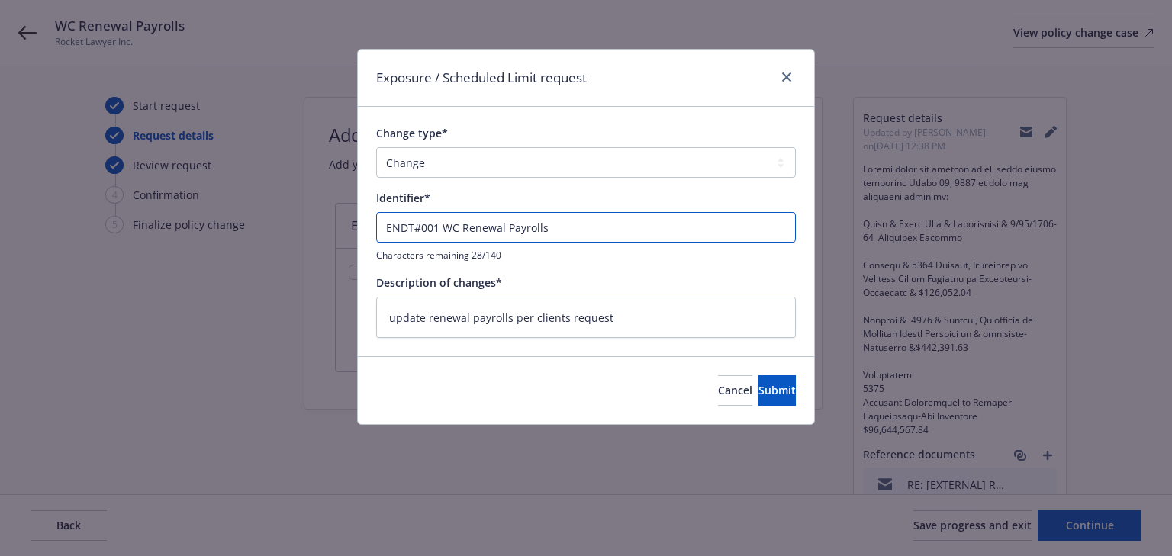
type input "ENDT#001 -WC Renewal Payrolls"
type textarea "x"
type input "ENDT#001 - WC Renewal Payrolls"
click at [759, 401] on button "Submit" at bounding box center [777, 390] width 37 height 31
type textarea "x"
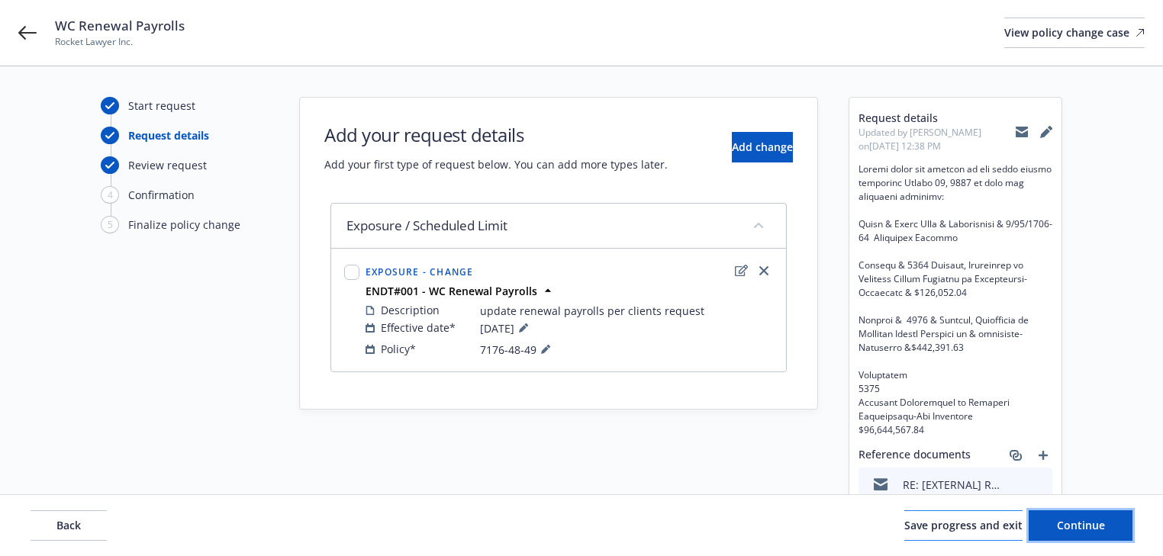
drag, startPoint x: 1067, startPoint y: 524, endPoint x: 867, endPoint y: 522, distance: 200.0
click at [1067, 524] on span "Continue" at bounding box center [1081, 525] width 48 height 15
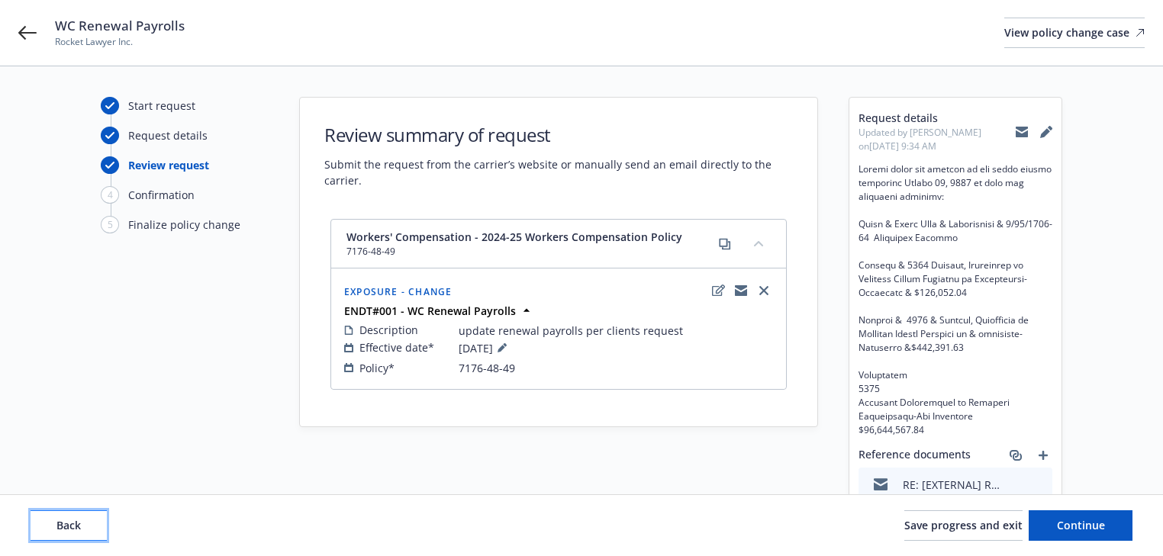
click at [79, 518] on span "Back" at bounding box center [68, 525] width 24 height 15
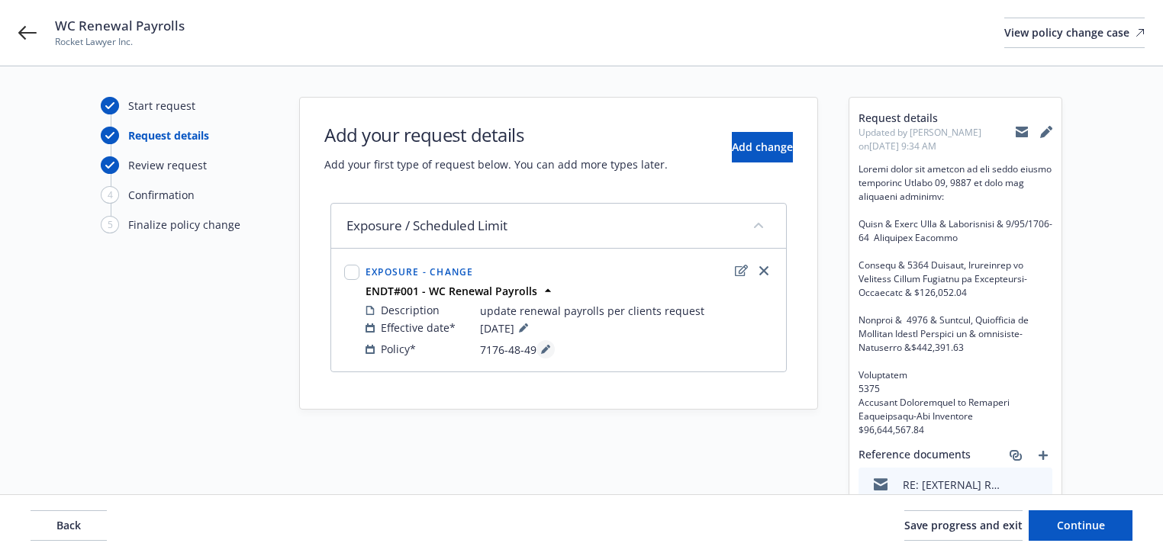
click at [543, 353] on icon at bounding box center [545, 349] width 9 height 9
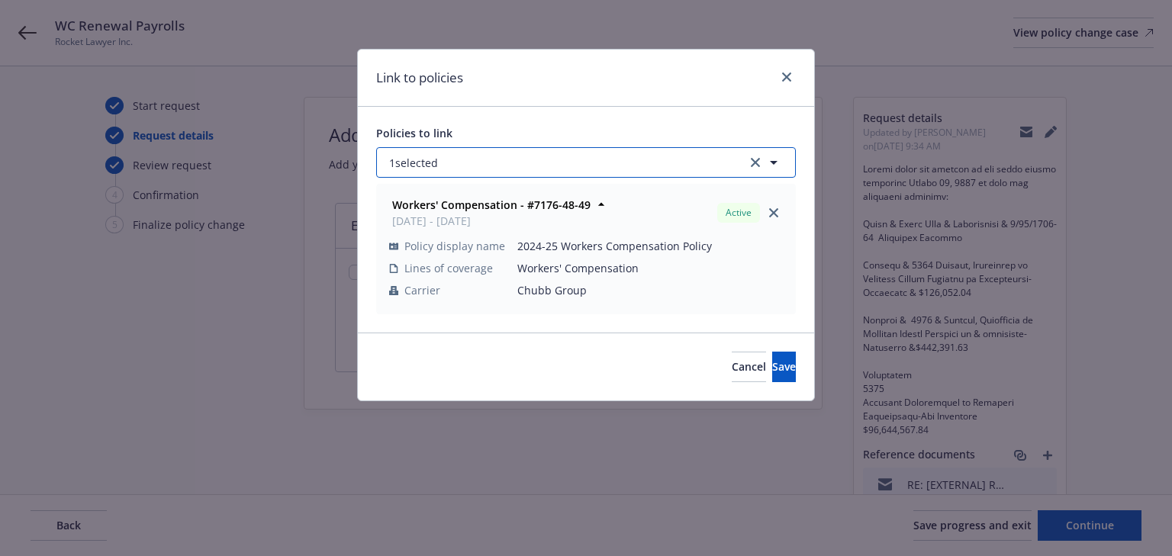
click at [503, 159] on button "1 selected" at bounding box center [586, 162] width 420 height 31
select select "ACTIVE"
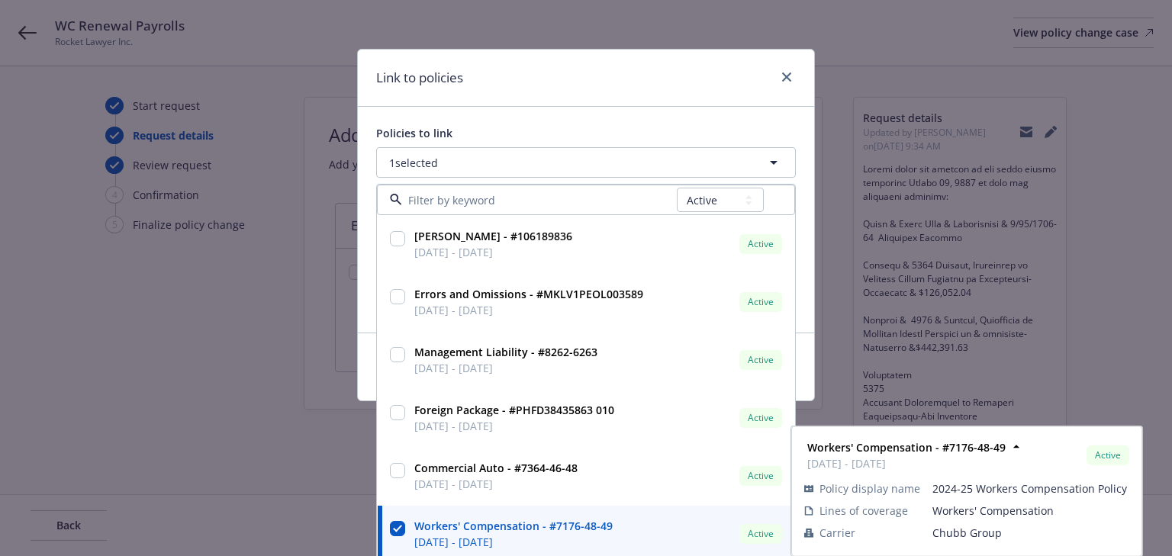
click at [392, 529] on input "checkbox" at bounding box center [397, 528] width 15 height 15
checkbox input "false"
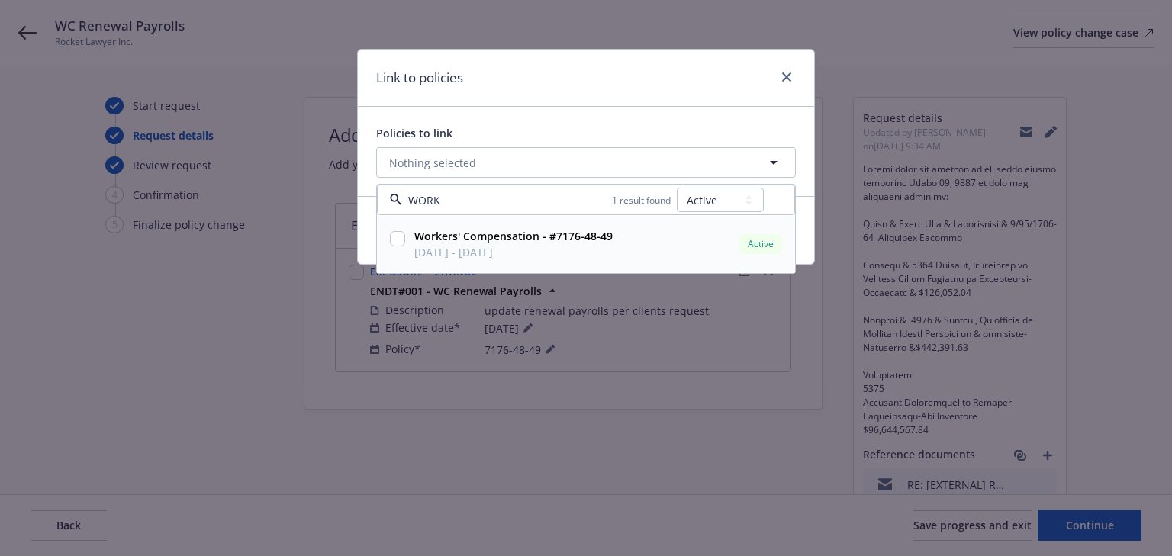
type input "WORK"
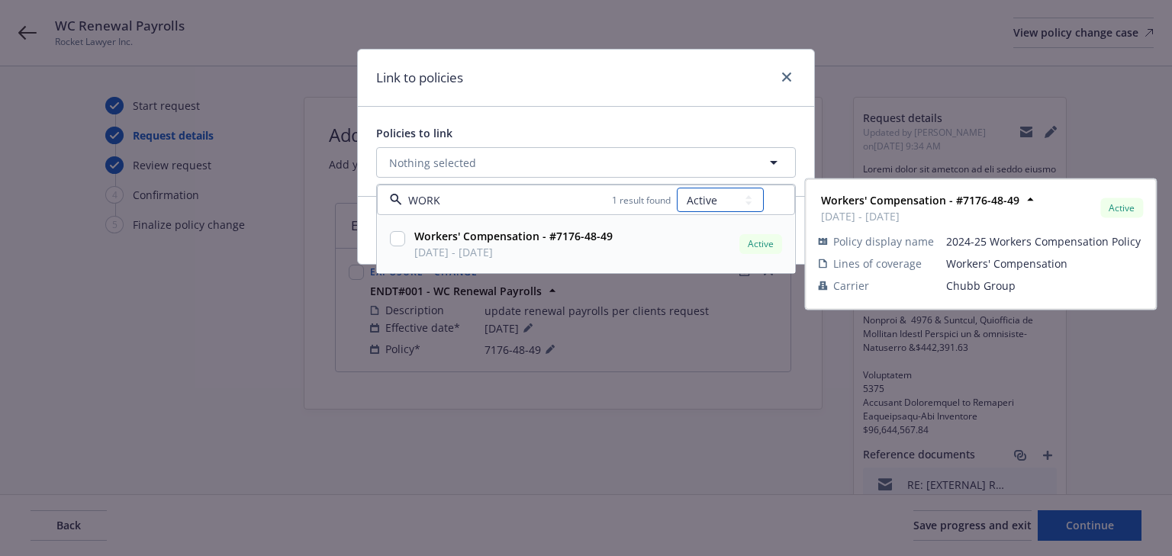
drag, startPoint x: 724, startPoint y: 201, endPoint x: 724, endPoint y: 211, distance: 9.9
click at [724, 201] on select "All Active Upcoming Expired Cancelled" at bounding box center [720, 200] width 87 height 24
select select "UPCOMING"
click at [678, 188] on select "All Active Upcoming Expired Cancelled" at bounding box center [720, 200] width 87 height 24
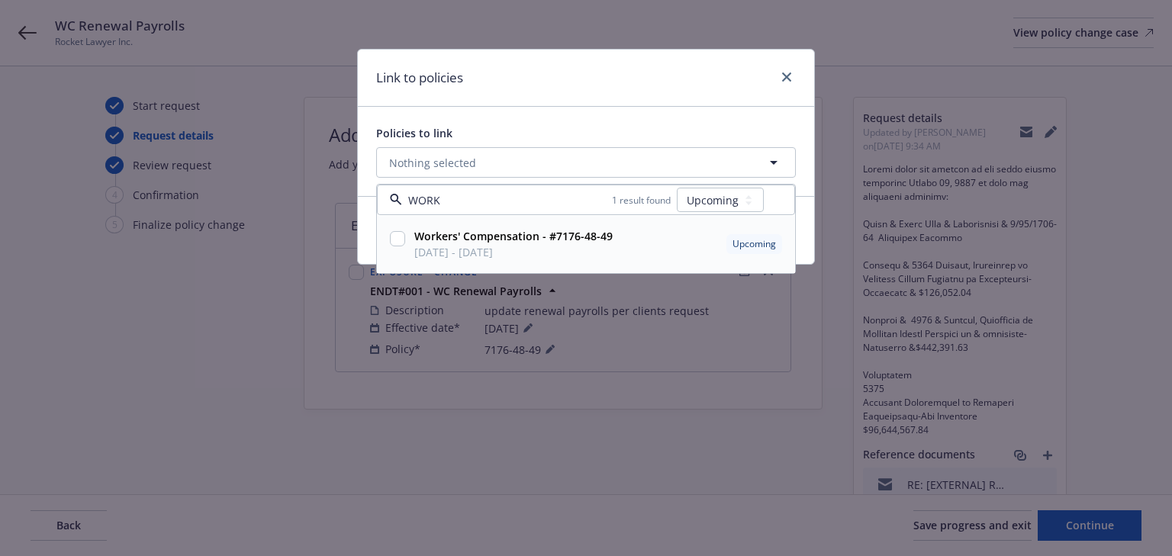
click at [403, 237] on input "checkbox" at bounding box center [397, 238] width 15 height 15
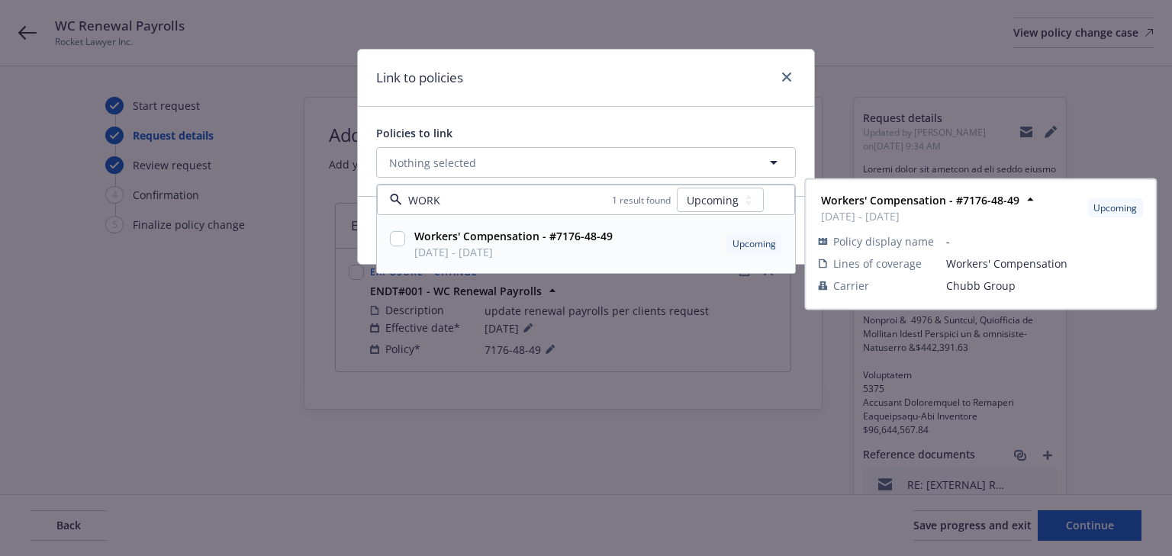
checkbox input "true"
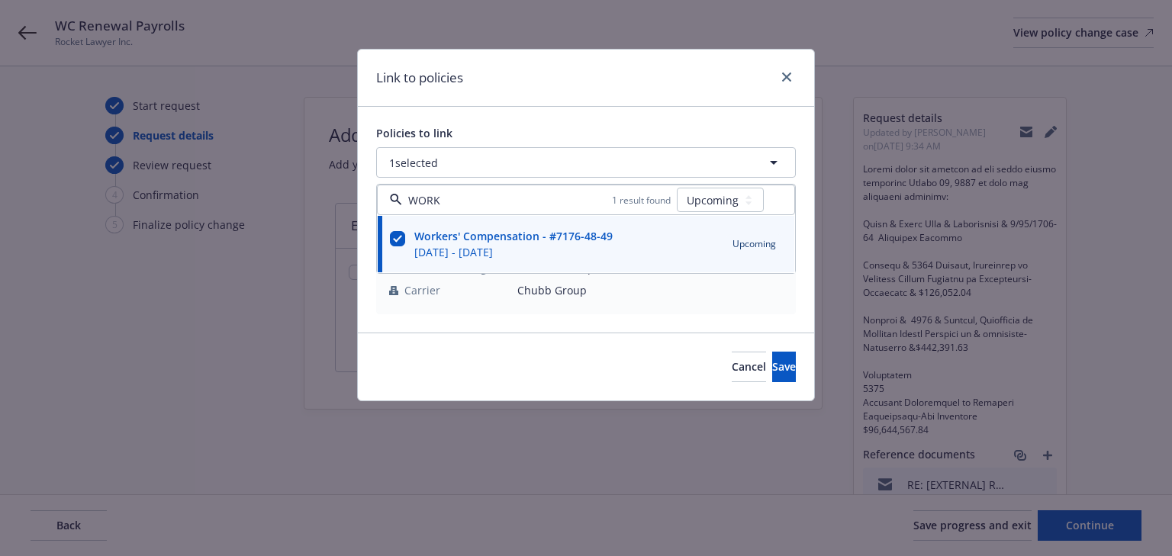
click at [747, 349] on div "Cancel Save" at bounding box center [586, 367] width 456 height 68
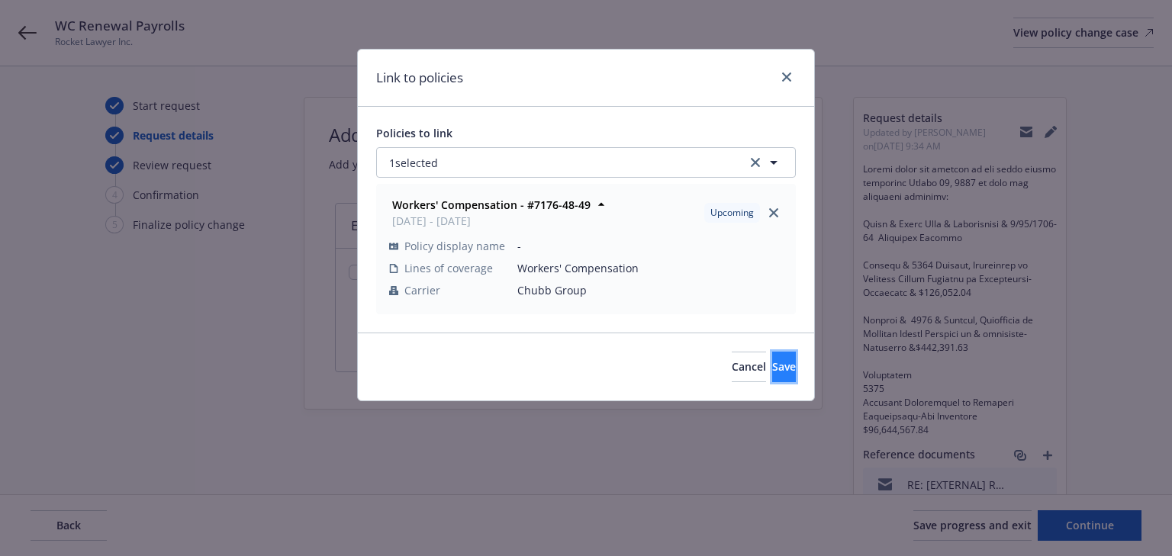
click at [772, 360] on span "Save" at bounding box center [784, 366] width 24 height 15
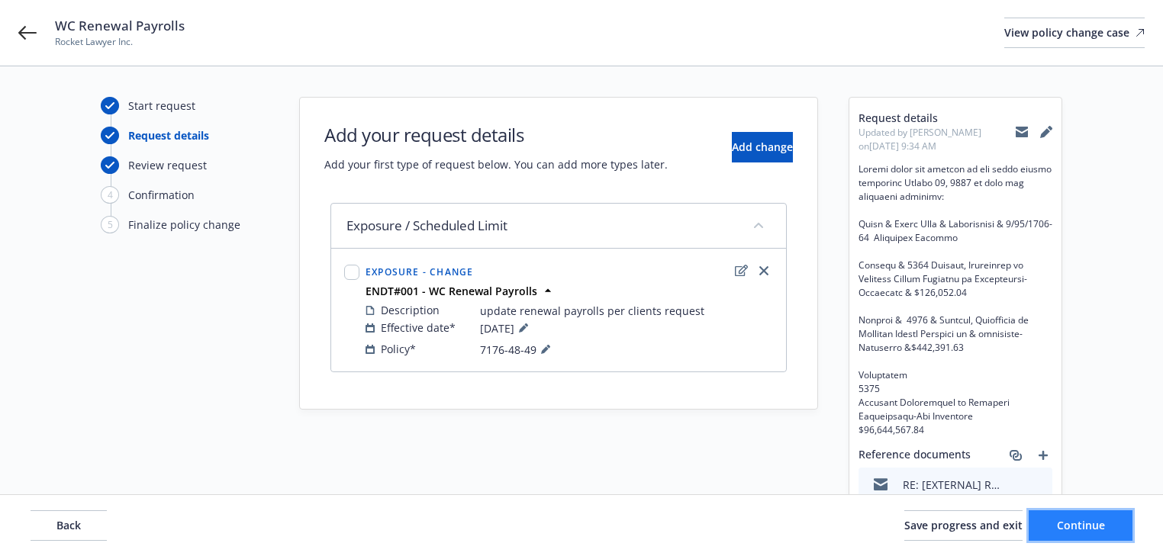
click at [1105, 518] on button "Continue" at bounding box center [1081, 526] width 104 height 31
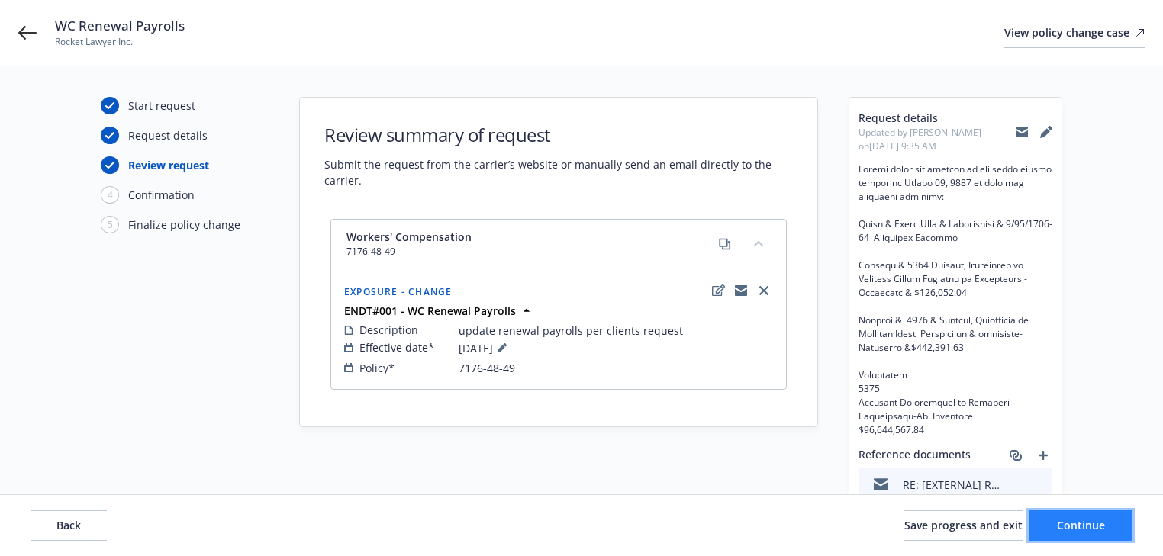
click at [1100, 531] on span "Continue" at bounding box center [1081, 525] width 48 height 15
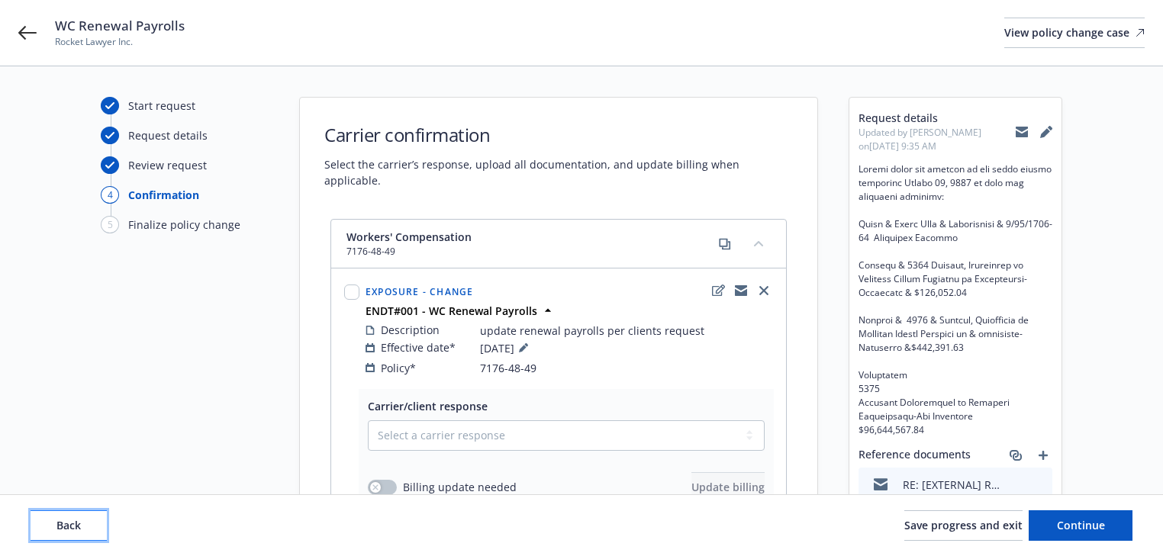
click at [83, 528] on button "Back" at bounding box center [69, 526] width 76 height 31
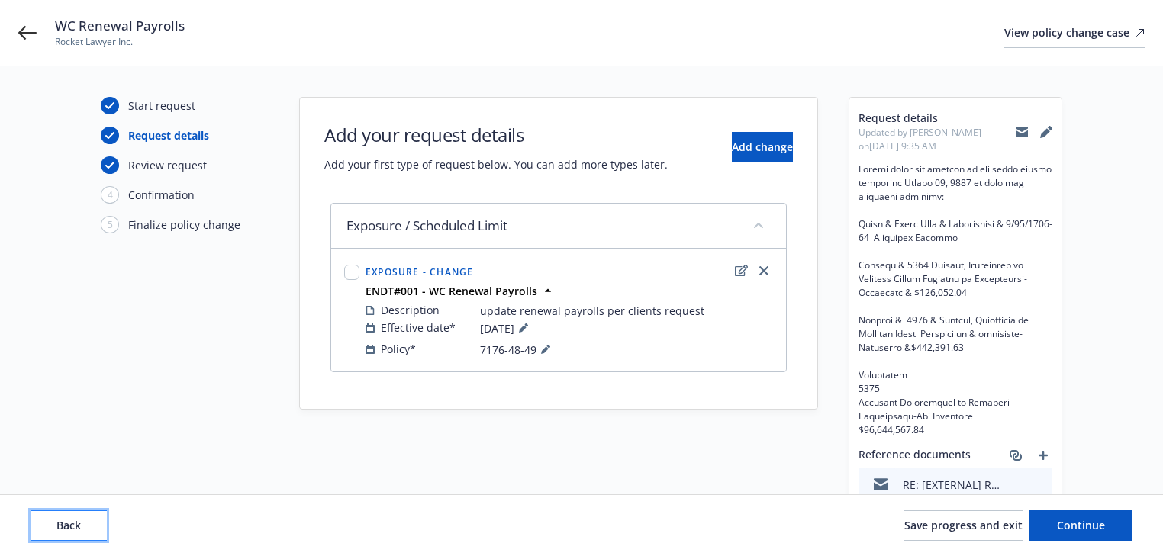
click at [83, 528] on button "Back" at bounding box center [69, 526] width 76 height 31
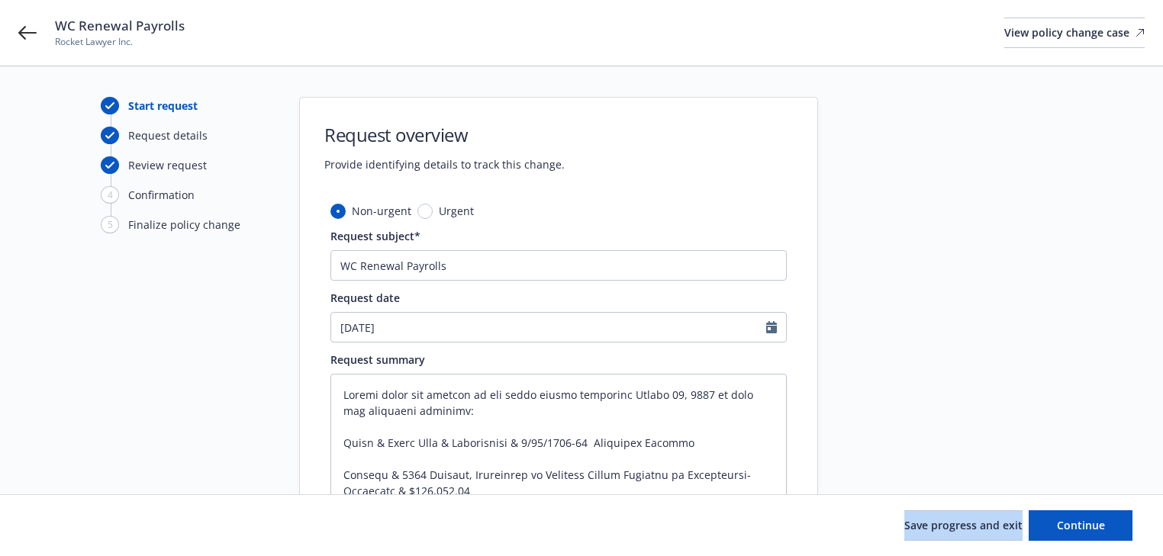
click at [83, 528] on div "Save progress and exit Continue" at bounding box center [582, 526] width 1102 height 31
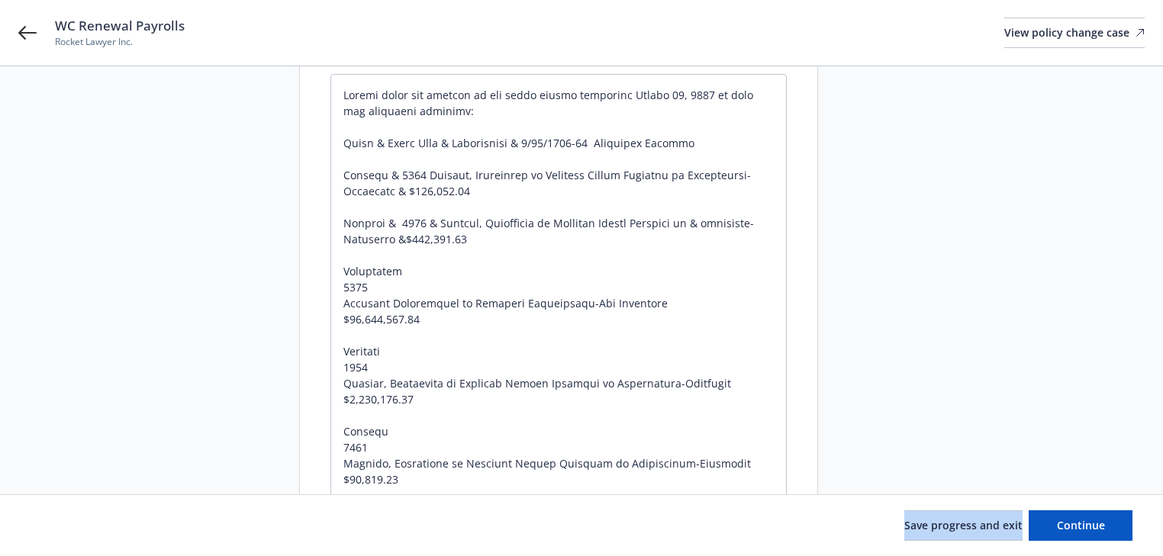
scroll to position [366, 0]
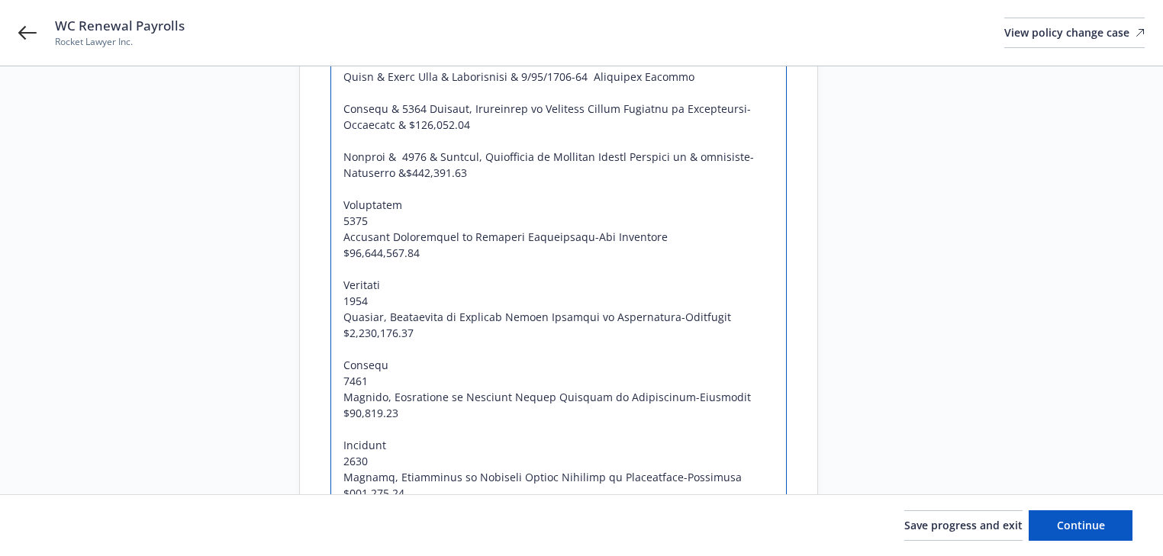
click at [495, 347] on textarea at bounding box center [558, 550] width 456 height 1084
click at [1096, 518] on span "Continue" at bounding box center [1081, 525] width 48 height 15
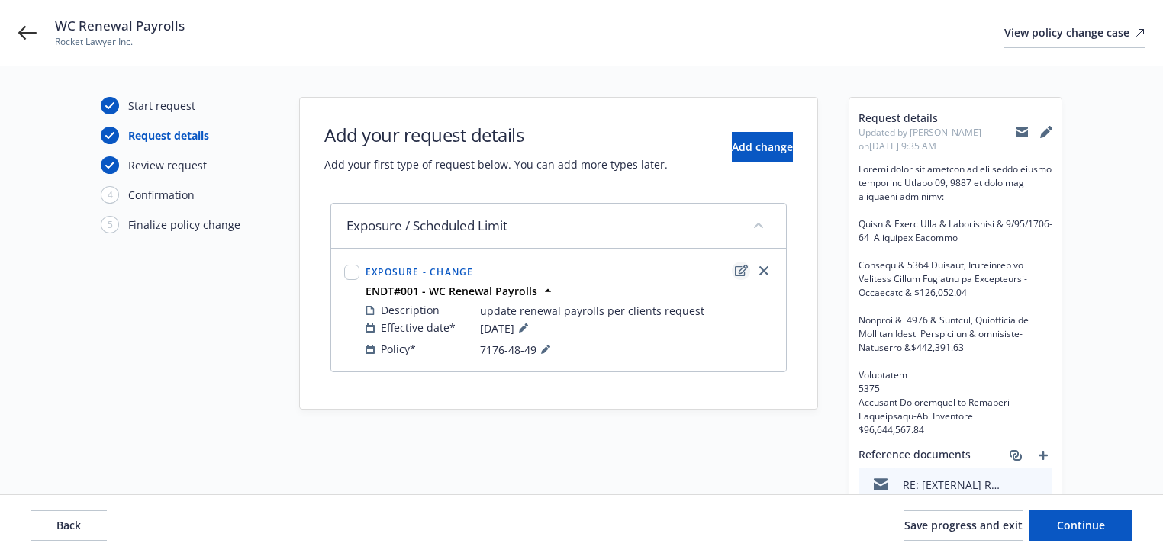
click at [740, 273] on icon "edit" at bounding box center [741, 271] width 13 height 12
type textarea "x"
select select "CHANGE"
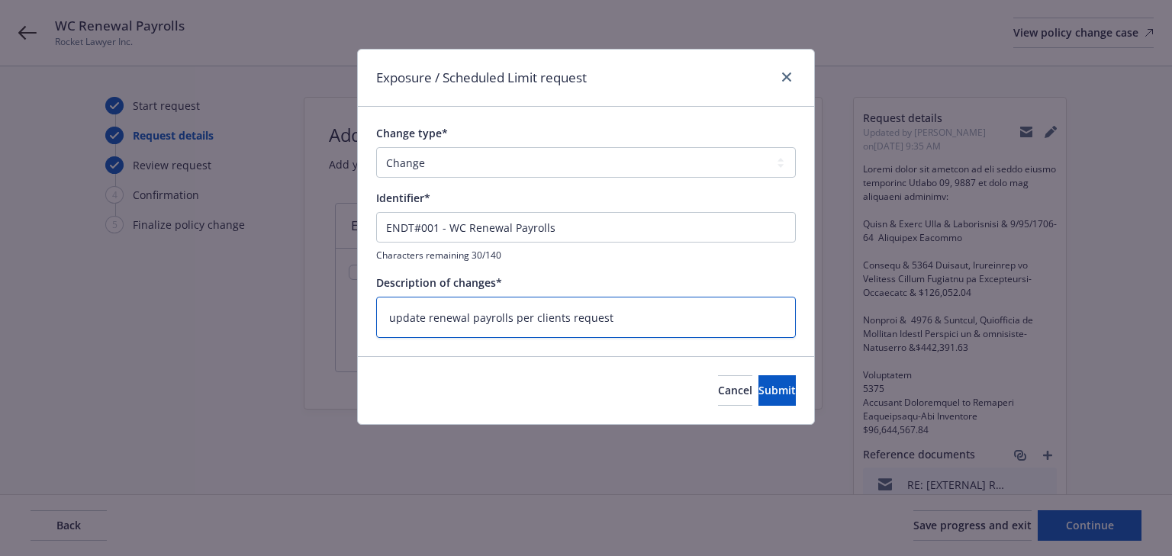
click at [583, 324] on textarea "update renewal payrolls per clients request" at bounding box center [586, 318] width 420 height 42
paste textarea "Please amend the renewal of the above policy effective August 15, 2025 to show …"
type textarea "x"
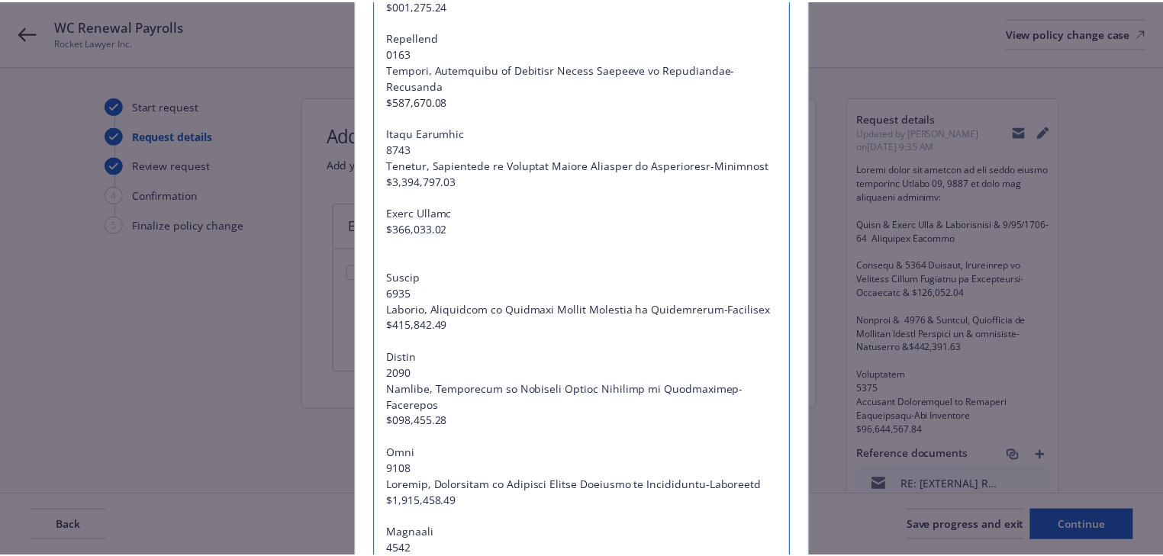
scroll to position [959, 0]
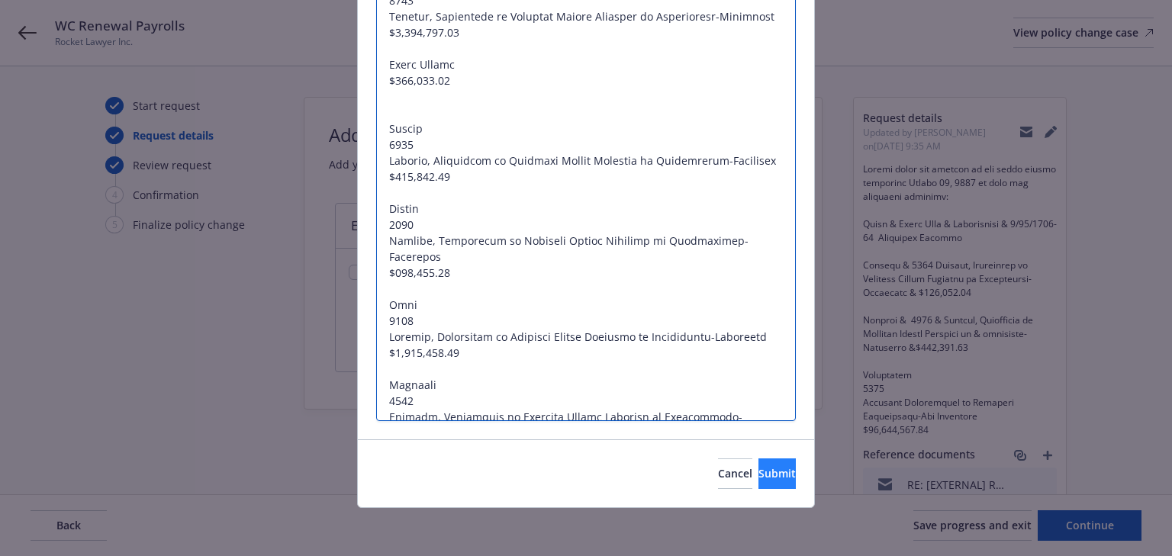
type textarea "Please amend the renewal of the above policy effective August 15, 2025 to show …"
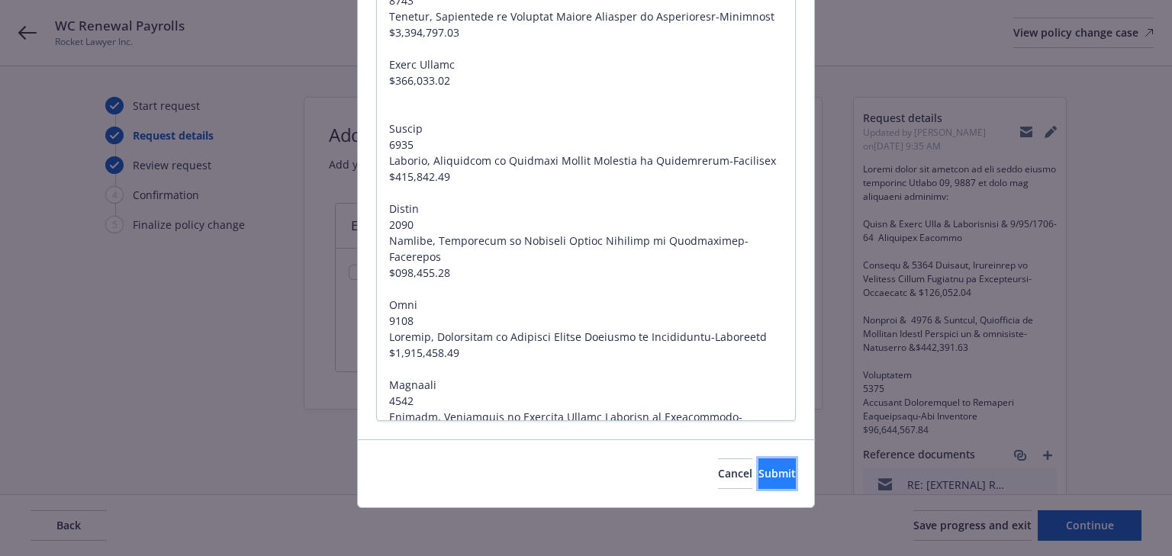
click at [759, 473] on span "Submit" at bounding box center [777, 473] width 37 height 15
type textarea "x"
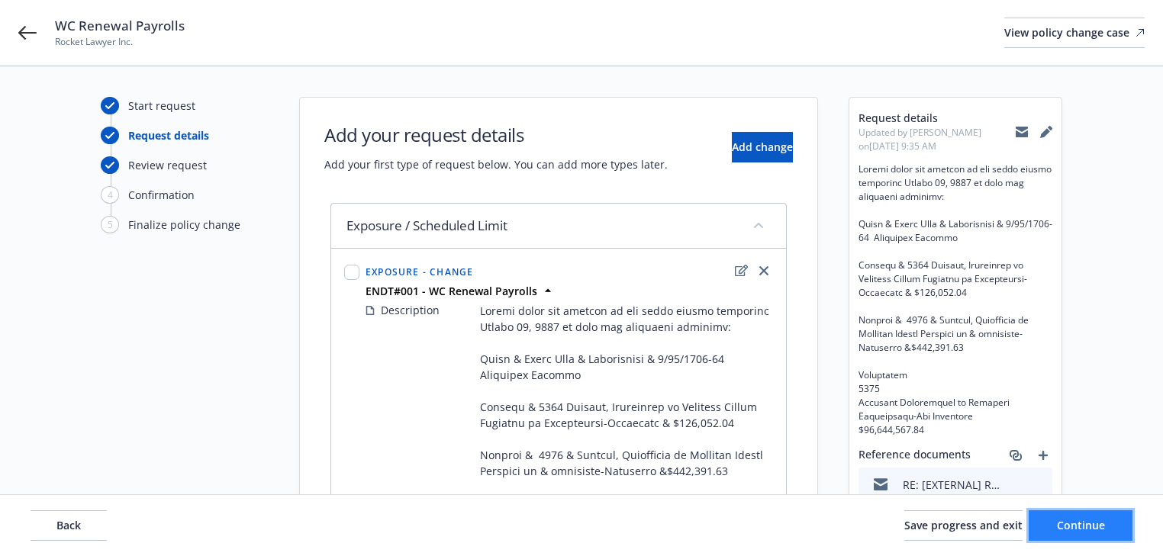
click at [1088, 531] on span "Continue" at bounding box center [1081, 525] width 48 height 15
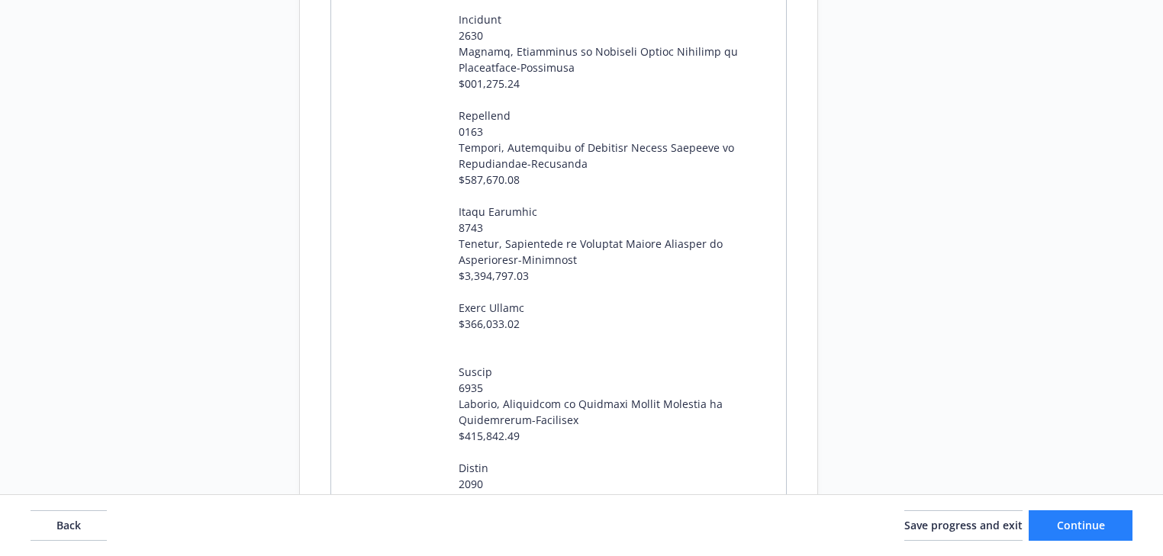
scroll to position [1160, 0]
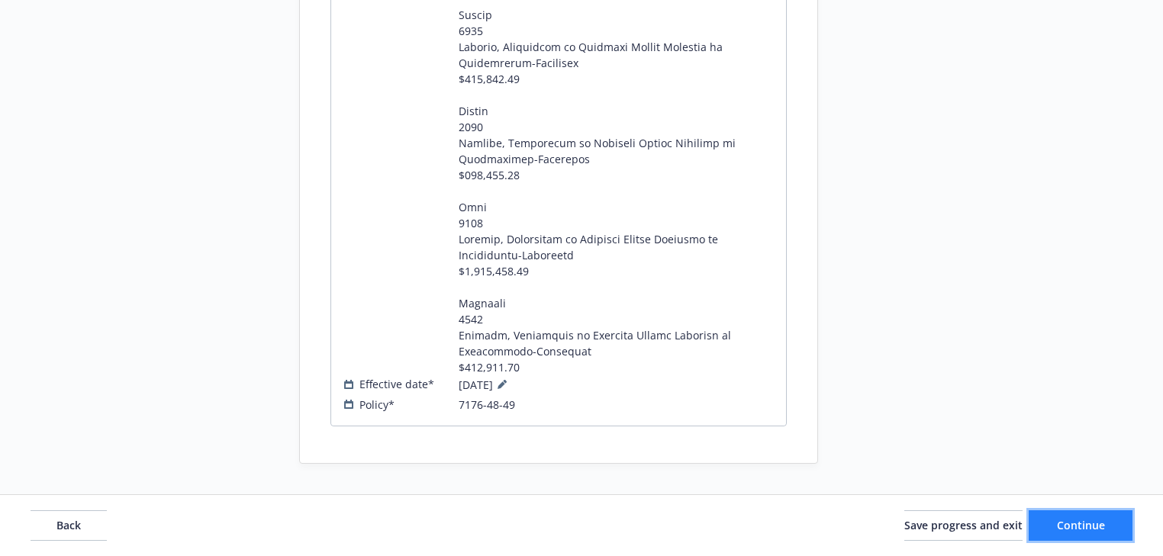
click at [1087, 520] on span "Continue" at bounding box center [1081, 525] width 48 height 15
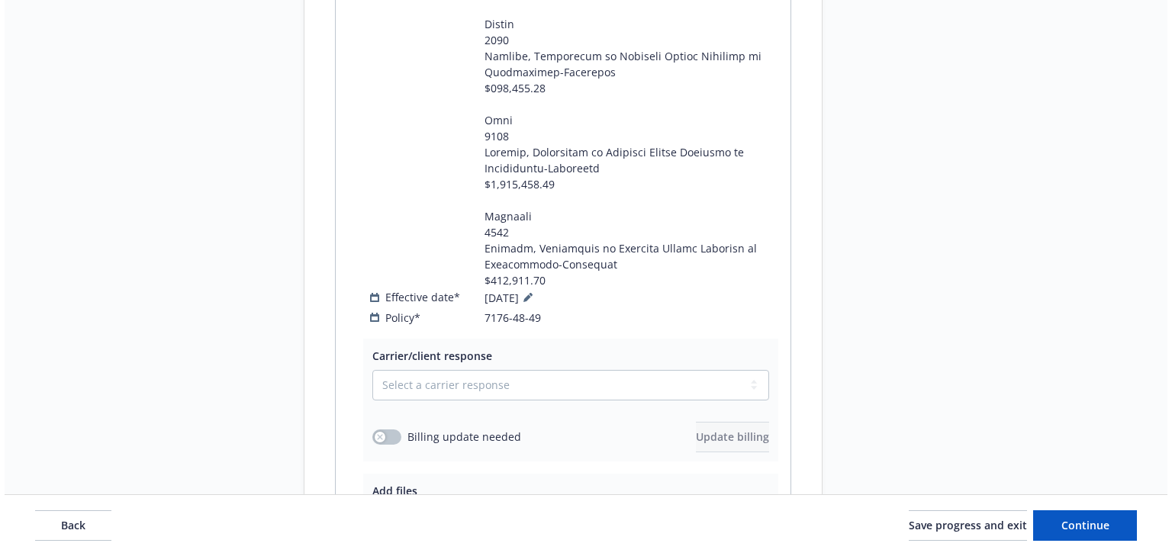
scroll to position [1456, 0]
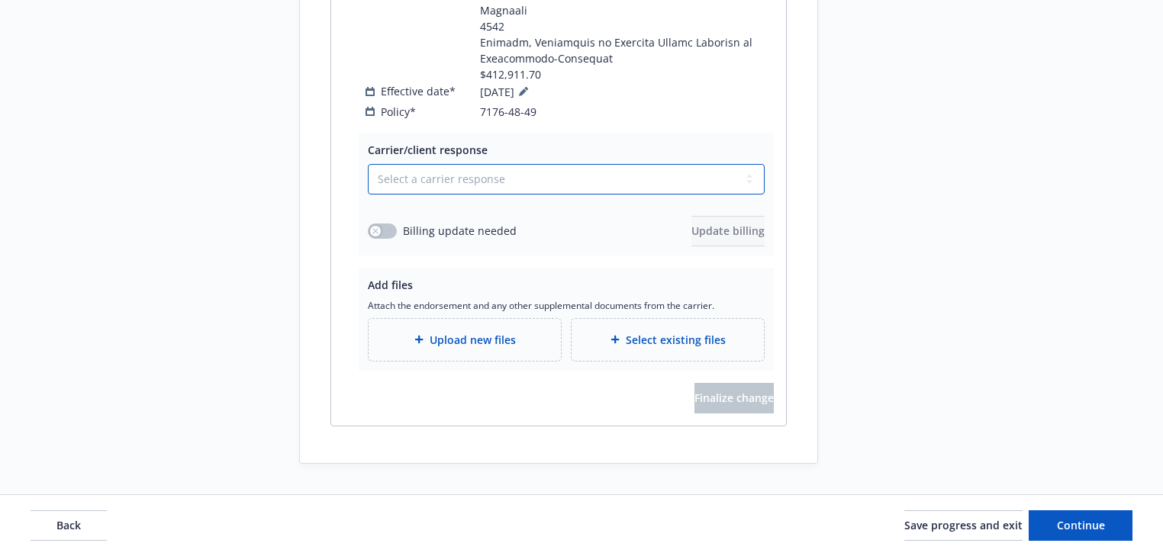
drag, startPoint x: 565, startPoint y: 169, endPoint x: 550, endPoint y: 184, distance: 20.5
click at [565, 169] on select "Select a carrier response Accepted Accepted with revision No endorsement needed…" at bounding box center [566, 179] width 397 height 31
select select "ACCEPTED"
click at [368, 164] on select "Select a carrier response Accepted Accepted with revision No endorsement needed…" at bounding box center [566, 179] width 397 height 31
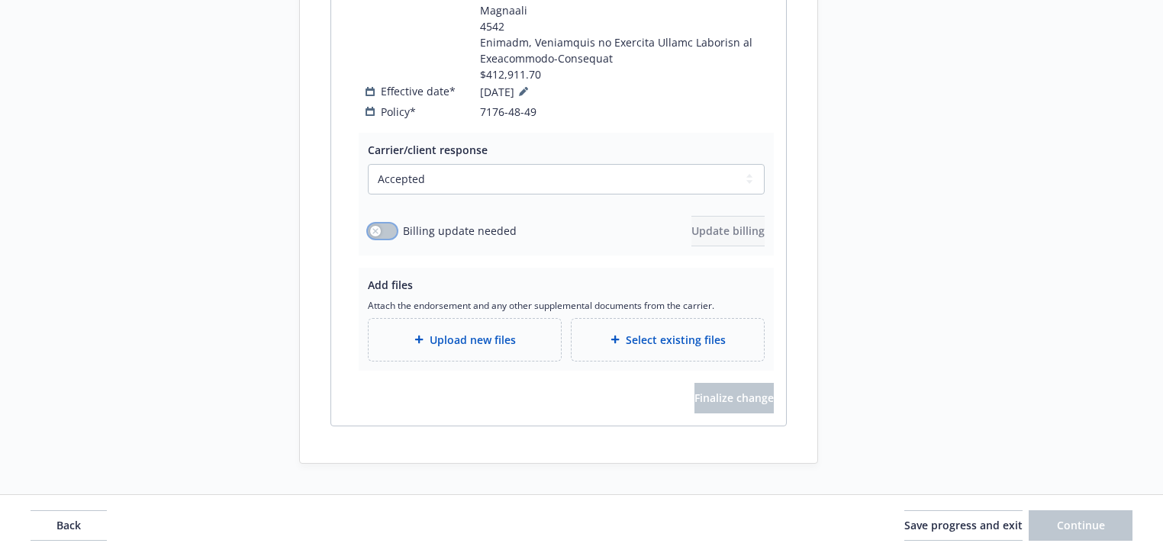
click at [376, 226] on div "button" at bounding box center [375, 231] width 11 height 11
click at [730, 247] on div "Carrier/client response Select a carrier response Accepted Accepted with revisi…" at bounding box center [566, 194] width 415 height 123
click at [733, 237] on span "Update billing" at bounding box center [727, 231] width 73 height 15
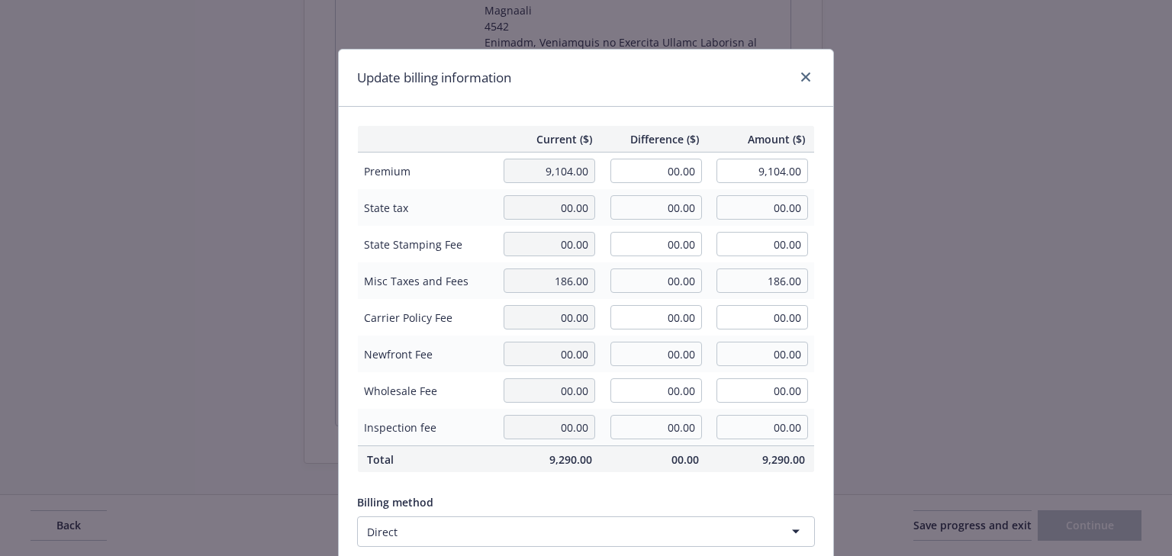
click at [898, 241] on div "Update billing information Current ($) Difference ($) Amount ($) Premium 9,104.…" at bounding box center [586, 278] width 1172 height 556
click at [661, 162] on input "00.00" at bounding box center [657, 171] width 92 height 24
type input "868.00"
type input "9,972.00"
type input "86.8"
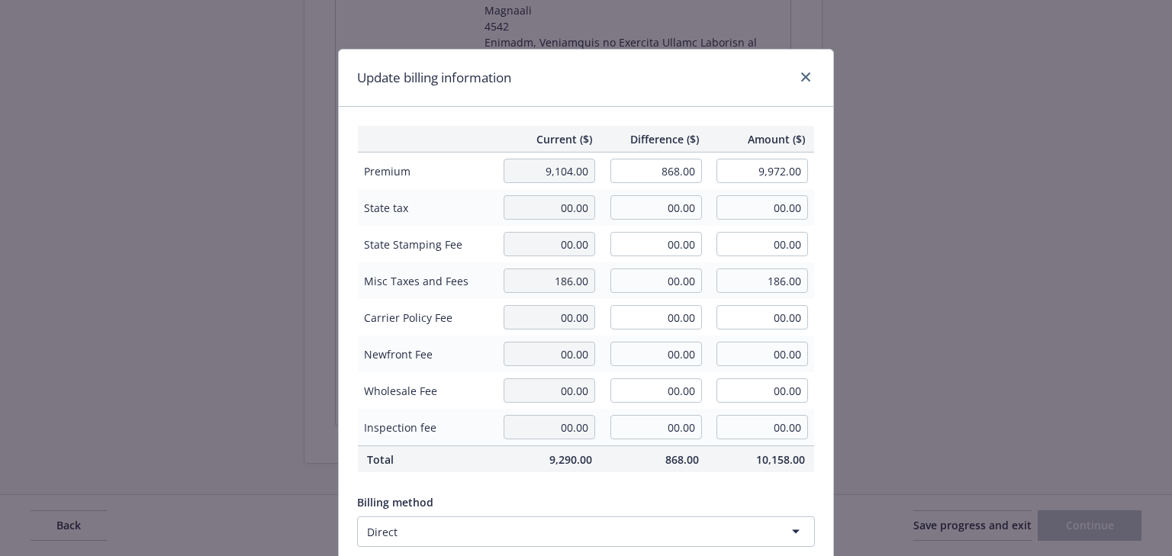
click at [667, 89] on div "Update billing information" at bounding box center [586, 78] width 495 height 57
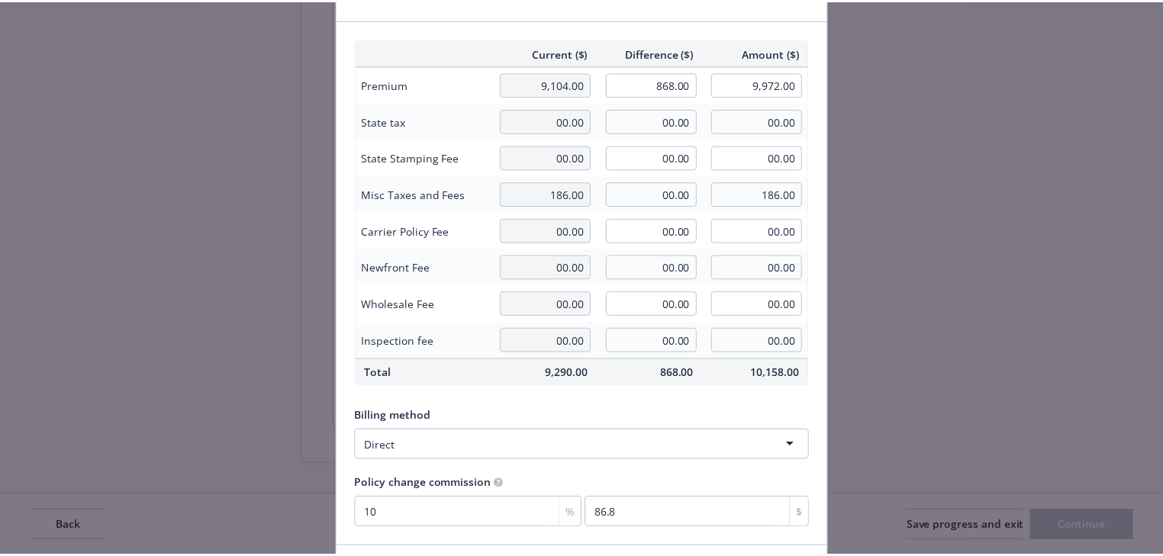
scroll to position [194, 0]
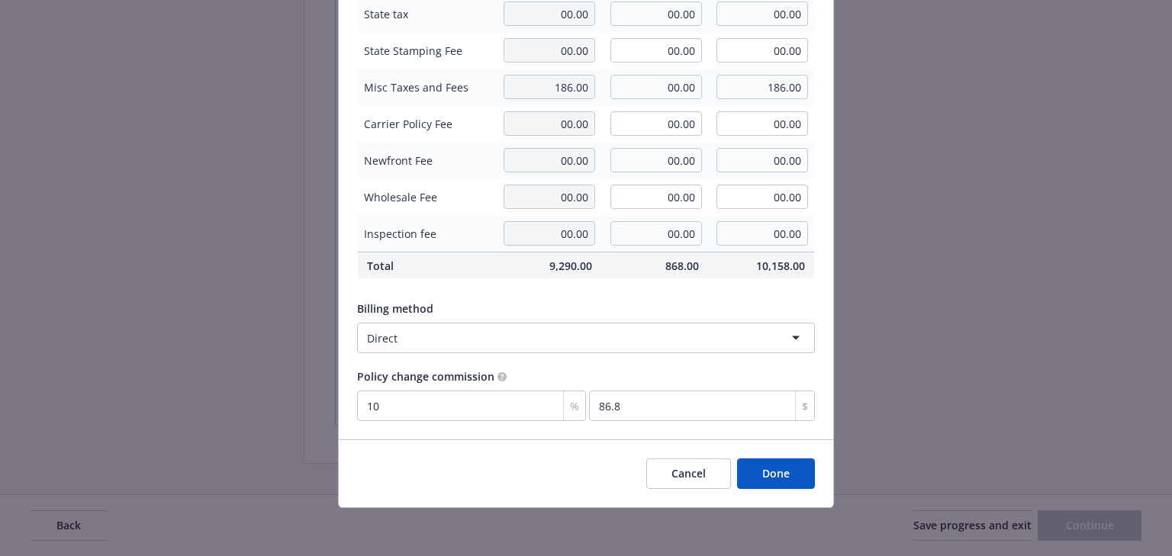
click at [798, 470] on button "Done" at bounding box center [776, 474] width 78 height 31
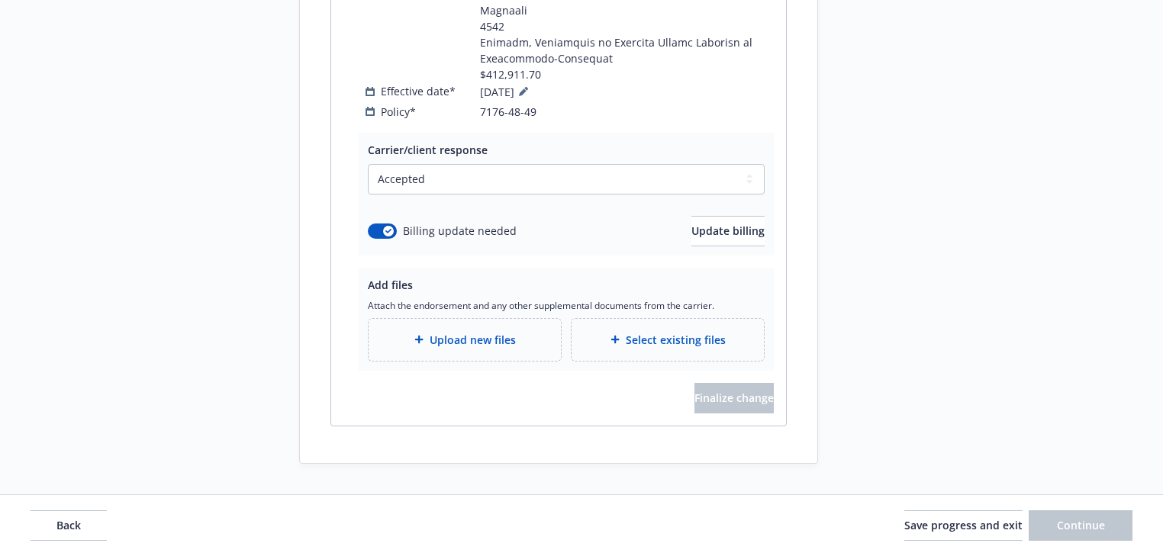
click at [486, 358] on div "Upload new files" at bounding box center [465, 340] width 192 height 42
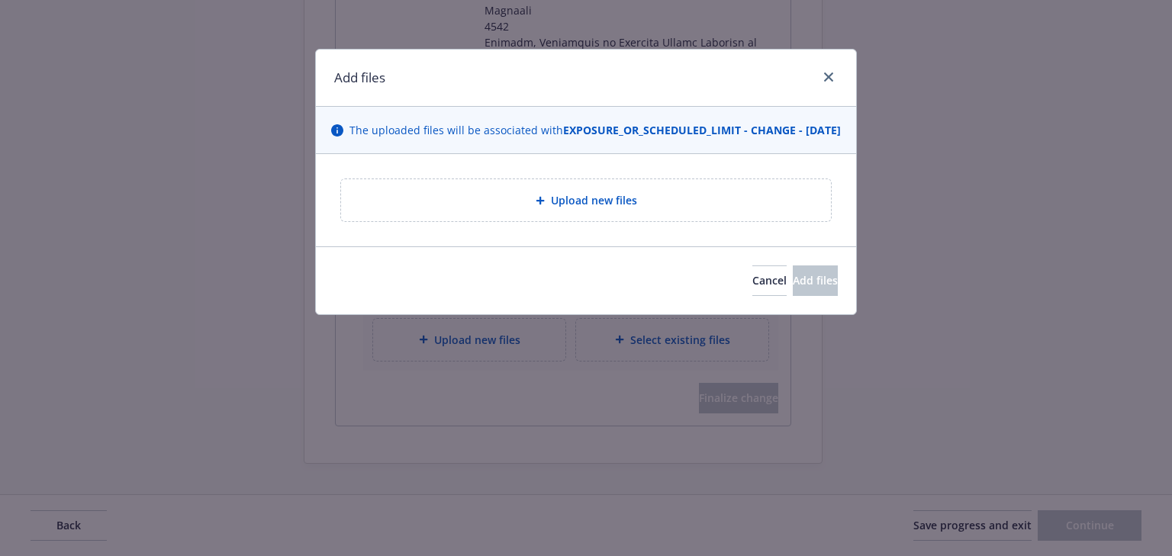
click at [566, 195] on div "Upload new files" at bounding box center [586, 200] width 490 height 42
click at [830, 73] on icon "close" at bounding box center [828, 77] width 9 height 9
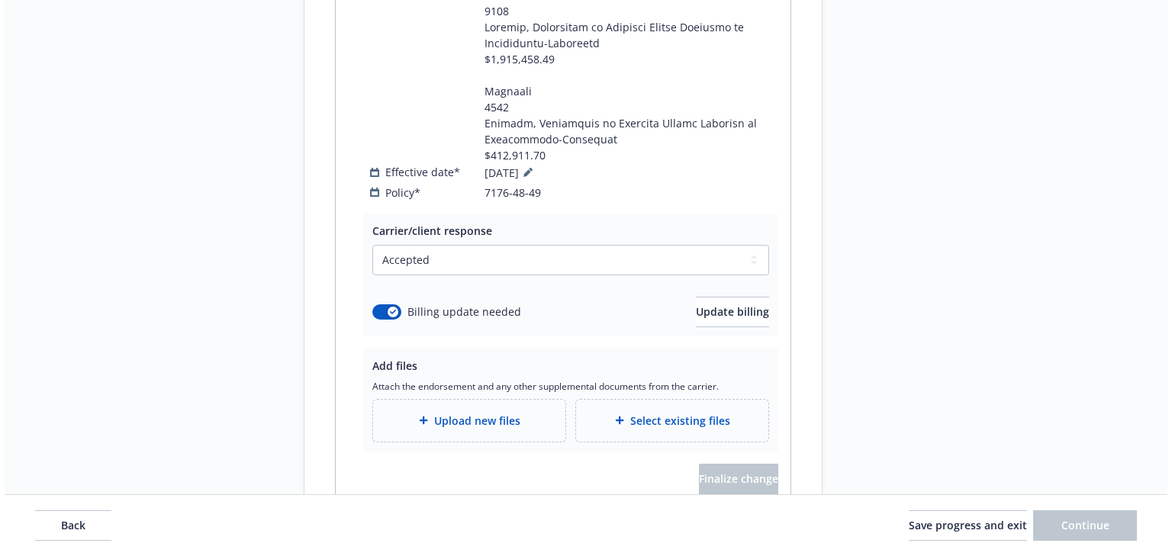
scroll to position [1395, 0]
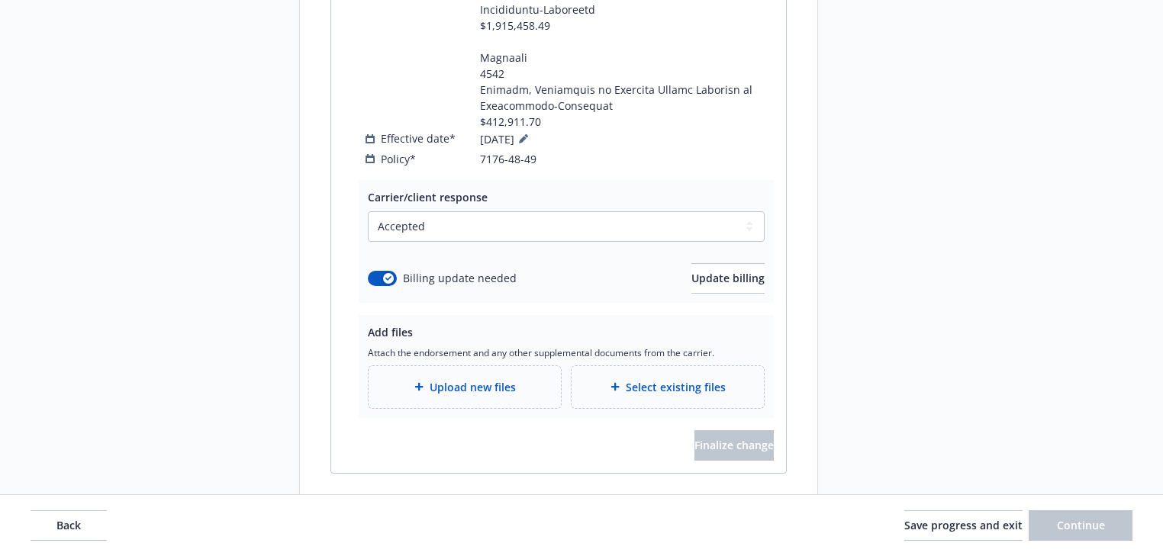
click at [455, 395] on span "Upload new files" at bounding box center [473, 387] width 86 height 16
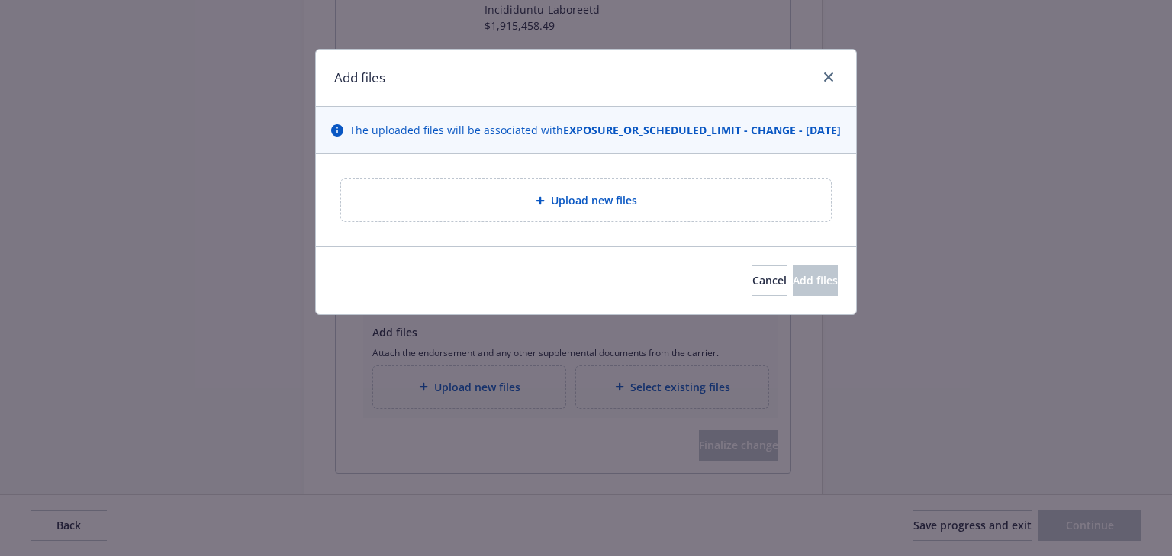
click at [643, 209] on div "Upload new files" at bounding box center [586, 201] width 466 height 18
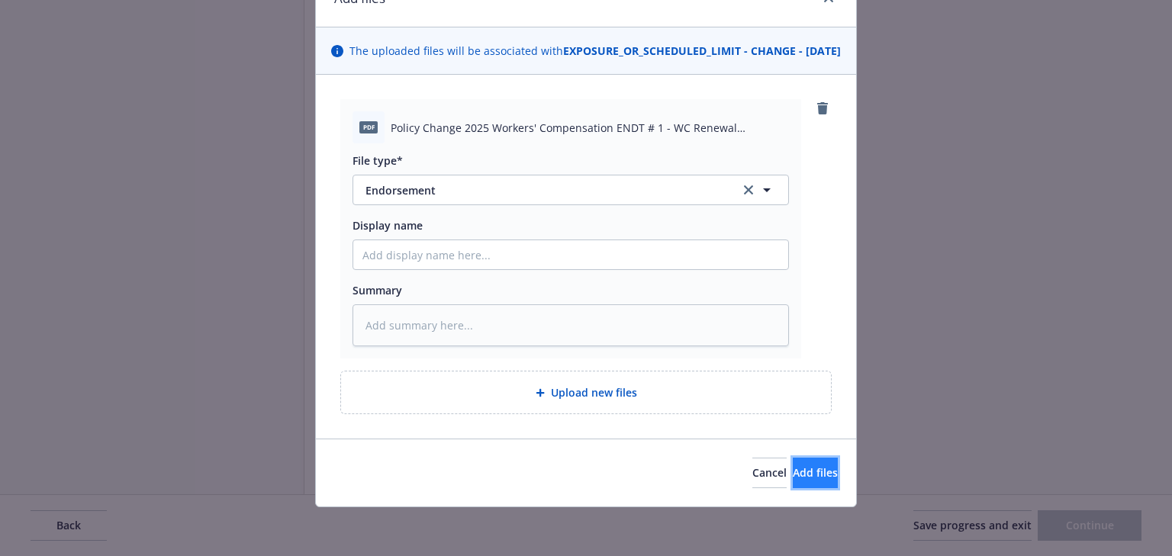
click at [793, 470] on span "Add files" at bounding box center [815, 473] width 45 height 15
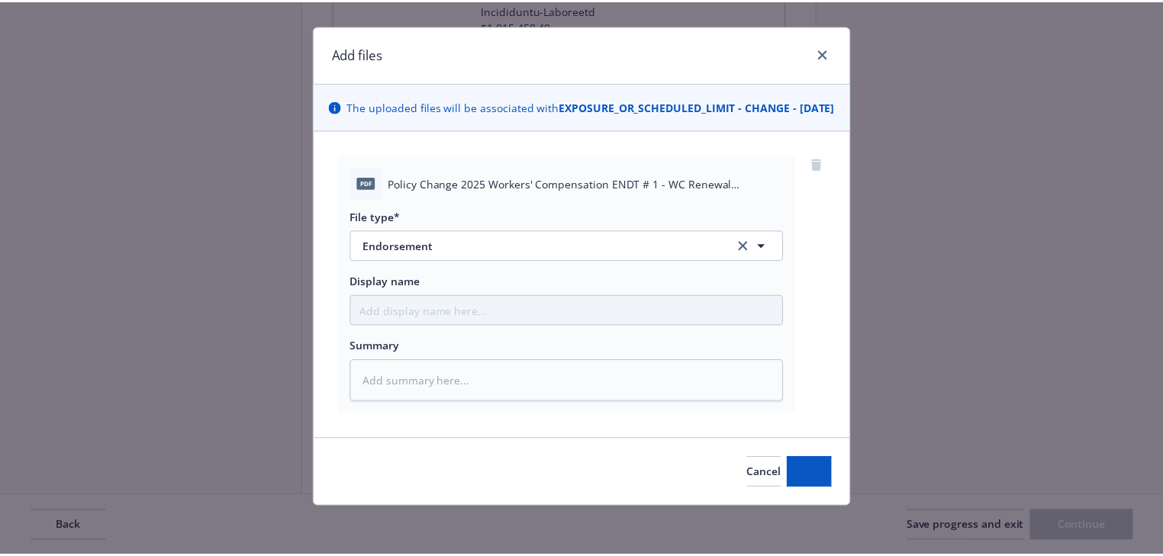
scroll to position [39, 0]
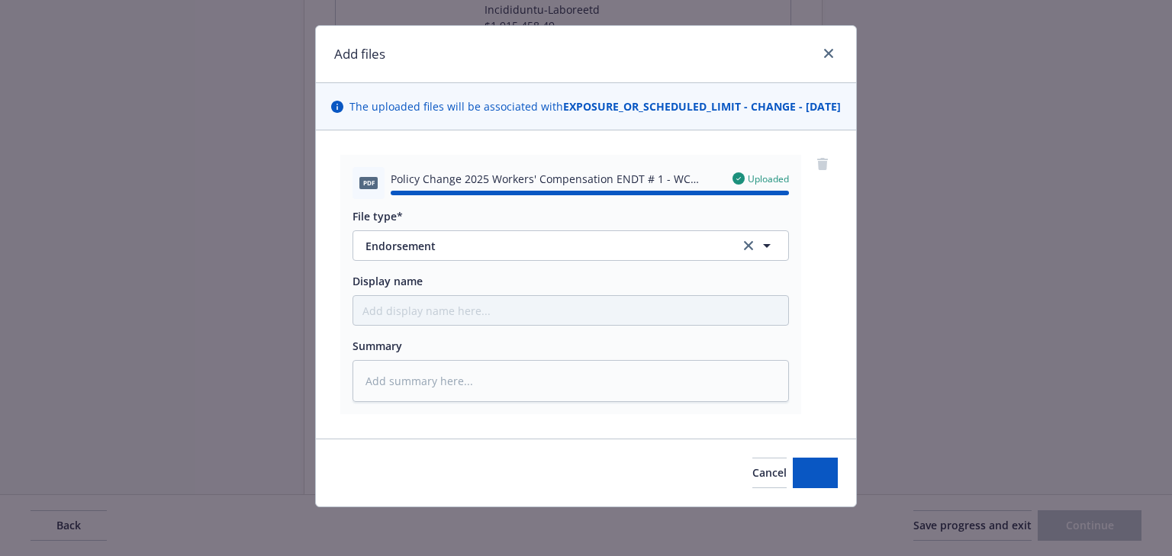
type textarea "x"
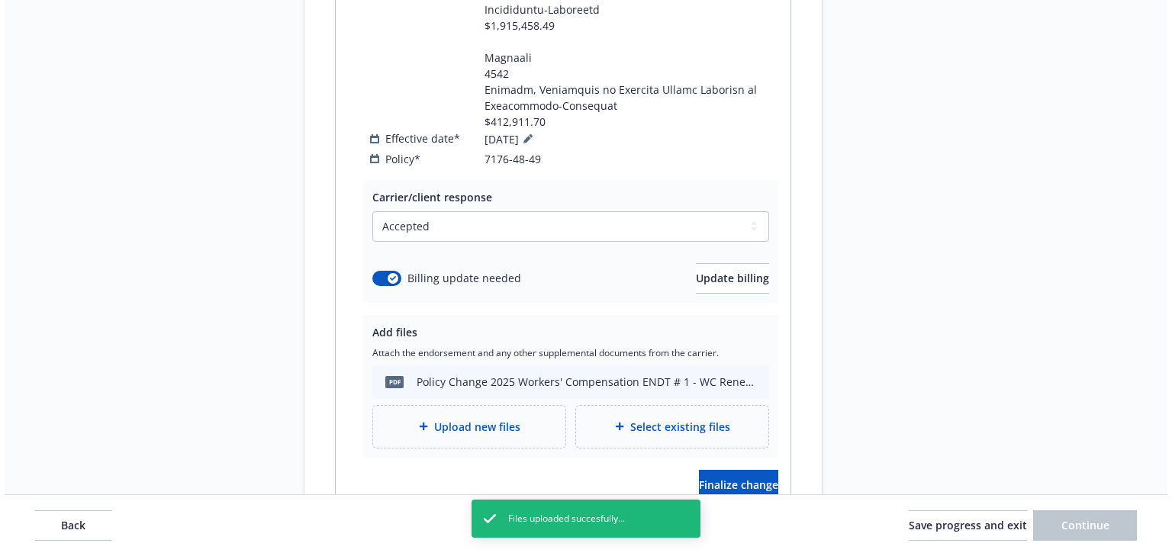
scroll to position [1496, 0]
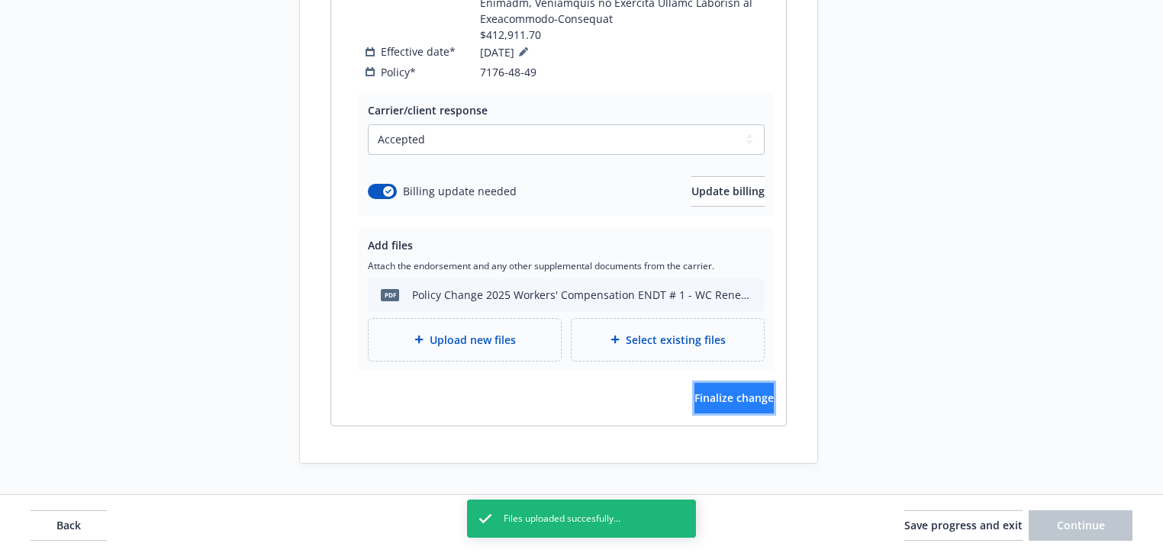
click at [740, 395] on span "Finalize change" at bounding box center [734, 398] width 79 height 15
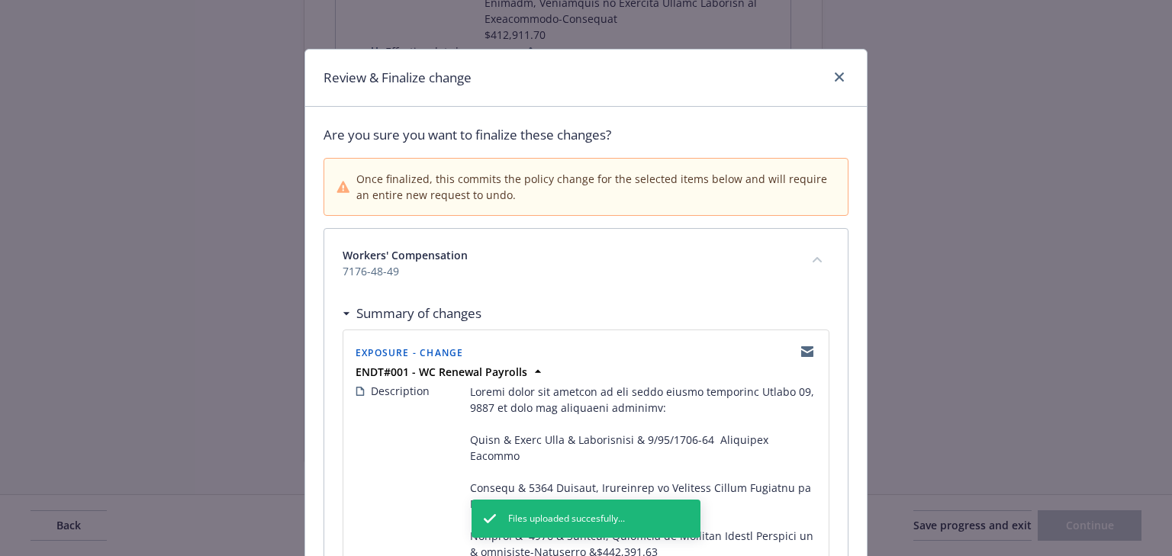
click at [575, 257] on span "Workers' Compensation" at bounding box center [568, 255] width 450 height 16
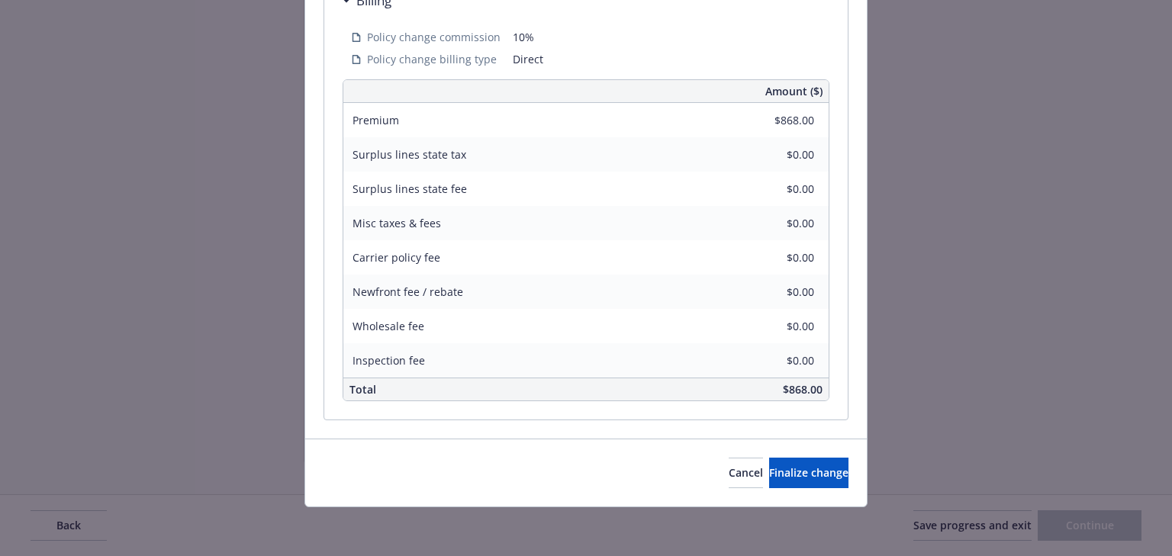
scroll to position [1659, 0]
click at [812, 469] on span "Finalize change" at bounding box center [808, 473] width 79 height 15
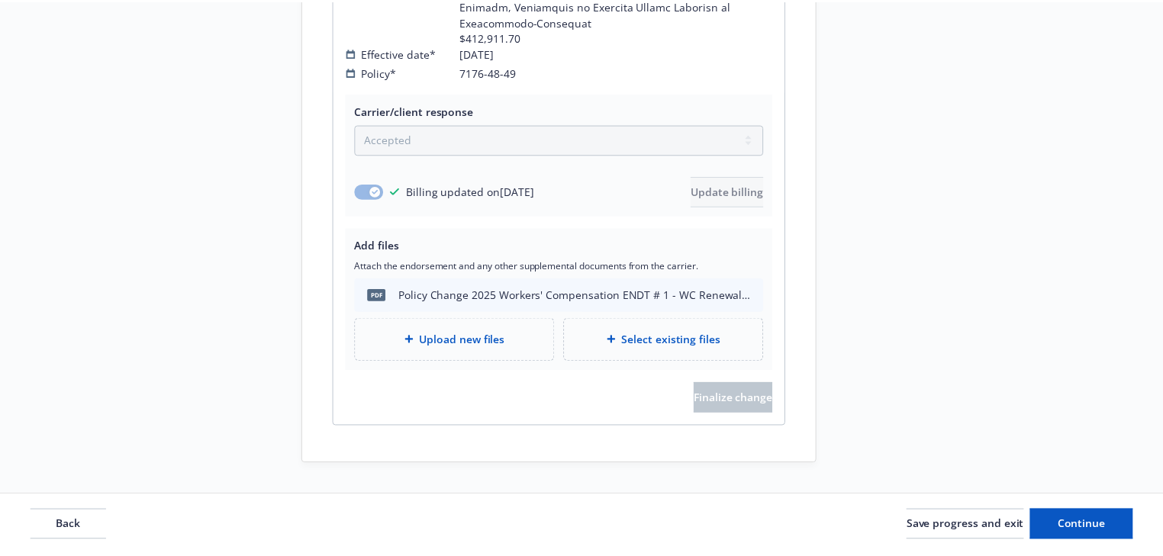
scroll to position [1496, 0]
click at [1081, 530] on span "Continue" at bounding box center [1081, 525] width 48 height 15
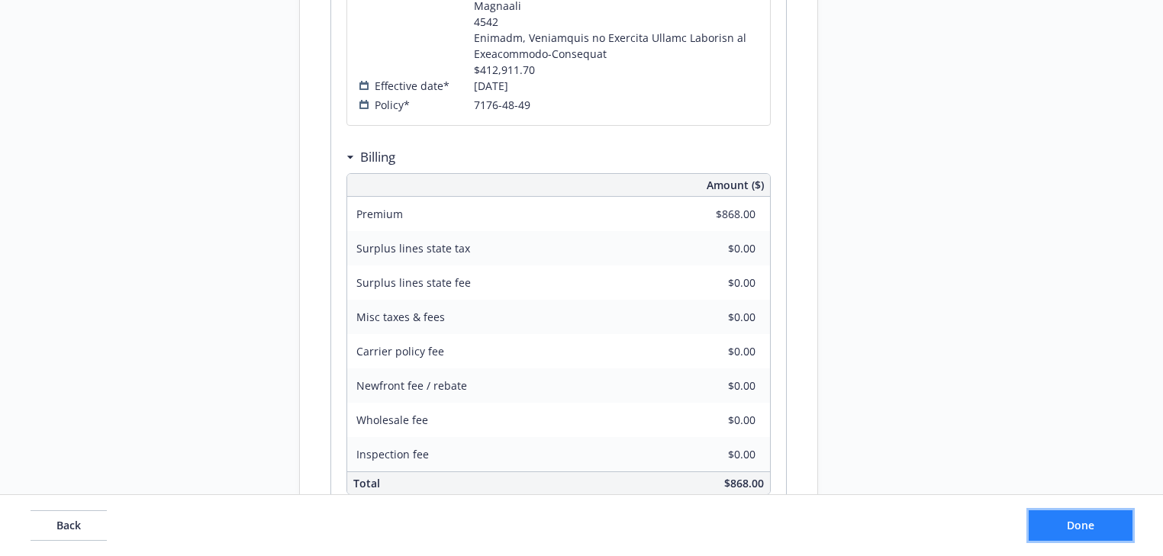
click at [1081, 530] on span "Done" at bounding box center [1080, 525] width 27 height 15
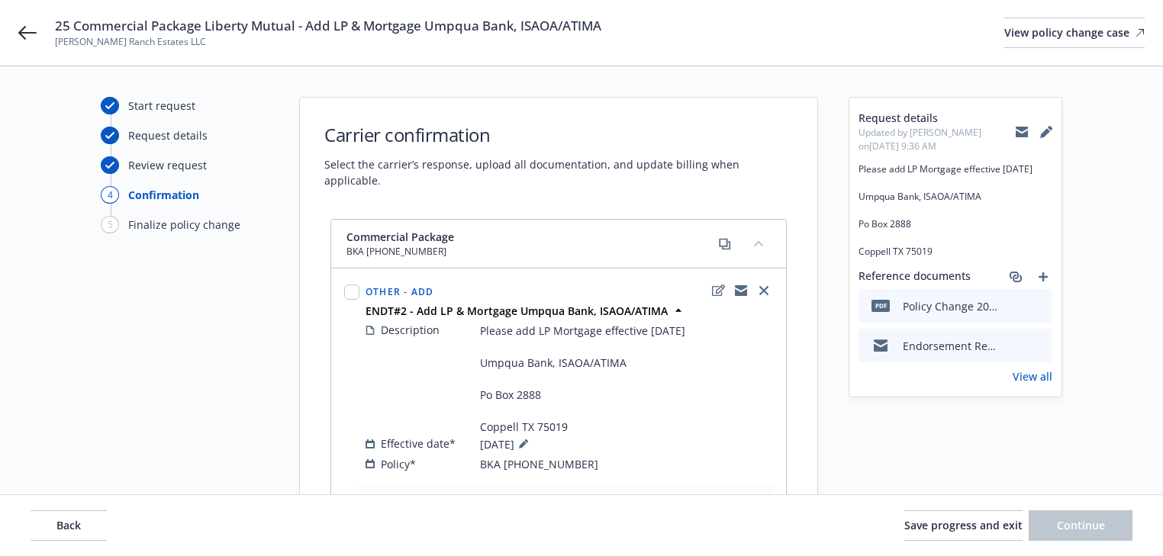
select select "ACCEPTED"
click at [65, 526] on span "Back" at bounding box center [68, 525] width 24 height 15
click at [66, 526] on span "Back" at bounding box center [68, 525] width 24 height 15
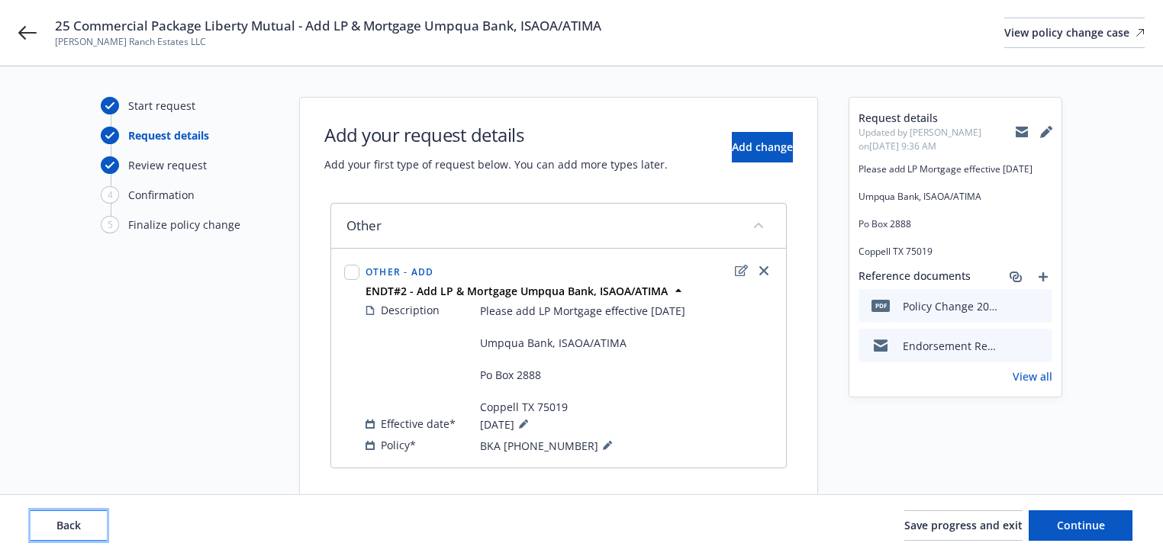
click at [66, 526] on span "Back" at bounding box center [68, 525] width 24 height 15
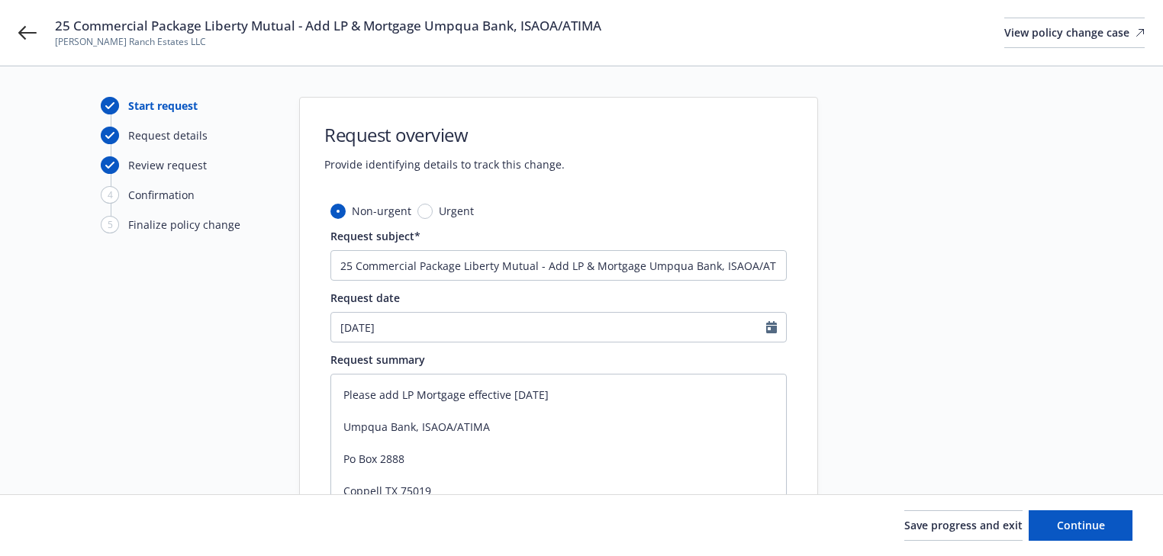
click at [66, 526] on div "Save progress and exit Continue" at bounding box center [582, 526] width 1102 height 31
click at [571, 261] on input "25 Commercial Package Liberty Mutual - Add LP & Mortgage Umpqua Bank, ISAOA/ATI…" at bounding box center [558, 265] width 456 height 31
type textarea "x"
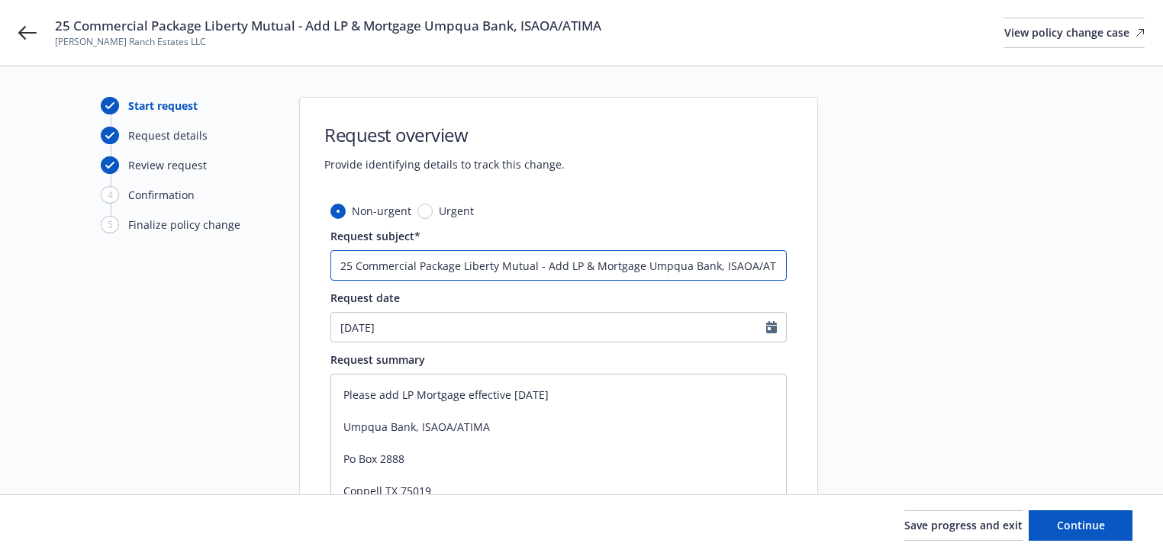
type input "25 Commercial Package Liberty Mutual - Add & Mortgage Umpqua Bank, ISAOA/ATIMA"
type textarea "x"
type input "25 Commercial Package Liberty Mutual - Add Mortgage Umpqua Bank, ISAOA/ATIMA"
type textarea "x"
type input "25 Commercial Package Liberty Mutual - Add Mortgage Umpqua Bank, ISAOA/ATIMA"
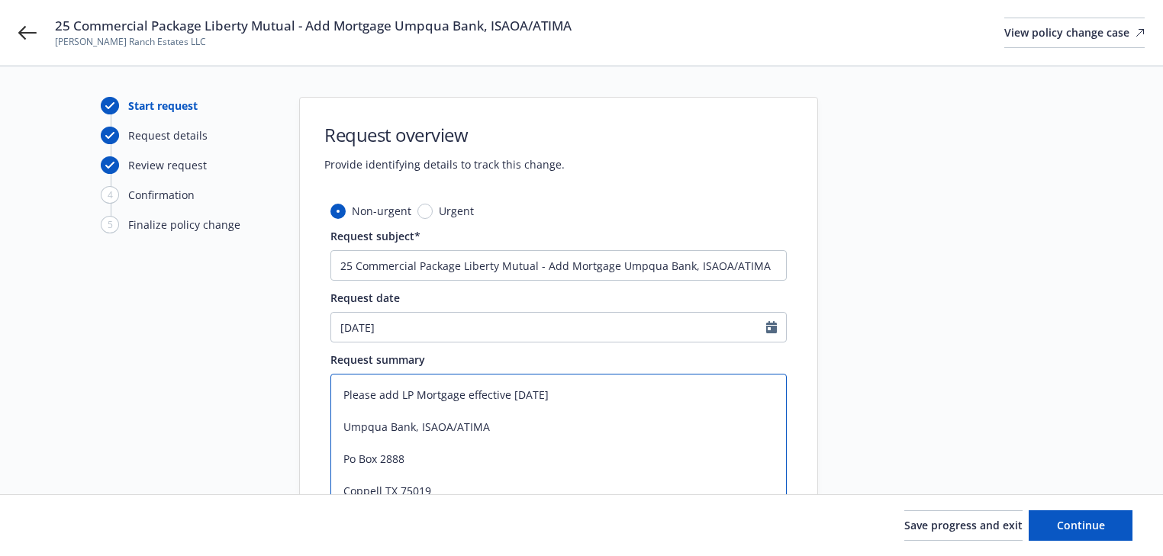
click at [406, 397] on textarea "Please add LP Mortgage effective [DATE] Umpqua Bank, ISAOA/ATIMA Po Box 2888 Co…" at bounding box center [558, 459] width 456 height 170
type textarea "x"
type textarea "Please add Mortgage effective [DATE] Umpqua Bank, ISAOA/ATIMA Po Box 2888 Coppe…"
click at [1091, 524] on span "Continue" at bounding box center [1081, 525] width 48 height 15
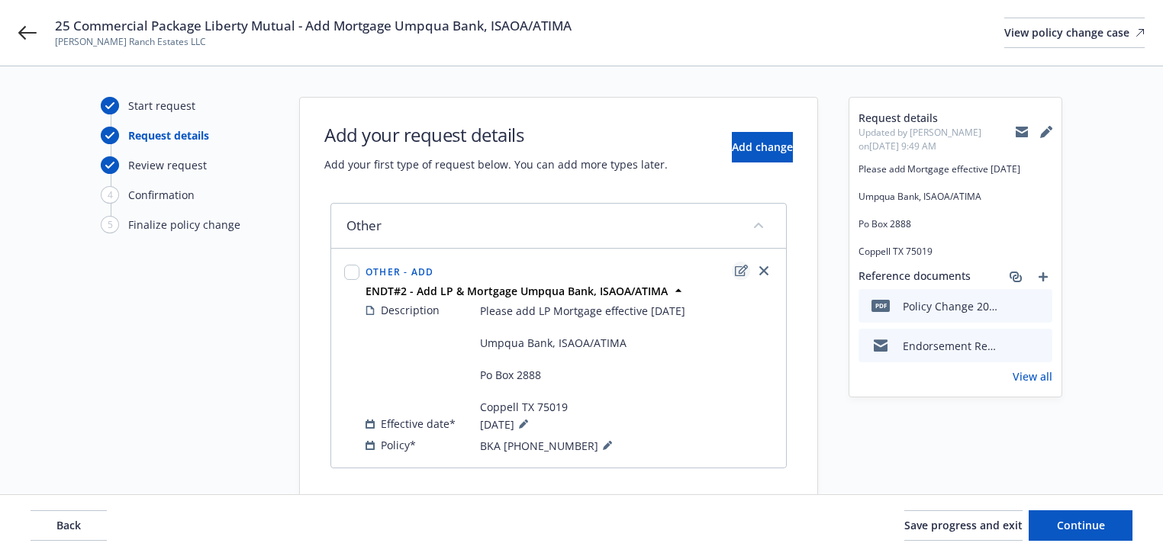
click at [746, 272] on icon "edit" at bounding box center [741, 271] width 13 height 12
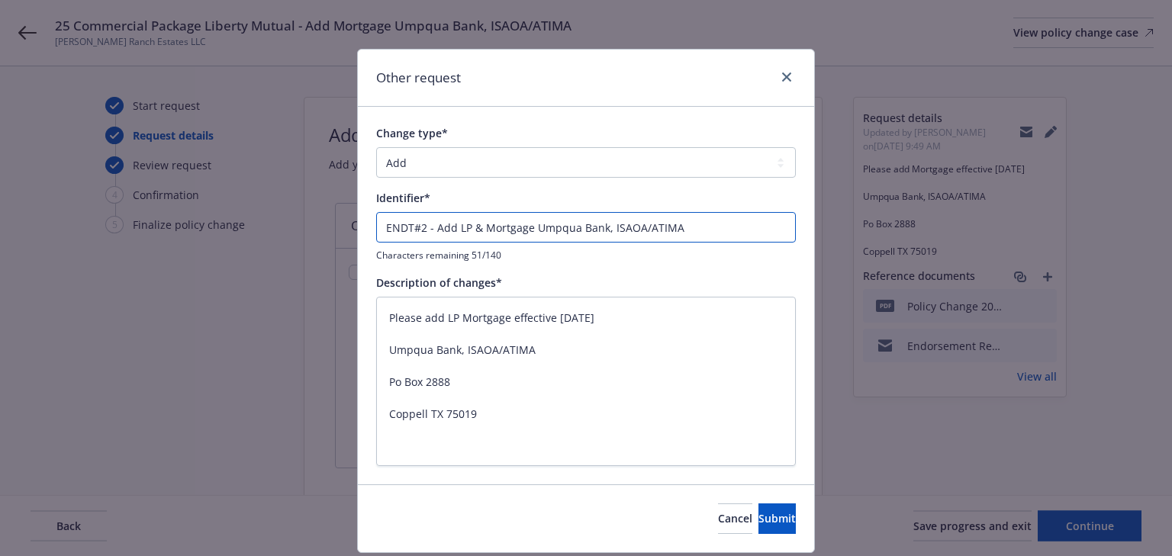
click at [457, 229] on input "ENDT#2 - Add LP & Mortgage Umpqua Bank, ISAOA/ATIMA" at bounding box center [586, 227] width 420 height 31
type textarea "x"
type input "ENDT#2 - Add & Mortgage Umpqua Bank, ISAOA/ATIMA"
type textarea "x"
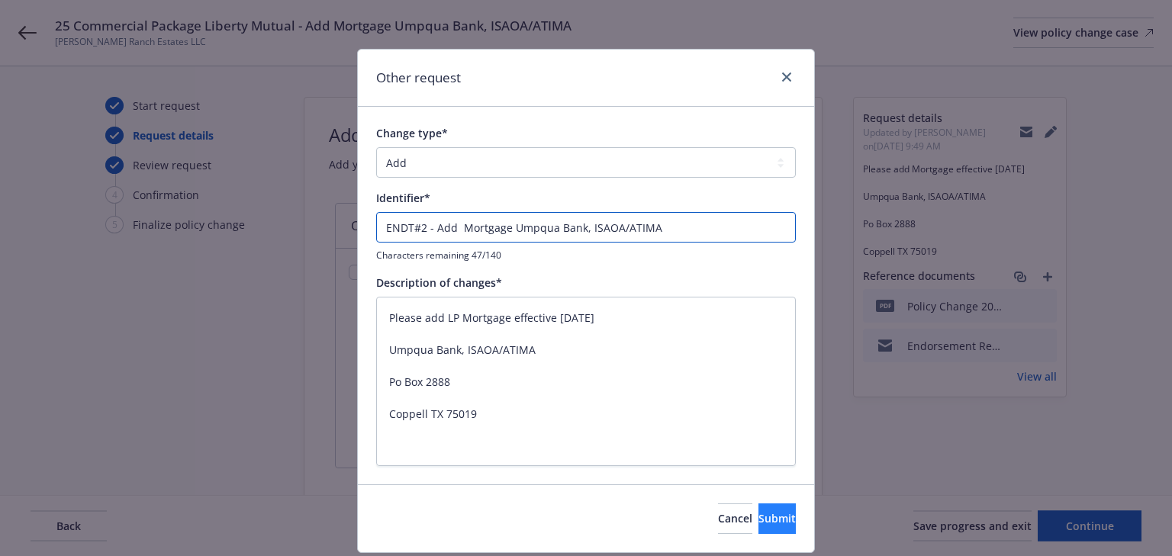
type input "ENDT#2 - Add Mortgage Umpqua Bank, ISAOA/ATIMA"
click at [769, 519] on button "Submit" at bounding box center [777, 519] width 37 height 31
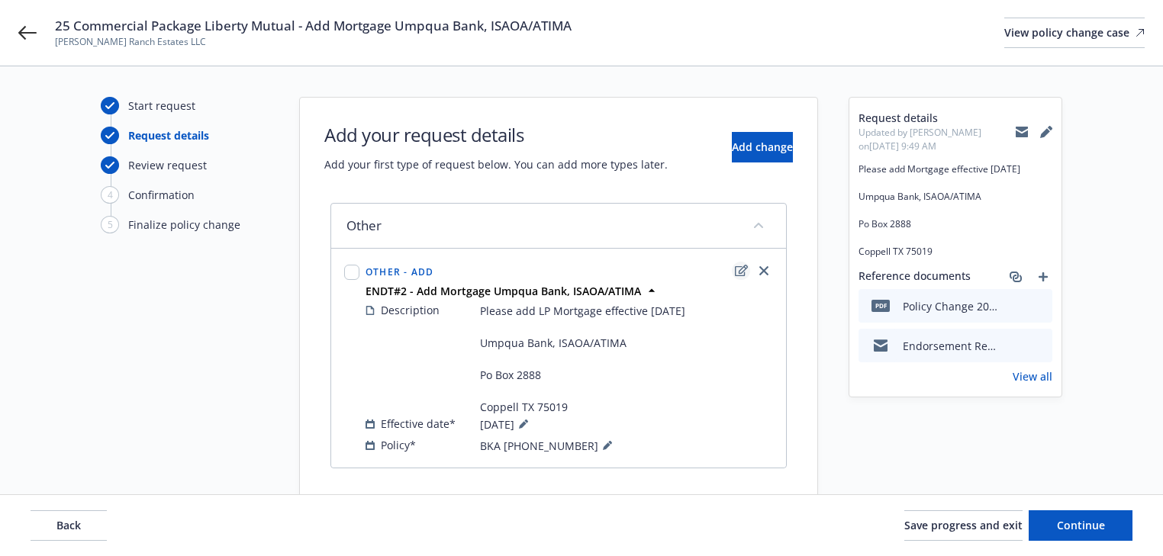
click at [735, 269] on icon "edit" at bounding box center [741, 270] width 13 height 11
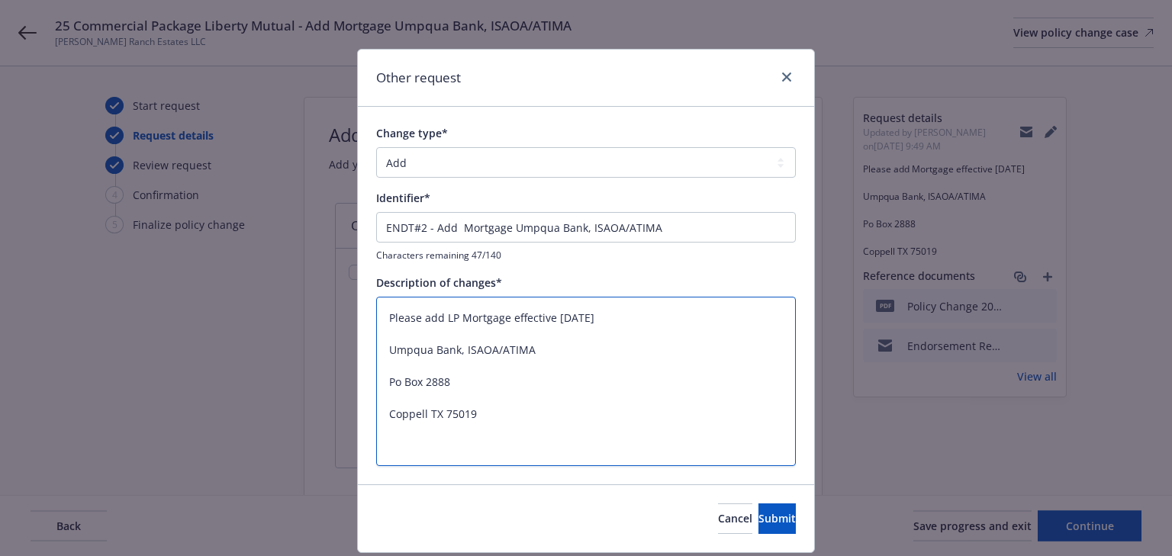
click at [442, 319] on textarea "Please add LP Mortgage effective 8/6/25 Umpqua Bank, ISAOA/ATIMA Po Box 2888 Co…" at bounding box center [586, 382] width 420 height 170
type textarea "x"
type textarea "Please add Mortgage effective 8/6/25 Umpqua Bank, ISAOA/ATIMA Po Box 2888 Coppe…"
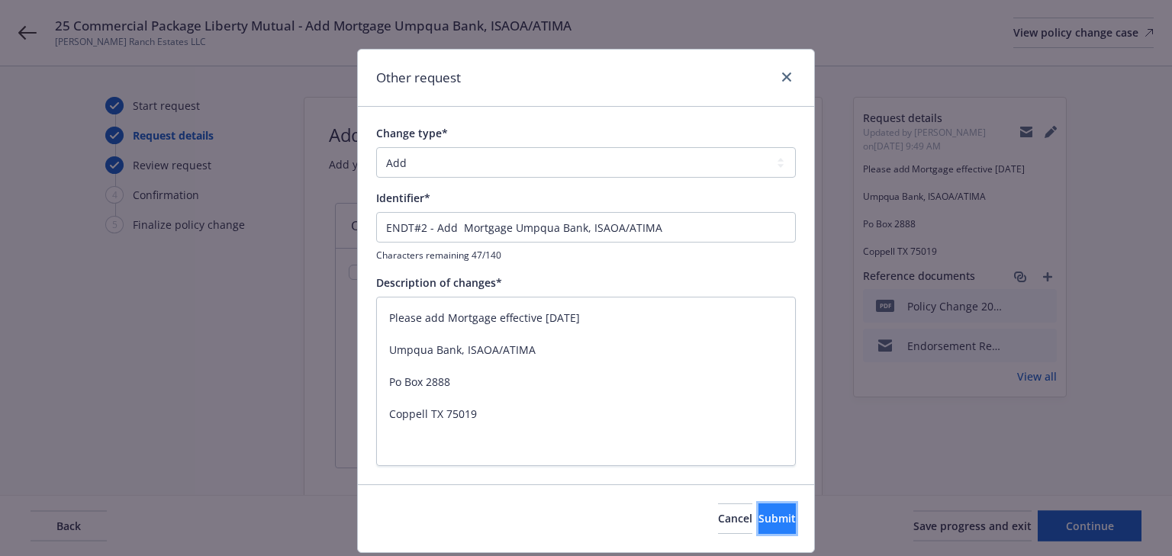
click at [759, 522] on span "Submit" at bounding box center [777, 518] width 37 height 15
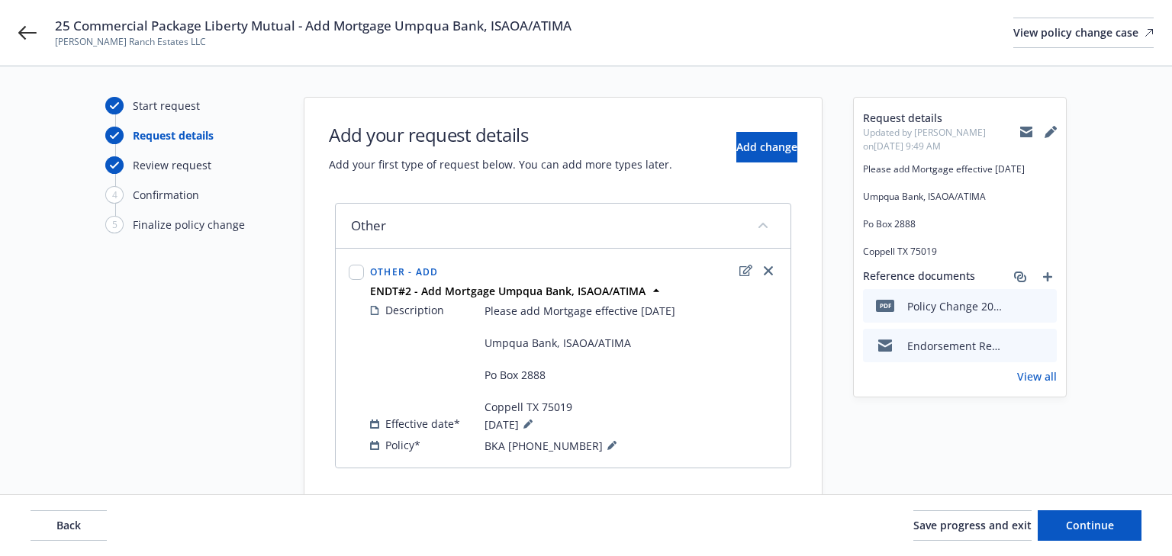
type textarea "x"
click at [1112, 537] on button "Continue" at bounding box center [1081, 526] width 104 height 31
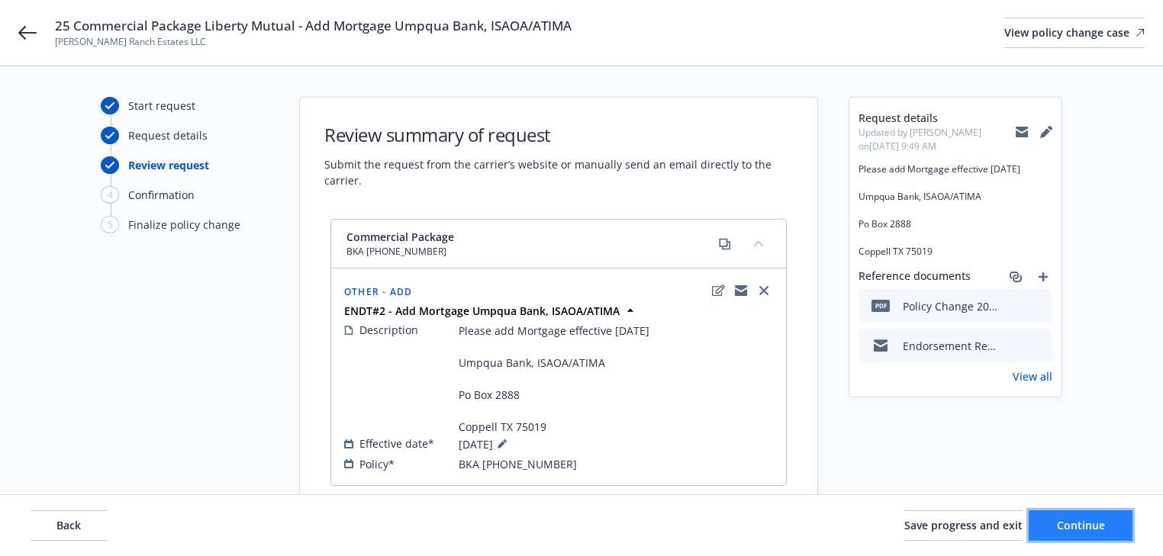
click at [1112, 537] on button "Continue" at bounding box center [1081, 526] width 104 height 31
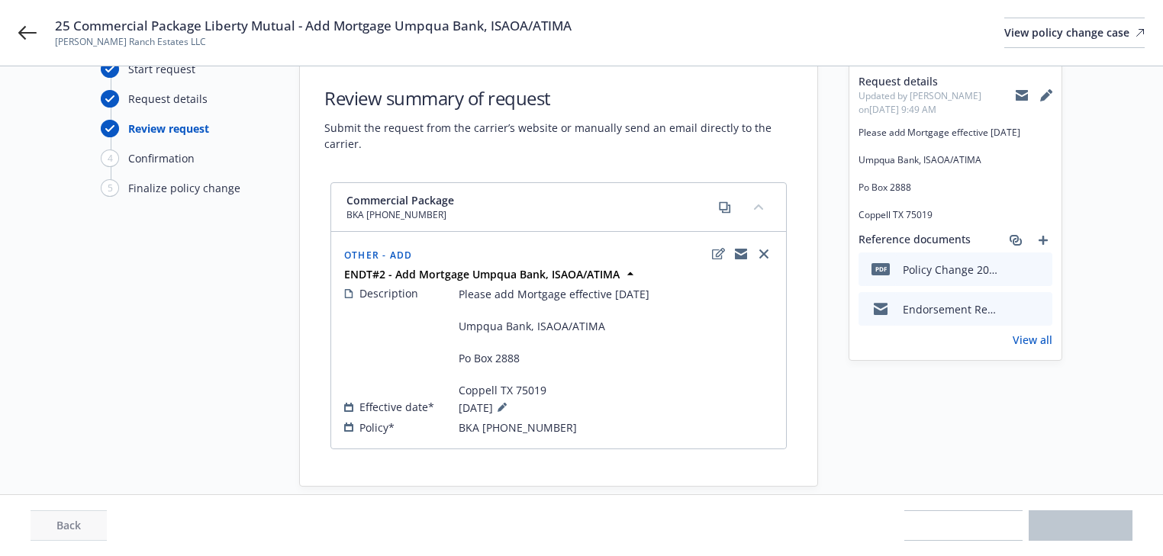
scroll to position [73, 0]
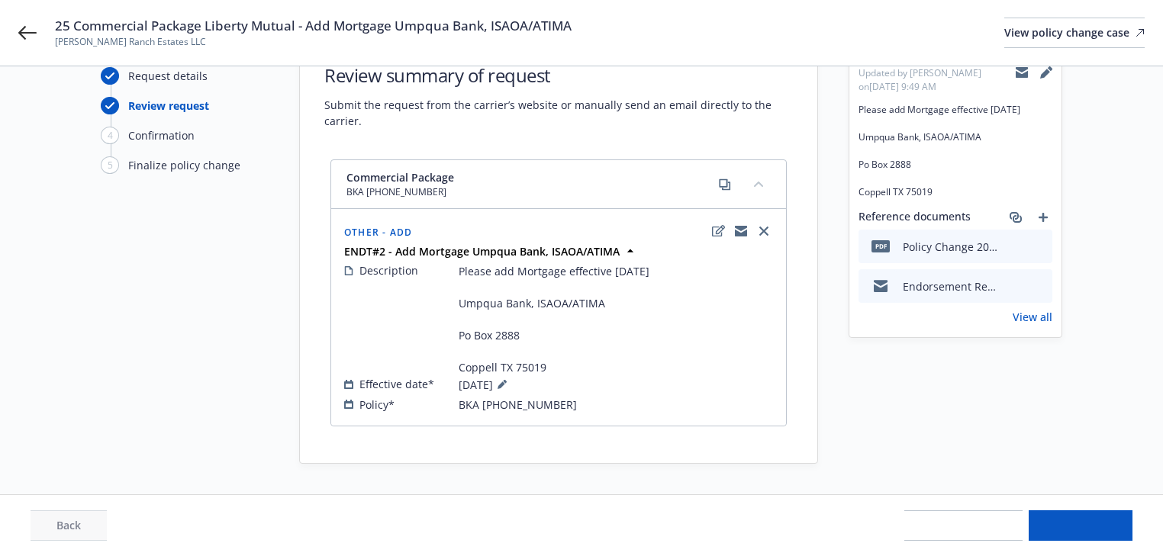
select select "ACCEPTED"
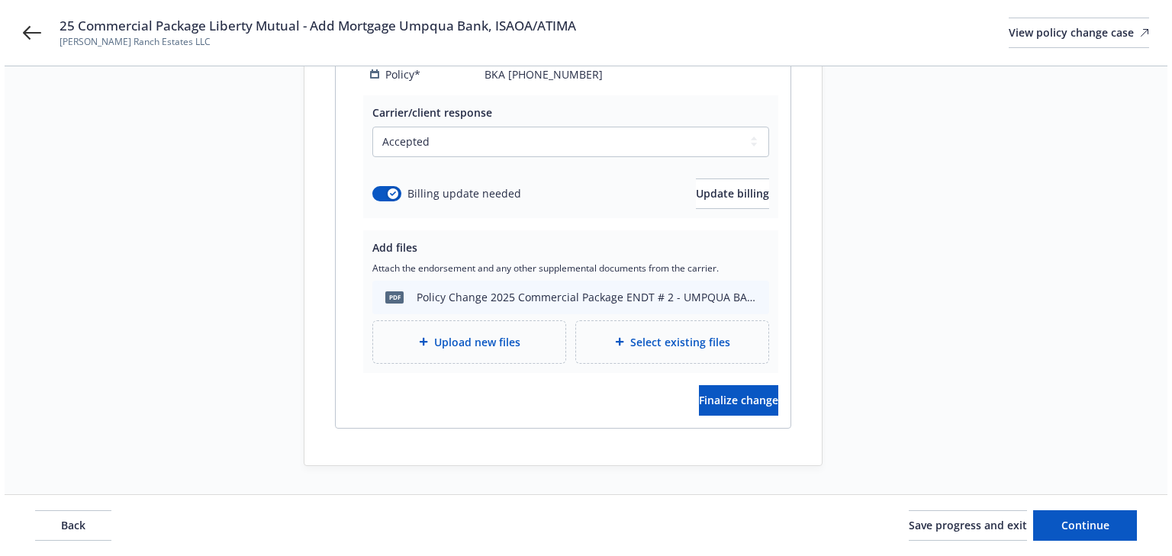
scroll to position [391, 0]
click at [719, 404] on span "Finalize change" at bounding box center [734, 399] width 79 height 15
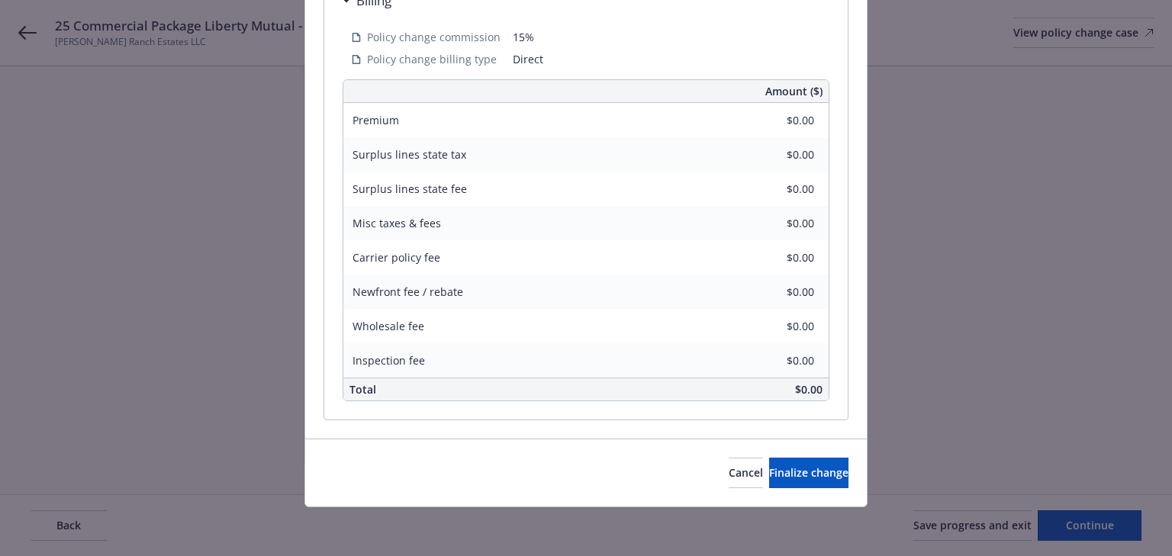
scroll to position [586, 0]
click at [757, 488] on div "Cancel Finalize change" at bounding box center [586, 473] width 562 height 68
click at [769, 484] on button "Finalize change" at bounding box center [808, 473] width 79 height 31
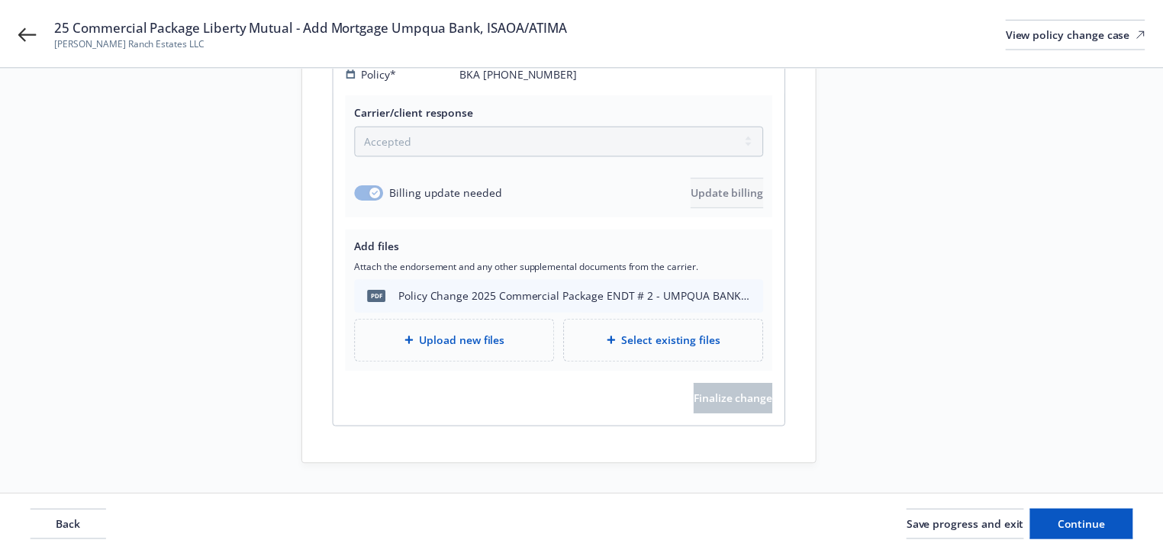
scroll to position [389, 0]
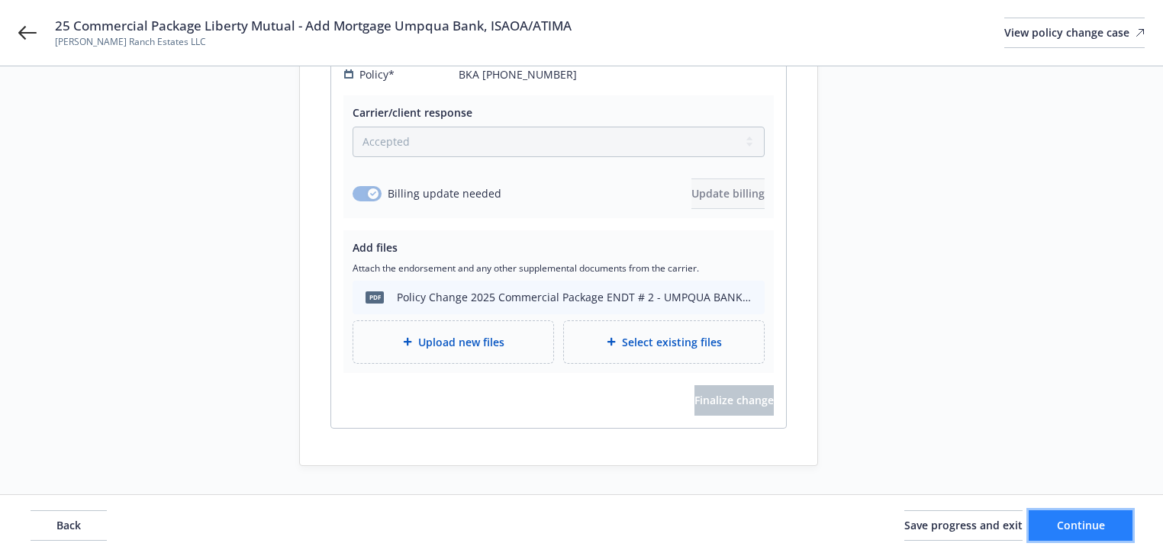
click at [1072, 522] on span "Continue" at bounding box center [1081, 525] width 48 height 15
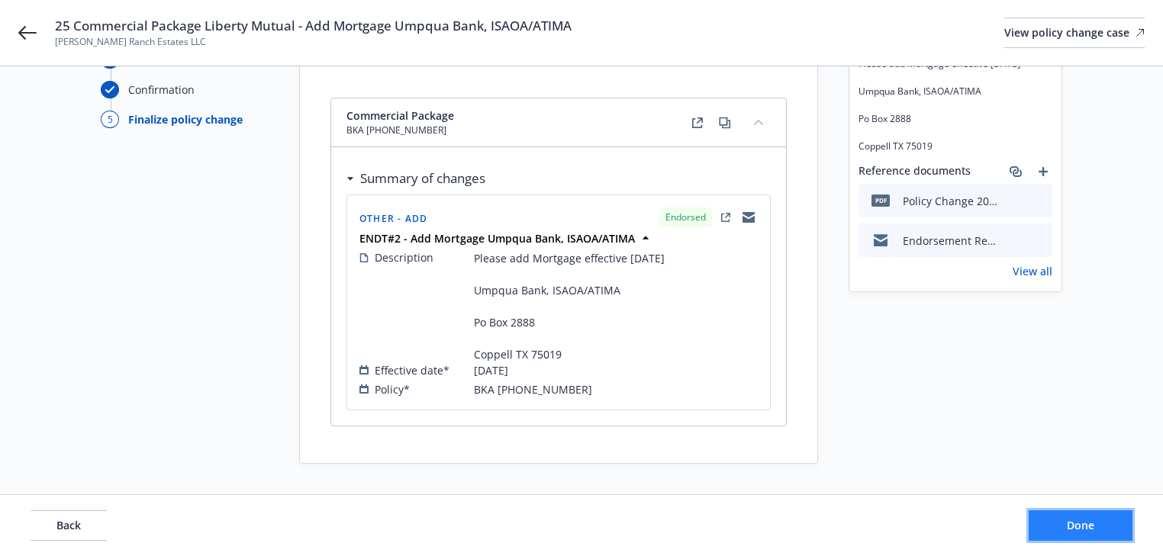
click at [1072, 522] on span "Done" at bounding box center [1080, 525] width 27 height 15
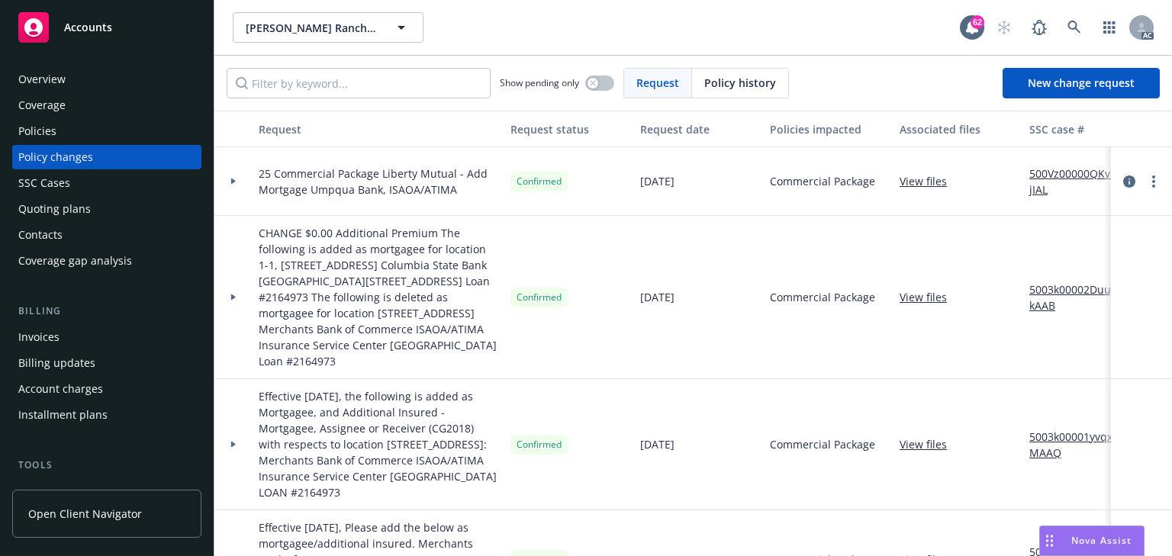
scroll to position [183, 0]
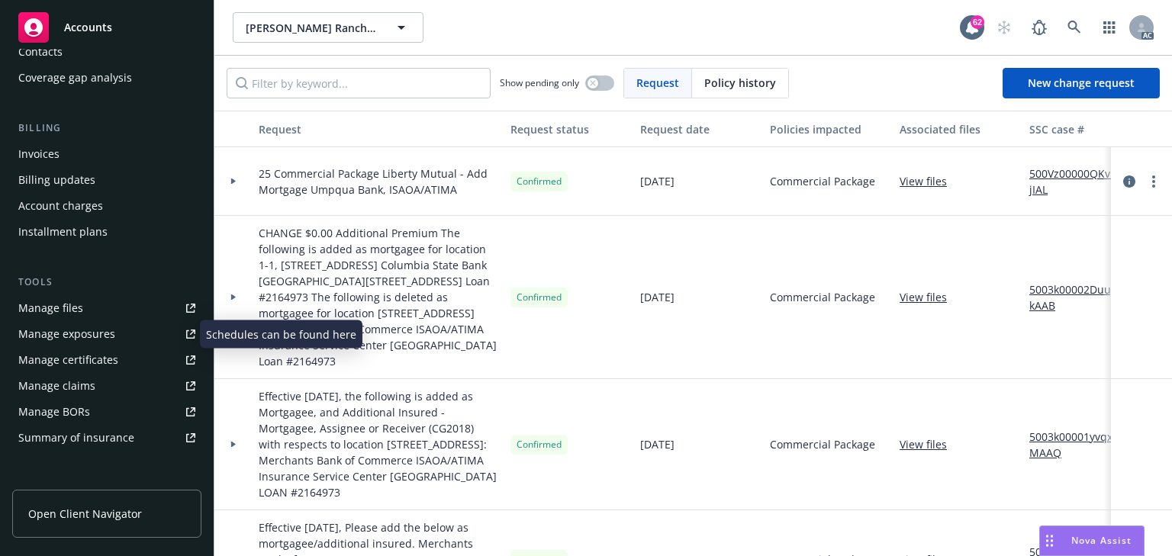
click at [108, 330] on div "Manage exposures" at bounding box center [66, 334] width 97 height 24
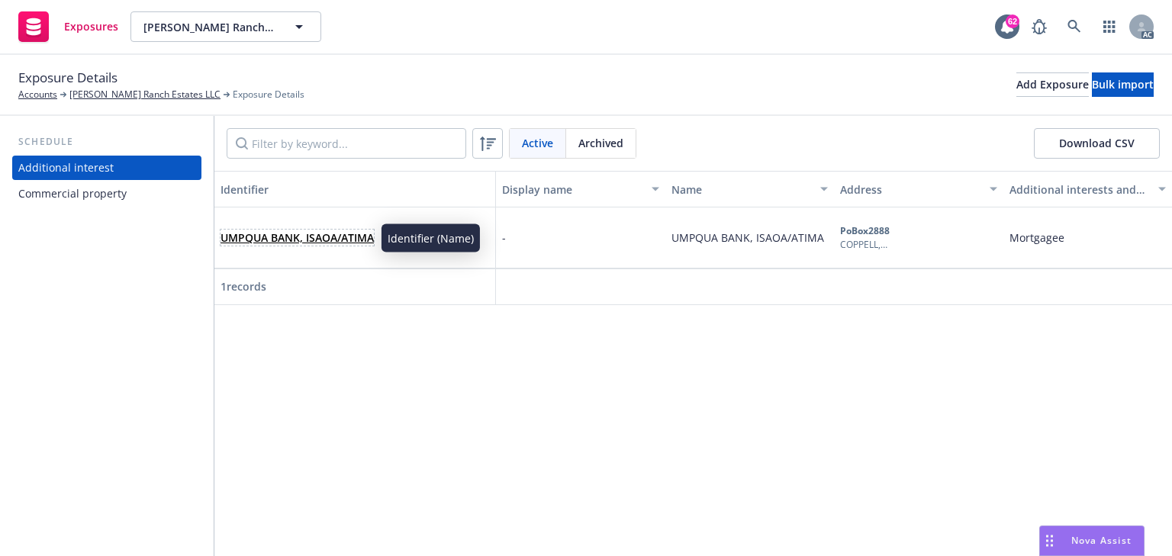
click at [343, 231] on link "UMPQUA BANK, ISAOA/ATIMA" at bounding box center [297, 237] width 153 height 15
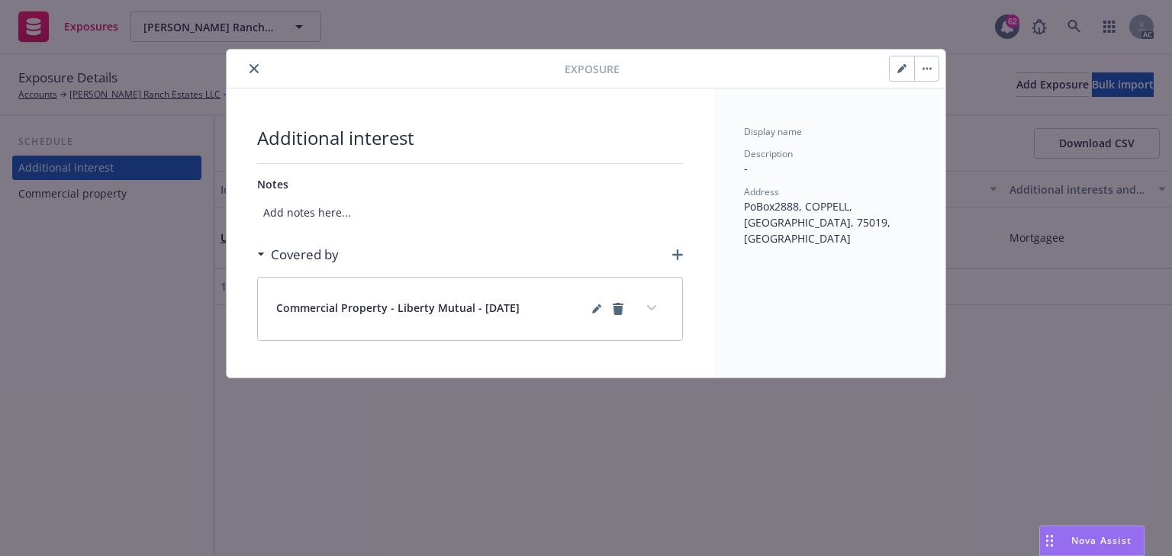
click at [652, 301] on button "expand content" at bounding box center [652, 308] width 24 height 24
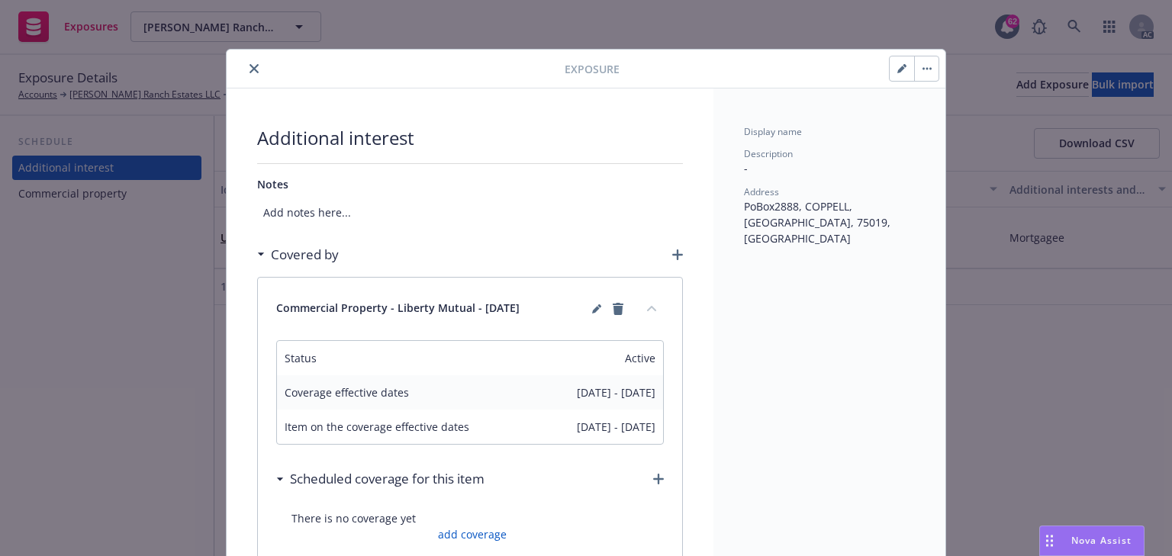
click at [894, 73] on button "button" at bounding box center [902, 68] width 24 height 24
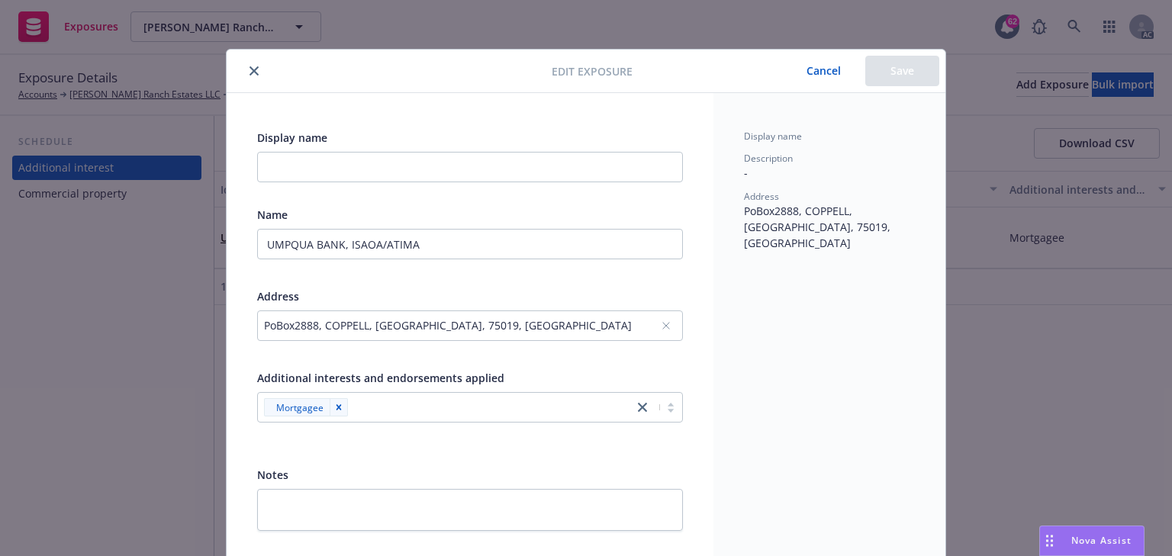
click at [250, 67] on icon "close" at bounding box center [254, 70] width 9 height 9
